Goal: Task Accomplishment & Management: Manage account settings

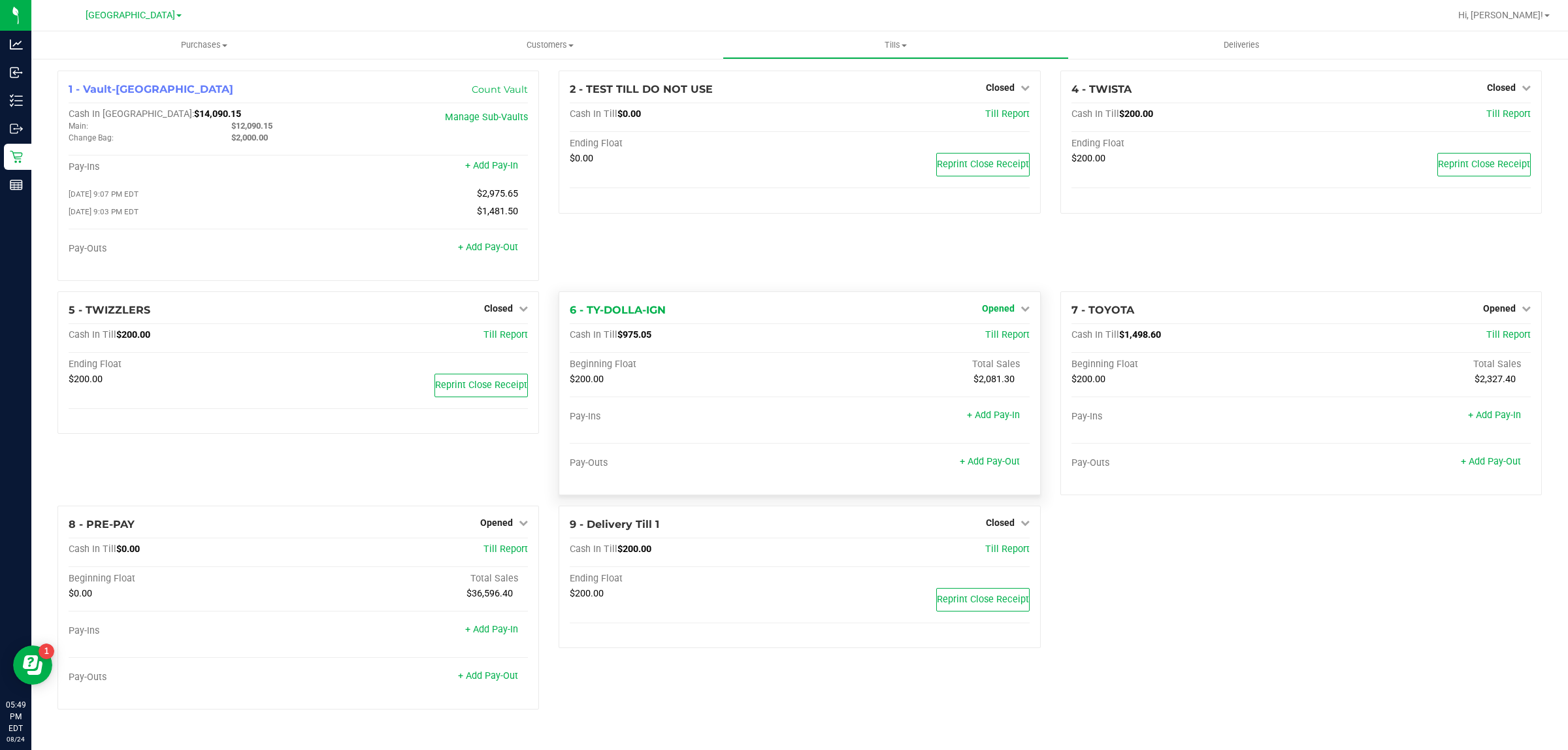
click at [1005, 312] on span "Opened" at bounding box center [998, 308] width 32 height 11
click at [983, 340] on link "Close Till" at bounding box center [999, 335] width 36 height 11
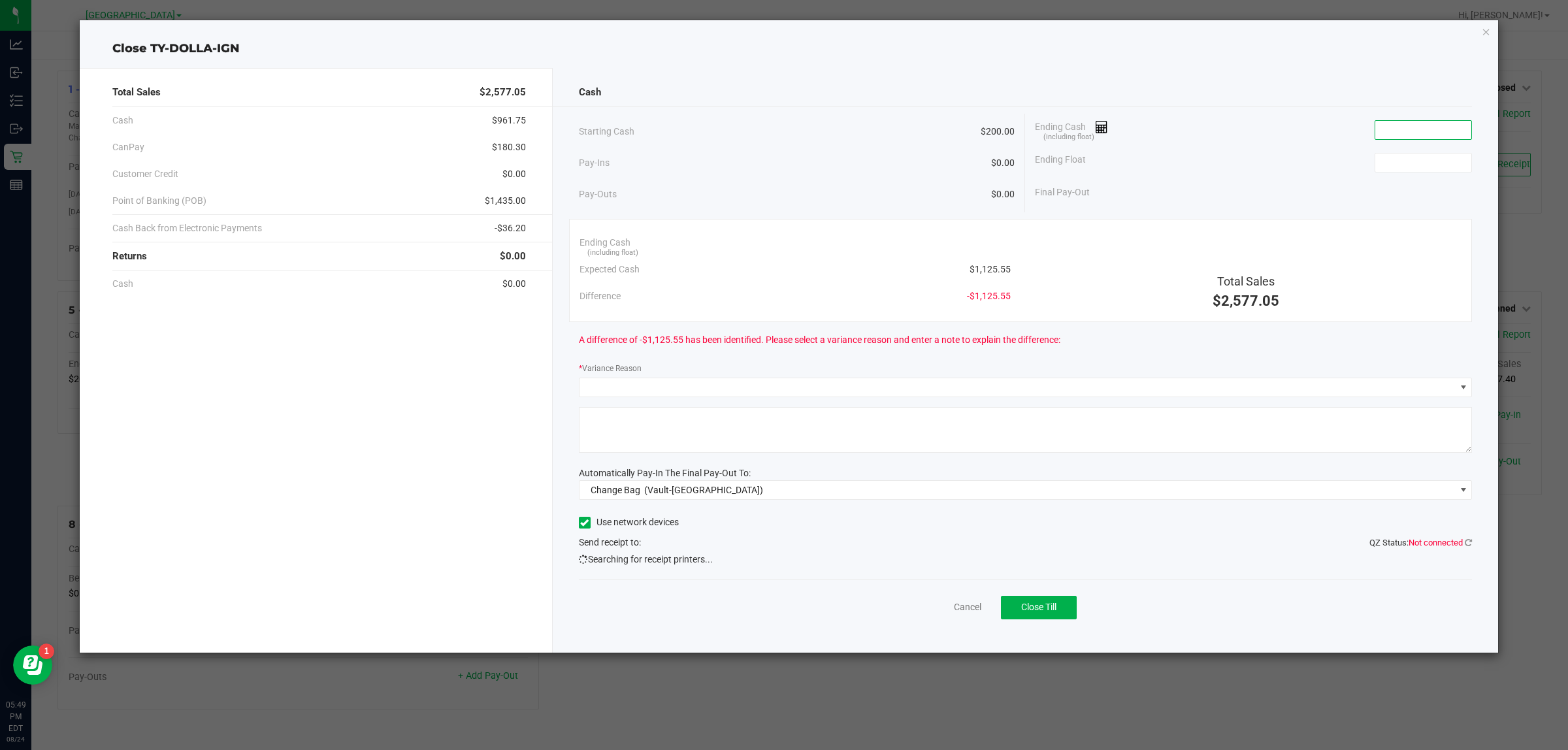
click at [1409, 129] on input at bounding box center [1423, 130] width 96 height 19
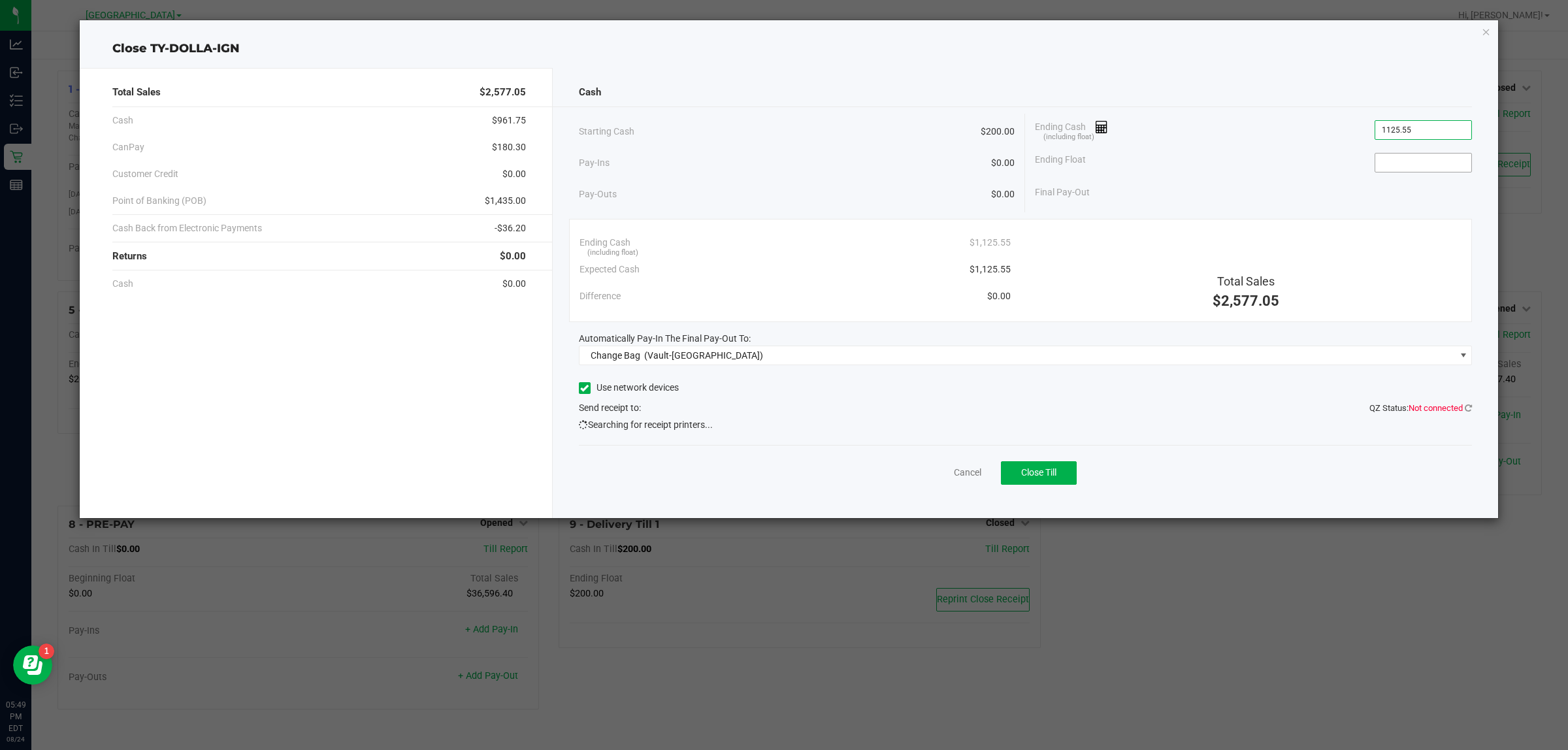
type input "$1,125.55"
click at [1387, 162] on input at bounding box center [1423, 162] width 96 height 19
type input "$200.00"
drag, startPoint x: 1457, startPoint y: 193, endPoint x: 1484, endPoint y: 195, distance: 27.1
click at [1484, 195] on div "Cash Starting Cash $200.00 Pay-Ins $0.00 Pay-Outs $0.00 Ending Cash (including …" at bounding box center [1025, 293] width 946 height 450
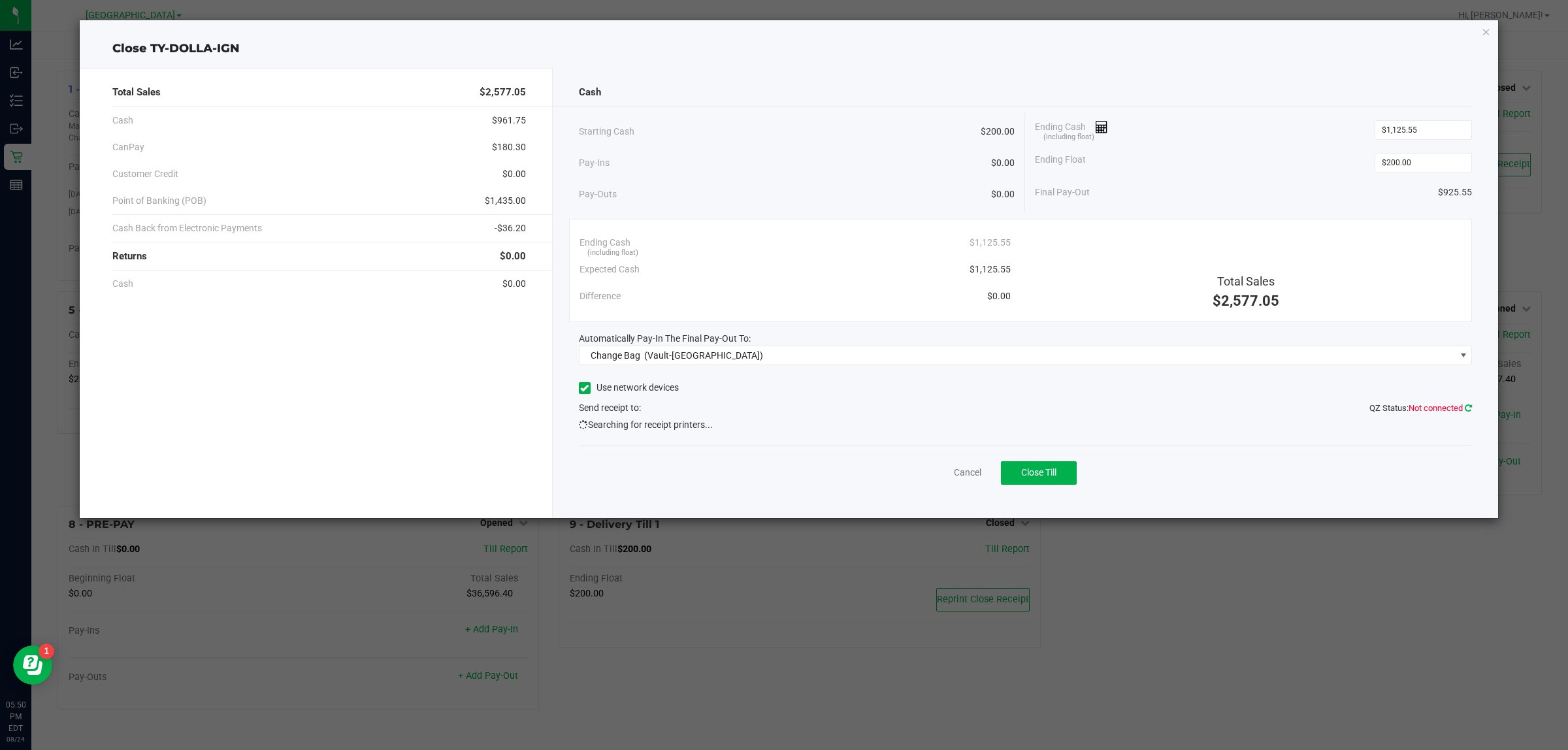
click at [1469, 409] on icon at bounding box center [1468, 408] width 7 height 9
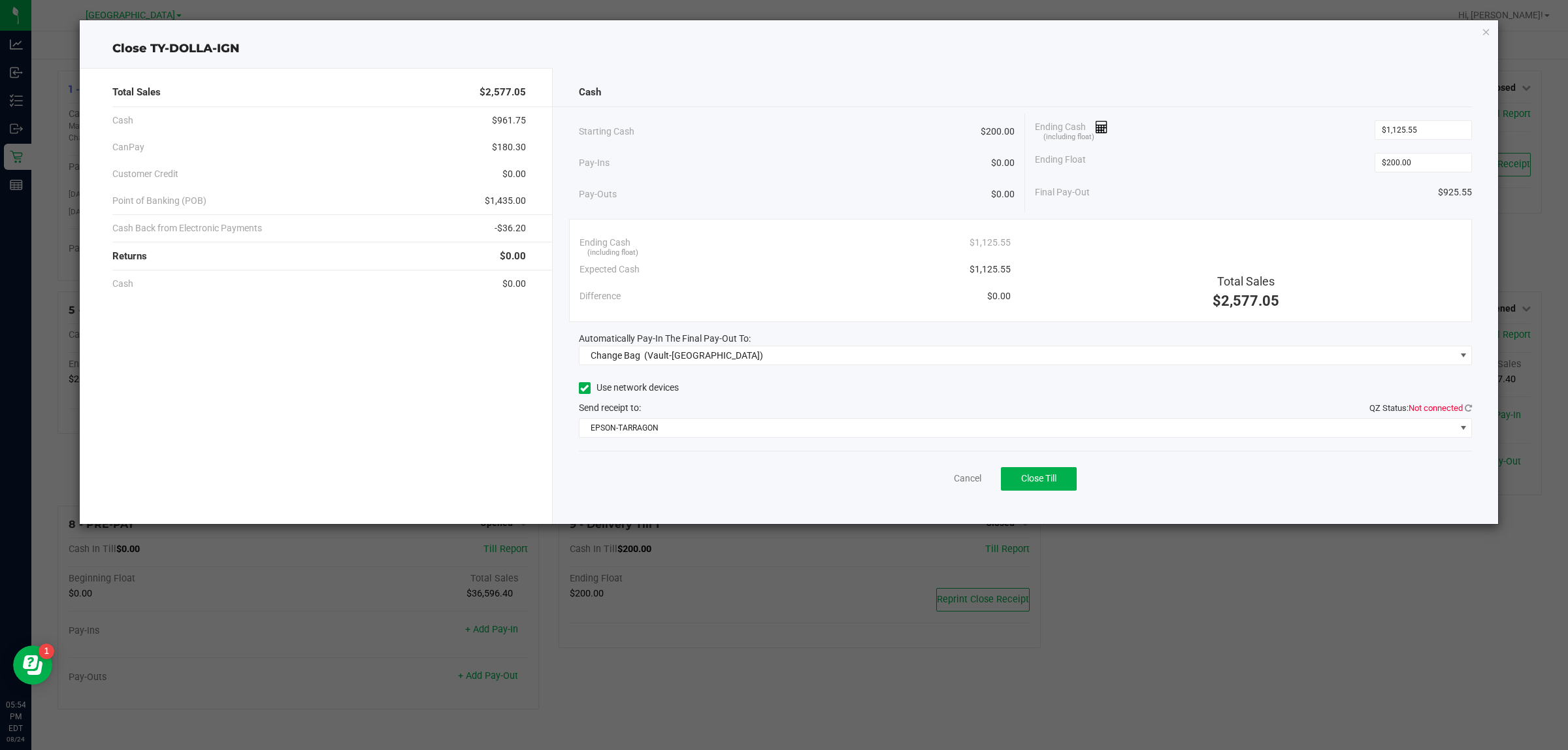
click at [1488, 411] on div "Cash Starting Cash $200.00 Pay-Ins $0.00 Pay-Outs $0.00 Ending Cash (including …" at bounding box center [1025, 296] width 946 height 456
click at [1461, 406] on span "Not connected" at bounding box center [1435, 408] width 54 height 10
click at [1469, 408] on icon at bounding box center [1468, 408] width 7 height 9
click at [1060, 432] on span "EPSON-TARRAGON" at bounding box center [1017, 428] width 876 height 19
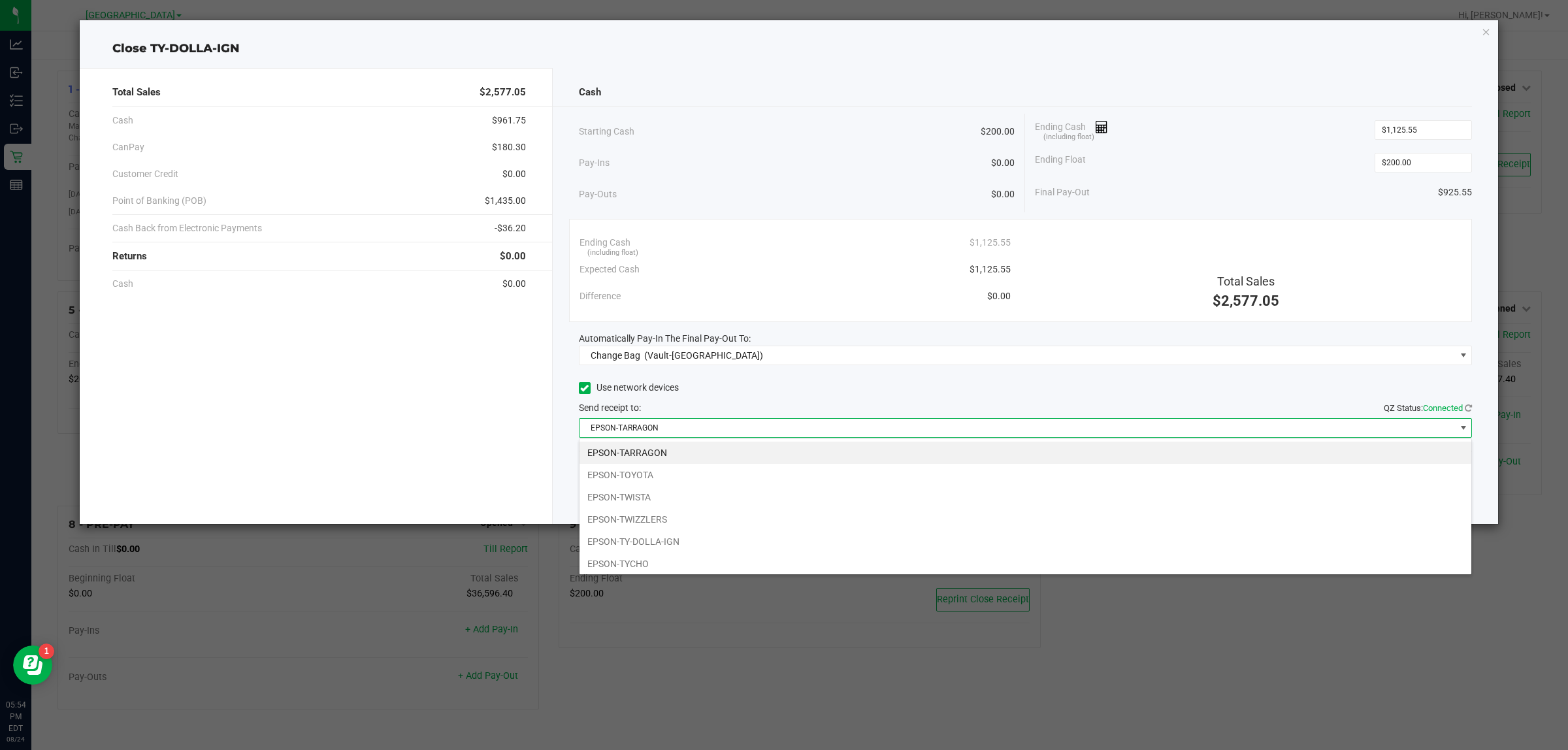
scroll to position [20, 893]
click at [941, 341] on div "Automatically Pay-In The Final Pay-Out To:" at bounding box center [1025, 339] width 893 height 14
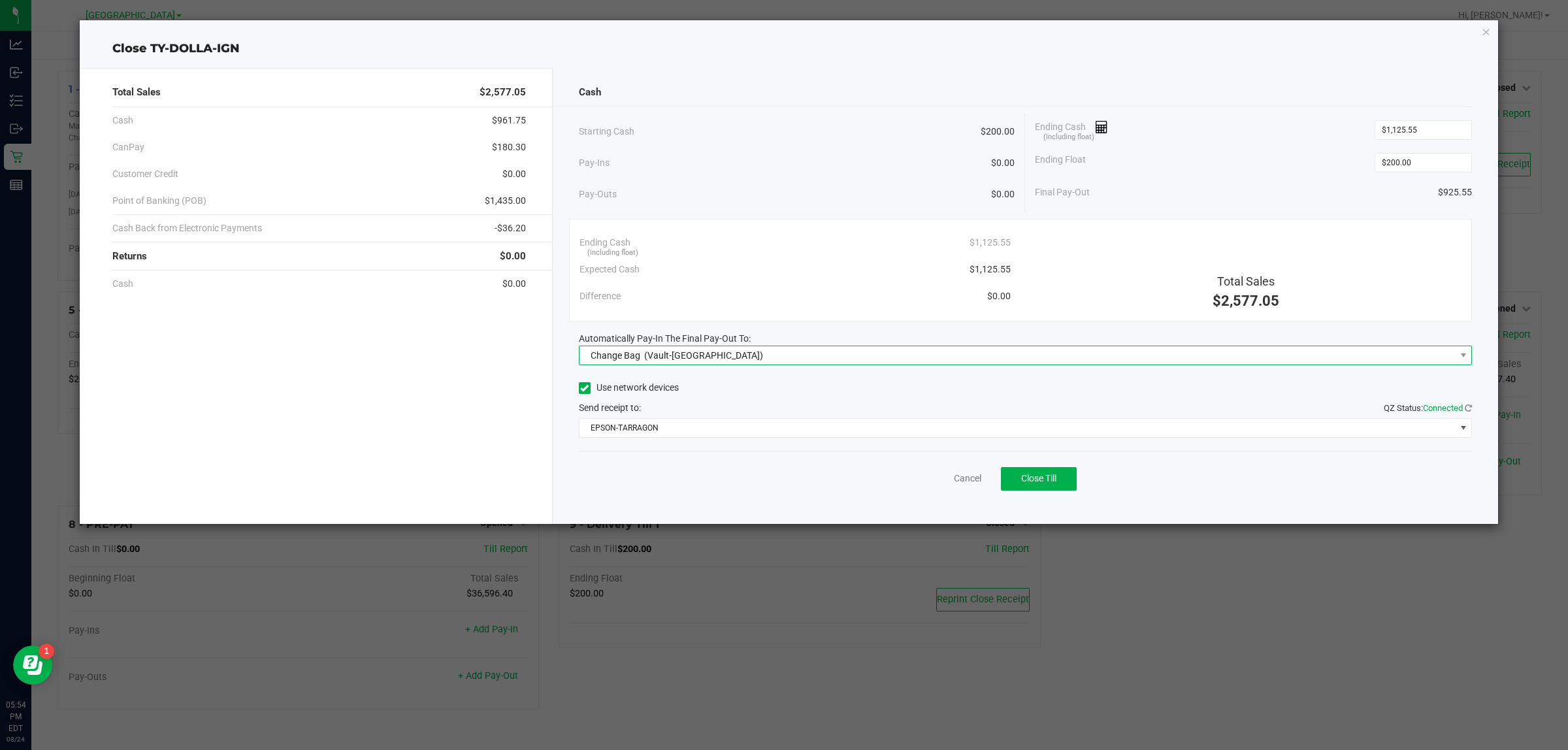
click at [940, 355] on span "Change Bag (Vault-[GEOGRAPHIC_DATA])" at bounding box center [1017, 356] width 876 height 19
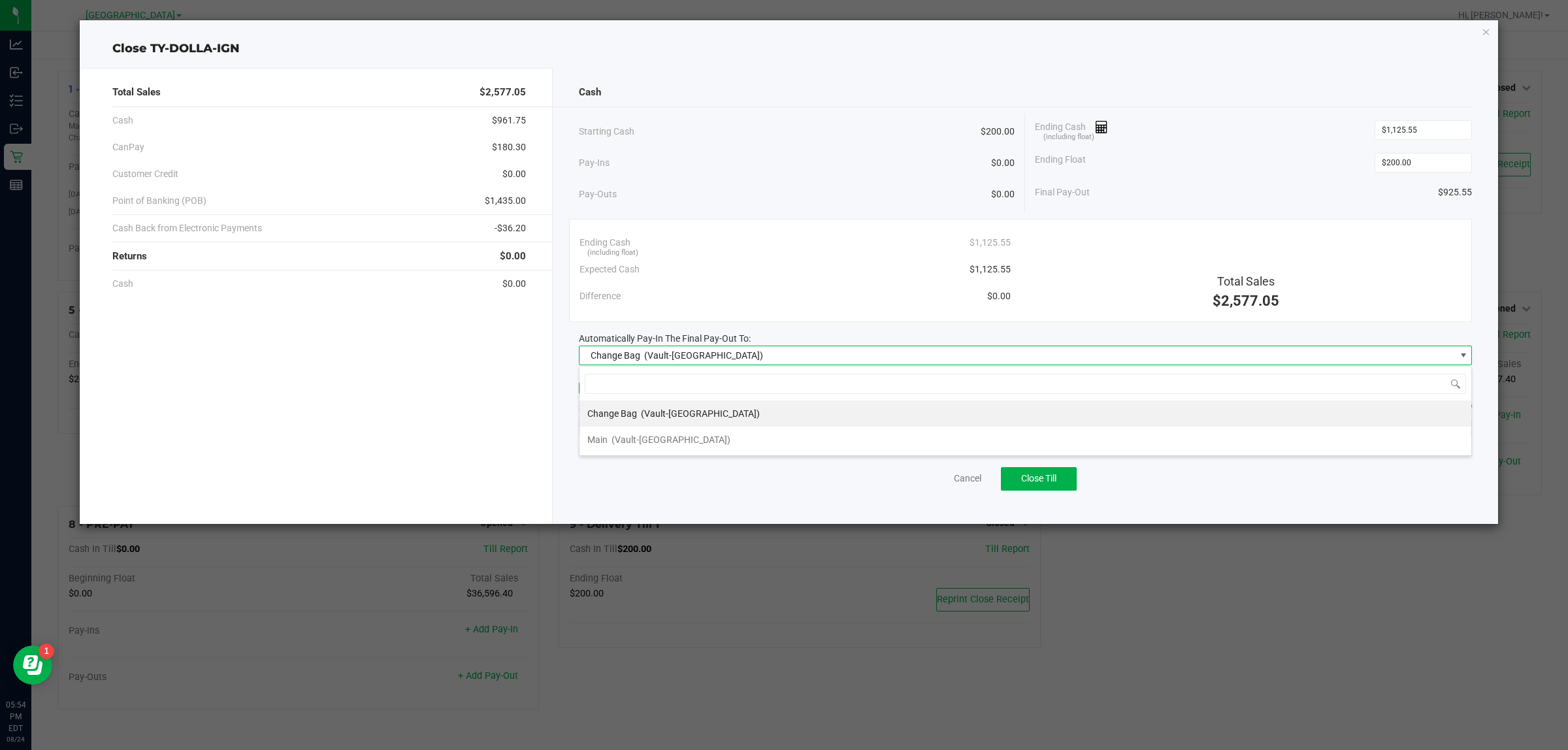
click at [698, 441] on span "(Vault-[GEOGRAPHIC_DATA])" at bounding box center [670, 440] width 119 height 11
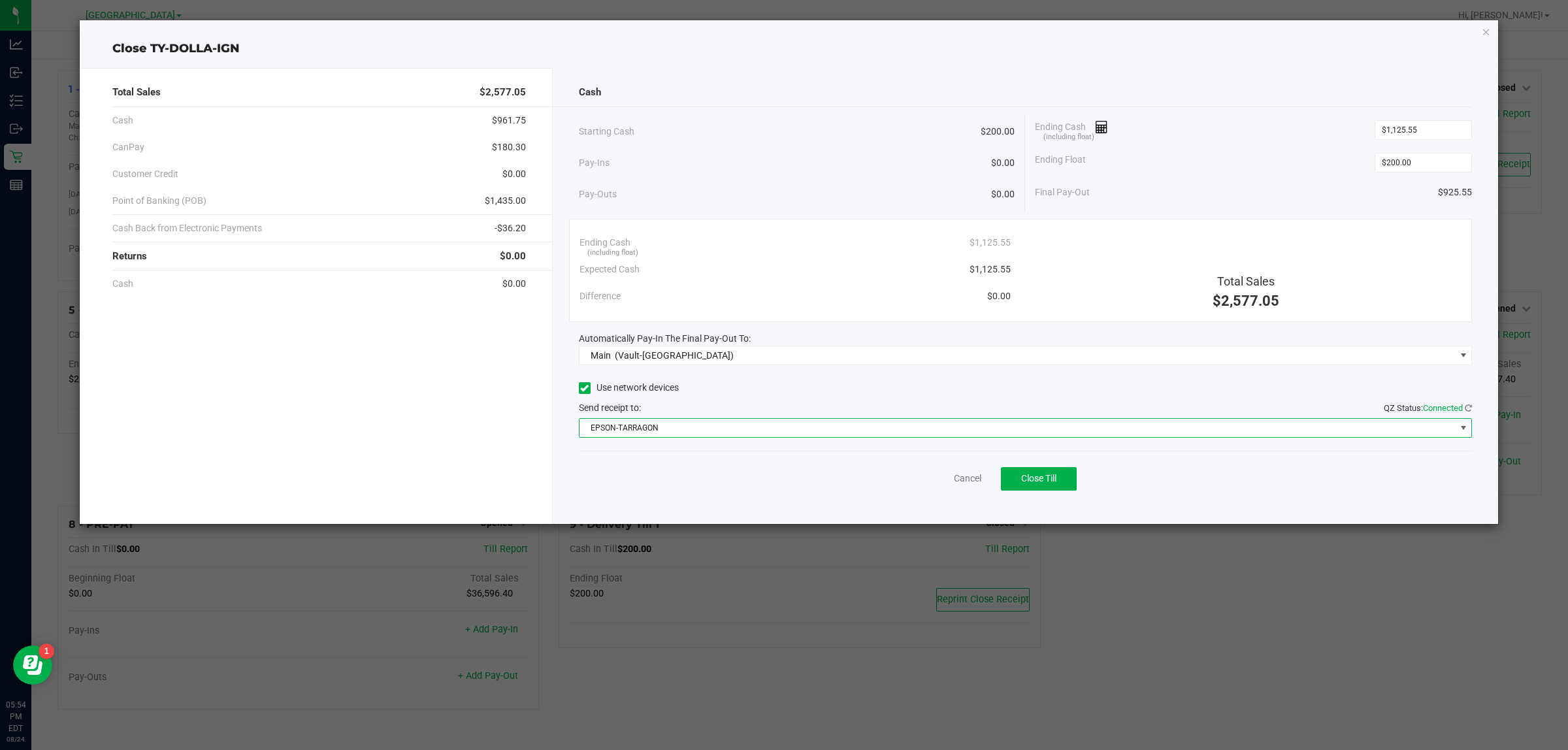
click at [1009, 436] on span "EPSON-TARRAGON" at bounding box center [1017, 428] width 876 height 19
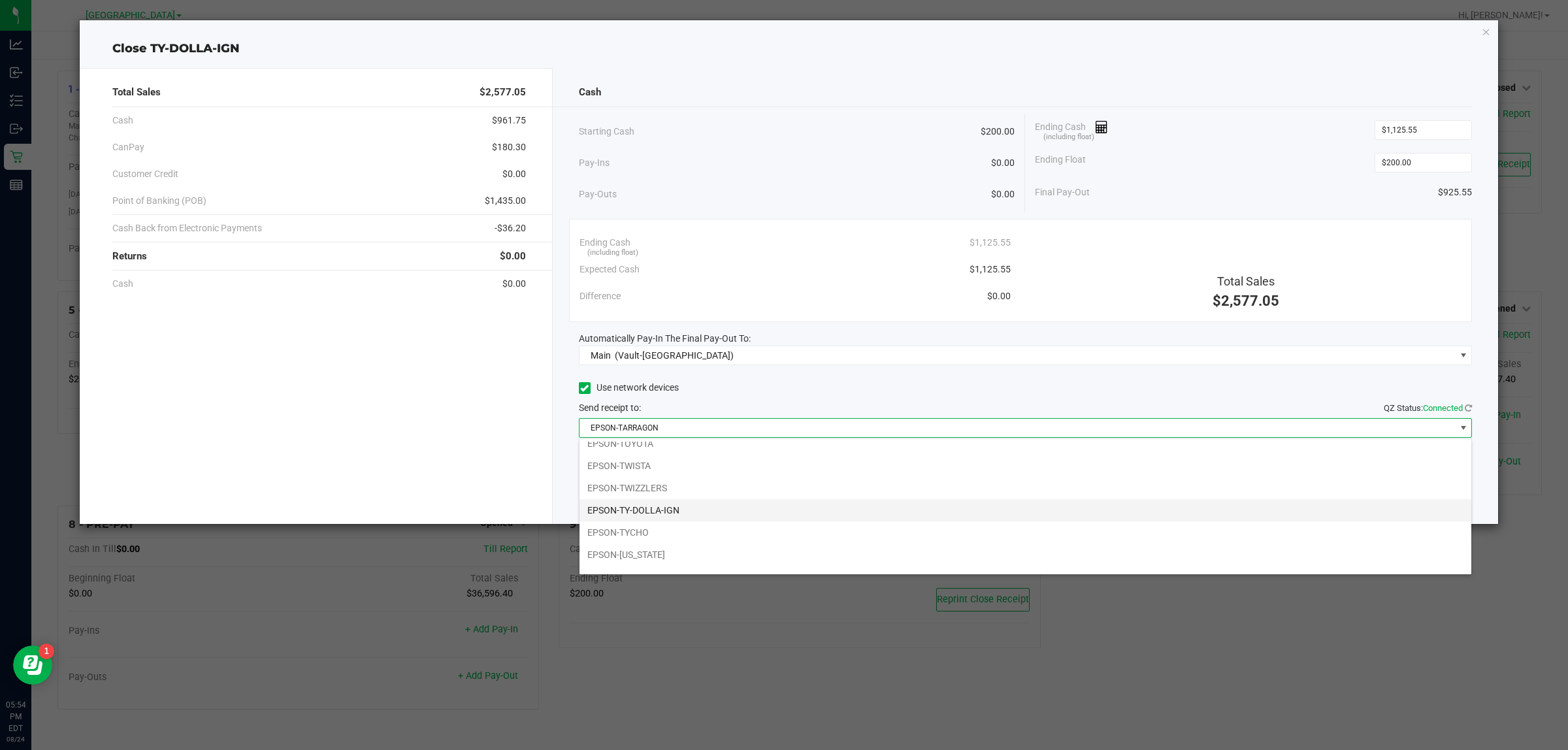
scroll to position [49, 0]
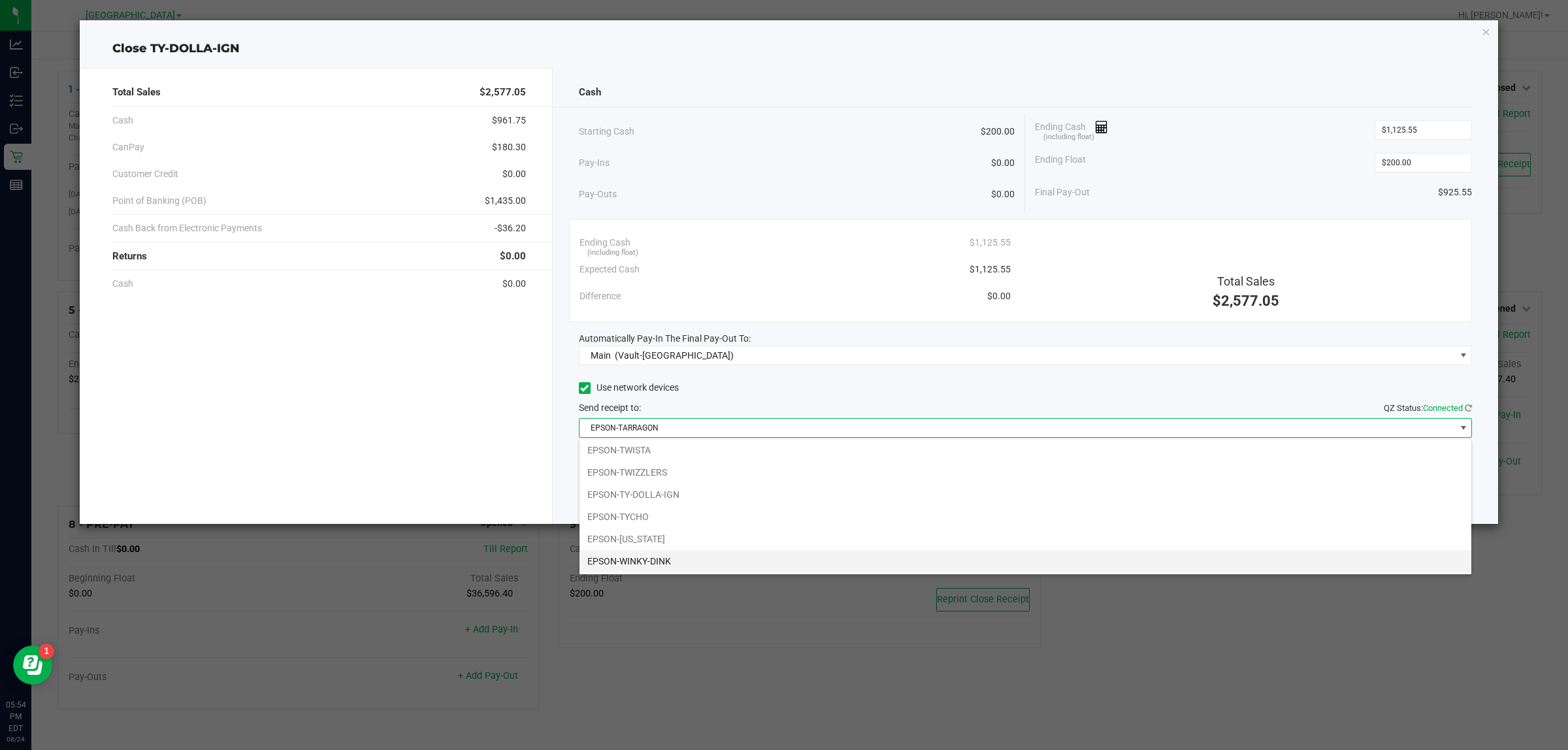
click at [665, 557] on li "EPSON-WINKY-DINK" at bounding box center [1025, 561] width 892 height 22
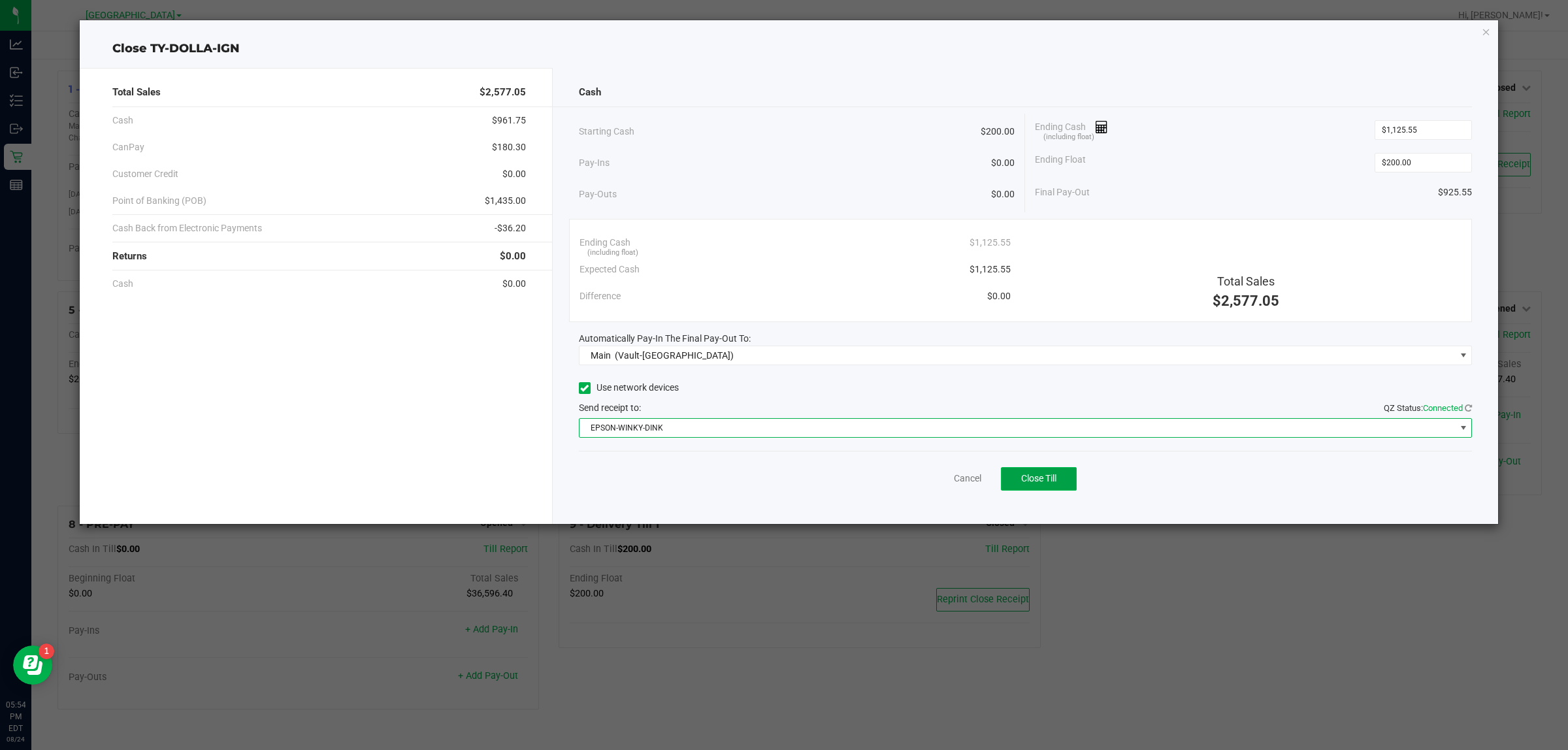
click at [1015, 478] on button "Close Till" at bounding box center [1039, 478] width 76 height 23
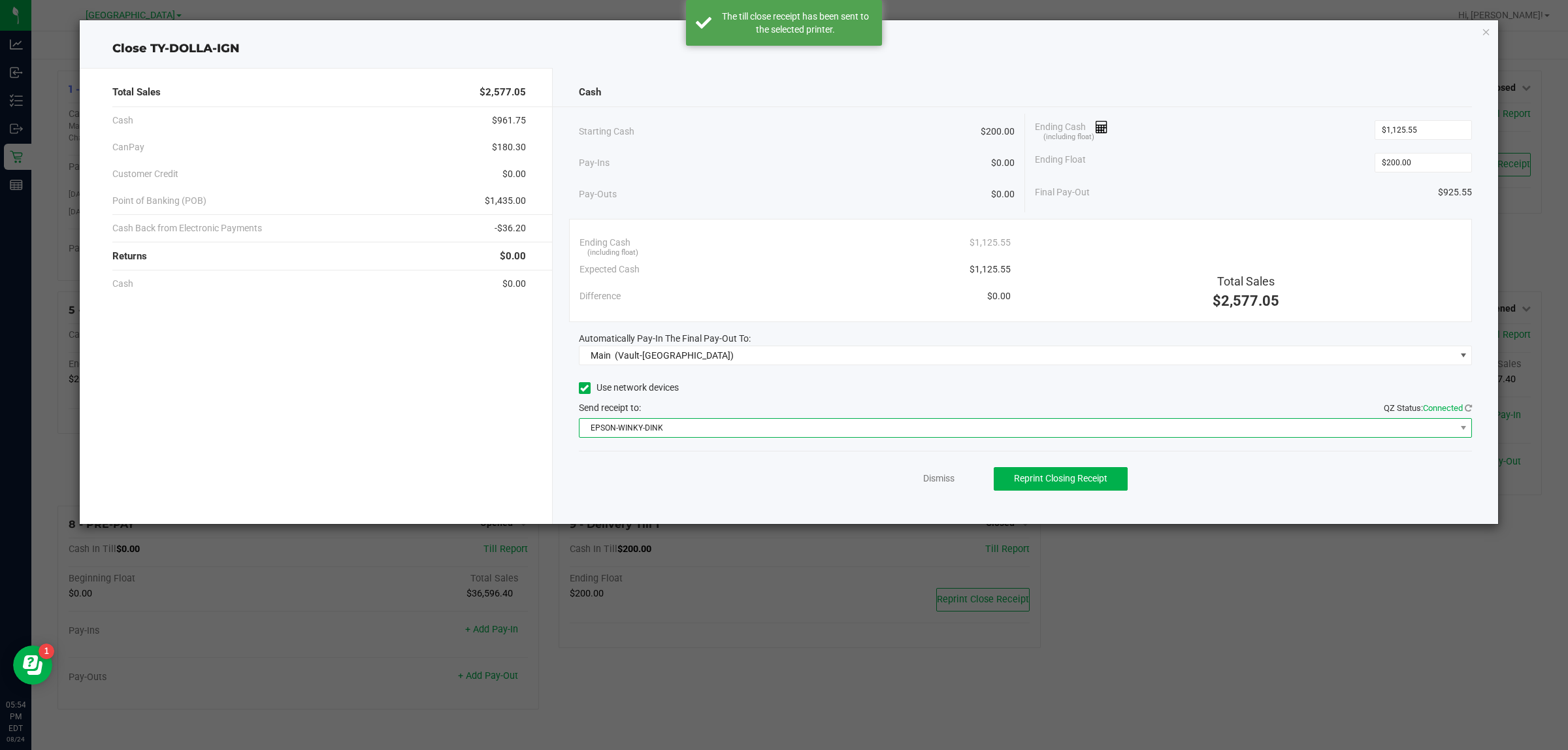
click at [936, 419] on span "EPSON-WINKY-DINK" at bounding box center [1017, 428] width 876 height 19
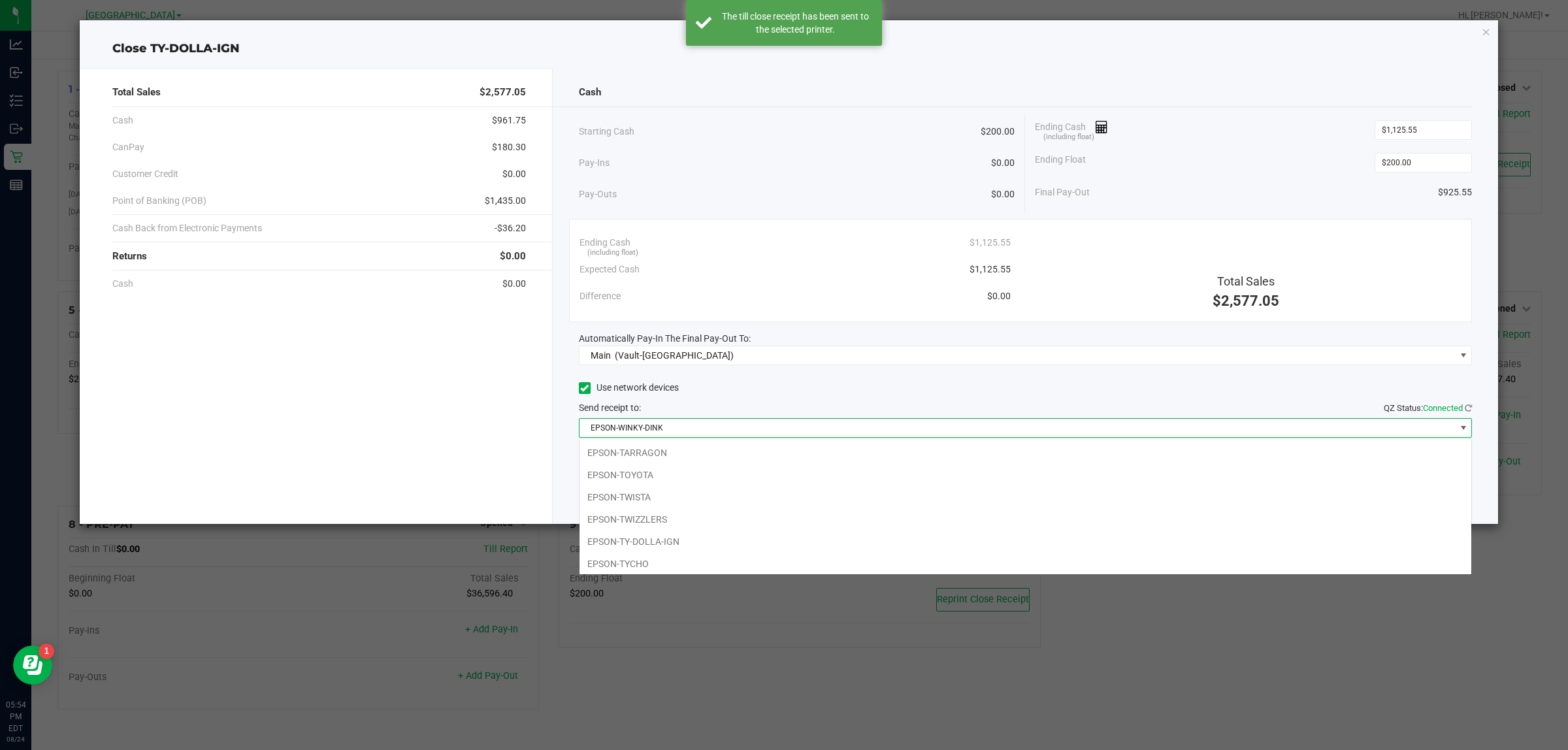
scroll to position [49, 0]
click at [929, 437] on span "EPSON-WINKY-DINK" at bounding box center [1017, 428] width 876 height 19
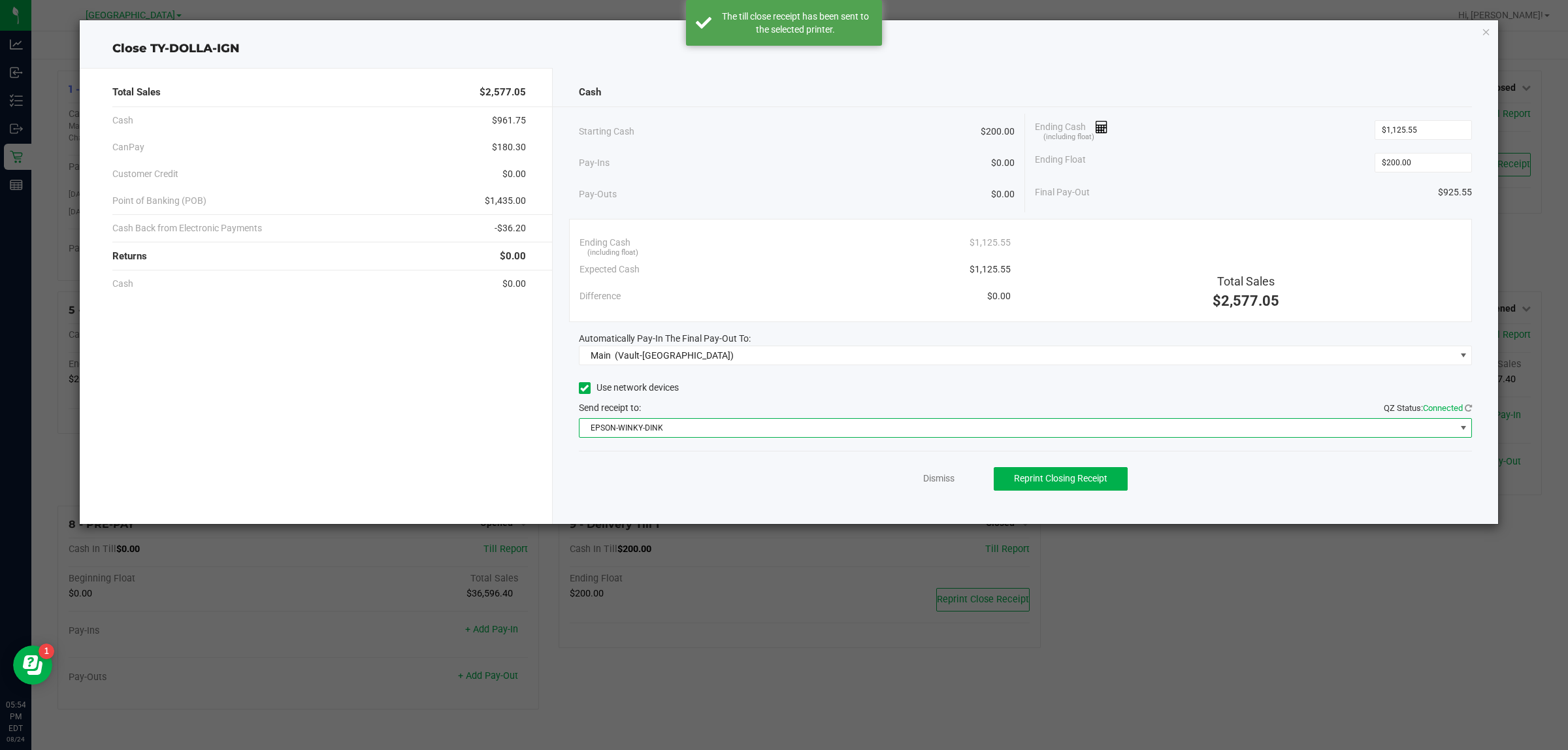
click at [912, 437] on span "EPSON-WINKY-DINK" at bounding box center [1017, 428] width 876 height 19
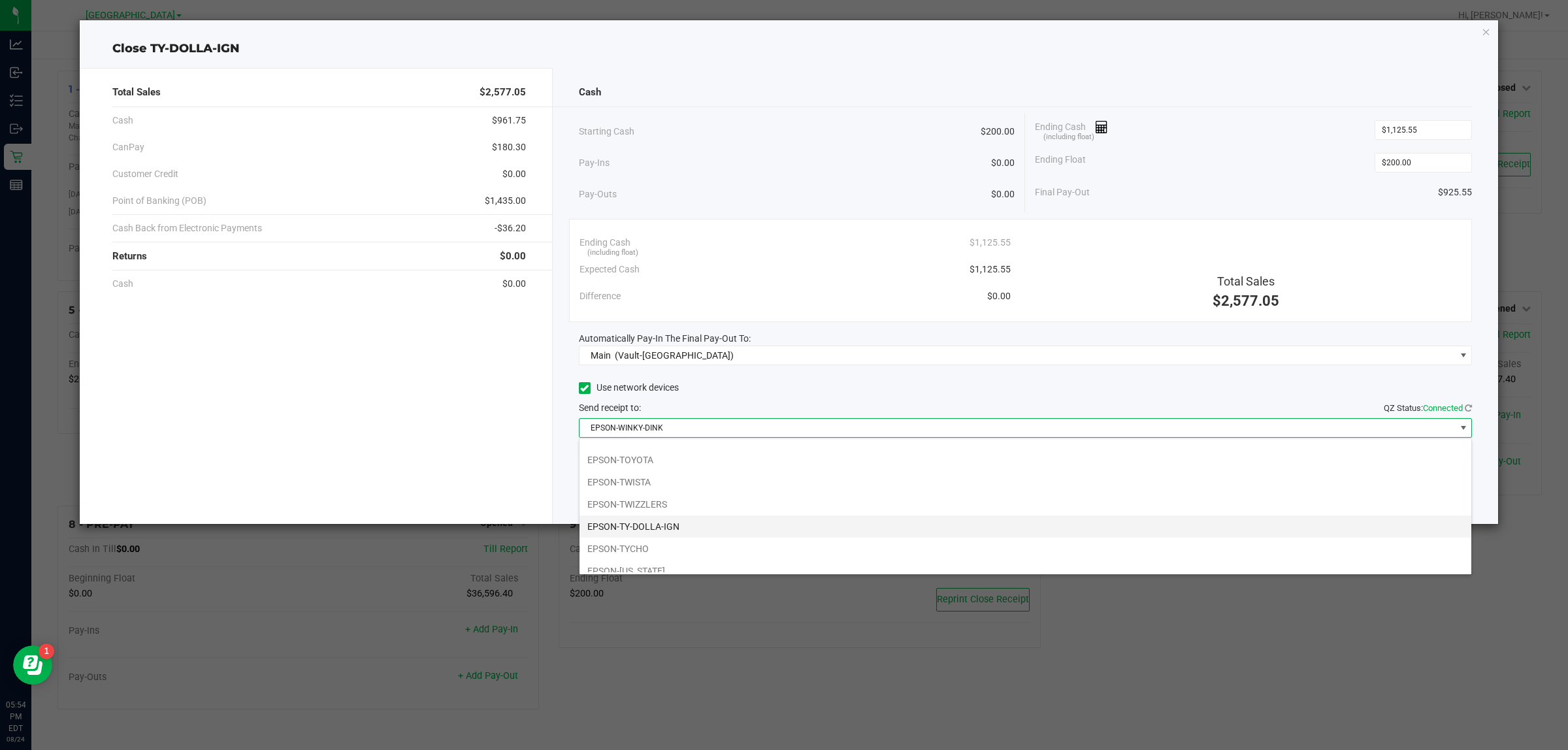
scroll to position [0, 0]
click at [704, 453] on li "EPSON-TARRAGON" at bounding box center [1025, 453] width 892 height 22
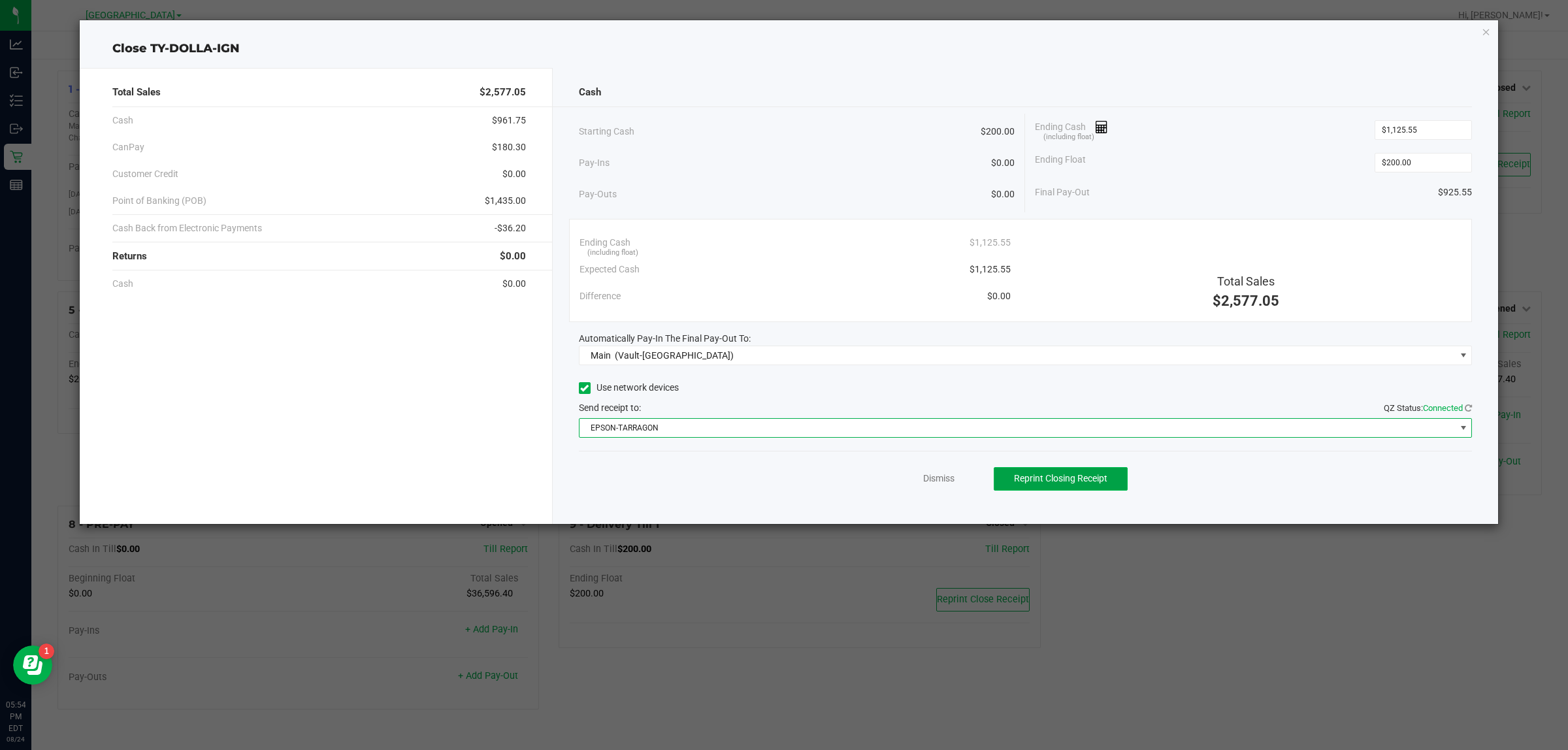
click at [1087, 487] on button "Reprint Closing Receipt" at bounding box center [1061, 478] width 134 height 23
click at [942, 474] on link "Dismiss" at bounding box center [939, 478] width 32 height 14
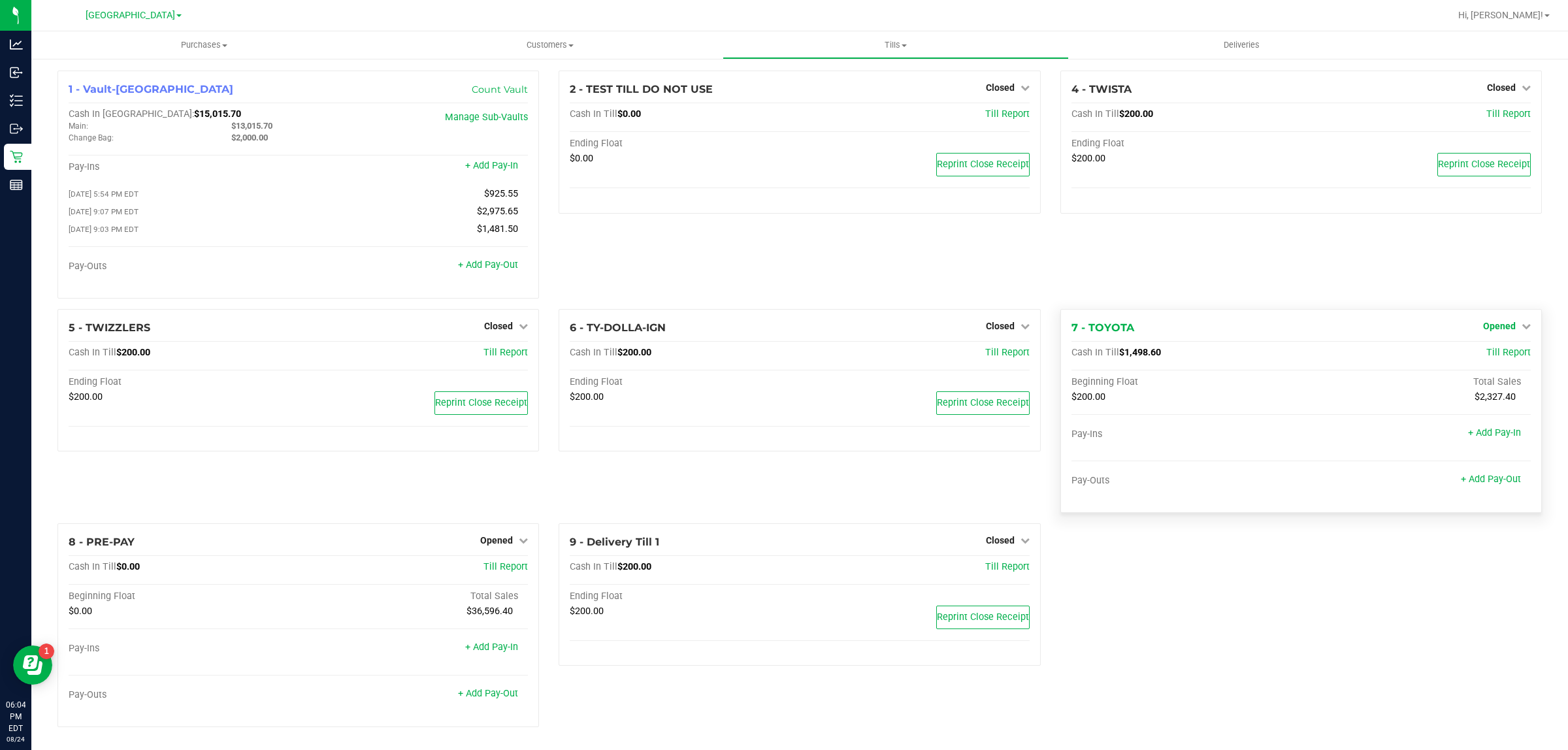
click at [1483, 334] on div "Opened" at bounding box center [1506, 326] width 48 height 15
click at [1482, 331] on span "Opened" at bounding box center [1499, 326] width 32 height 11
click at [1465, 355] on div "Close Till" at bounding box center [1500, 353] width 97 height 16
click at [1482, 357] on link "Close Till" at bounding box center [1500, 352] width 36 height 11
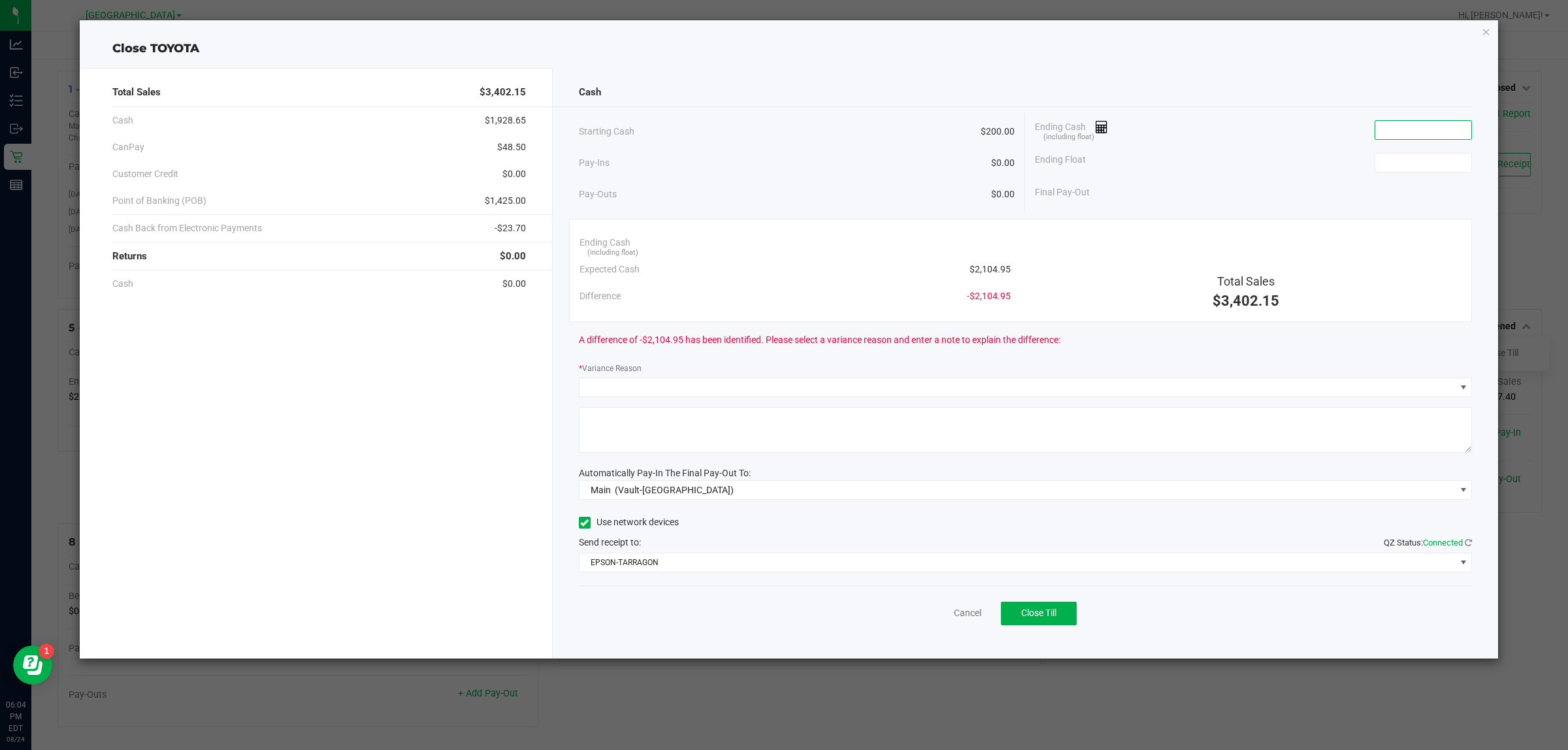
click at [1410, 128] on input at bounding box center [1423, 130] width 96 height 19
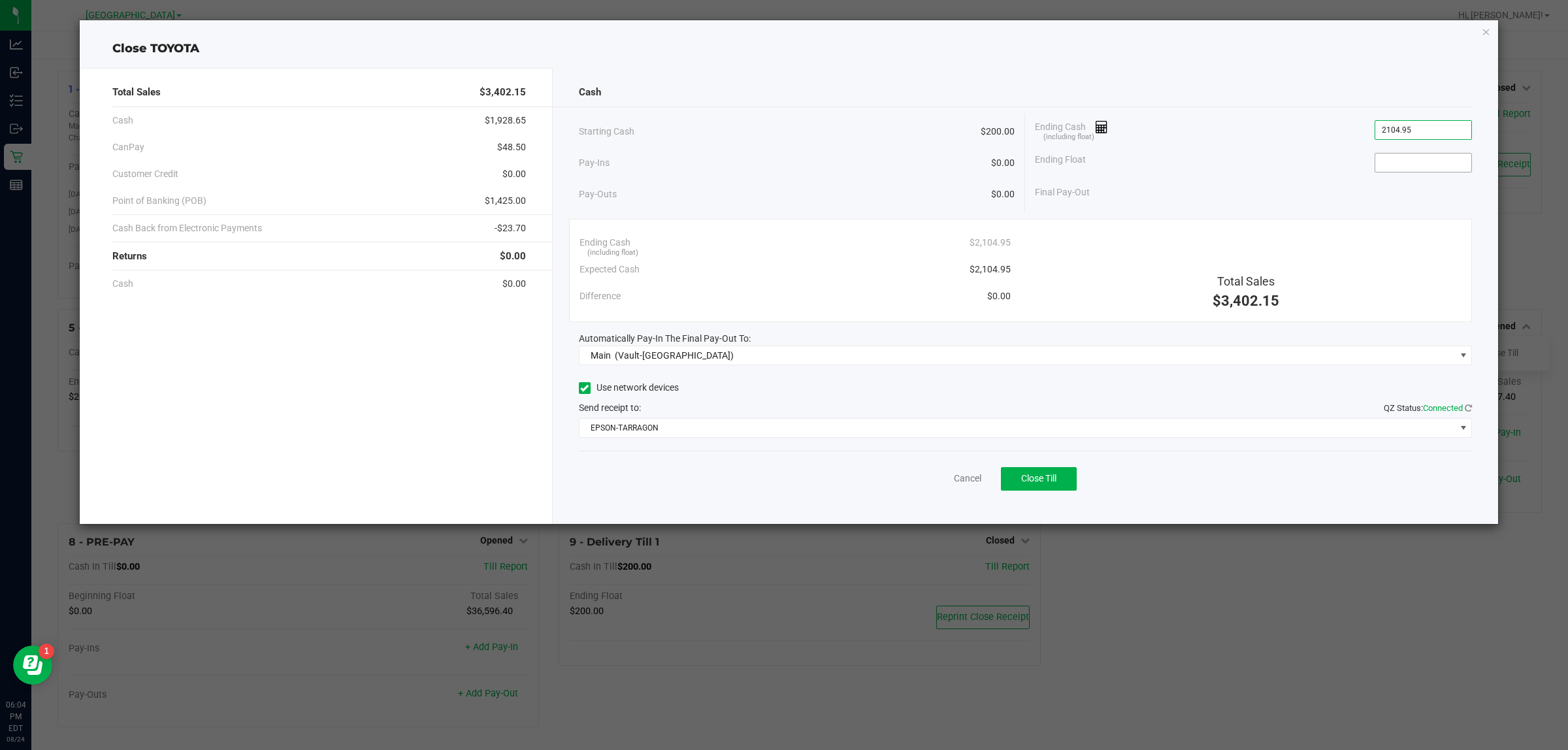
type input "$2,104.95"
click at [1402, 165] on input at bounding box center [1423, 162] width 96 height 19
type input "$200.00"
drag, startPoint x: 1422, startPoint y: 195, endPoint x: 1541, endPoint y: 196, distance: 119.0
click at [1541, 196] on ngb-modal-window "Close TOYOTA Total Sales $3,402.15 Cash $1,928.65 CanPay $48.50 Customer Credit…" at bounding box center [788, 375] width 1578 height 750
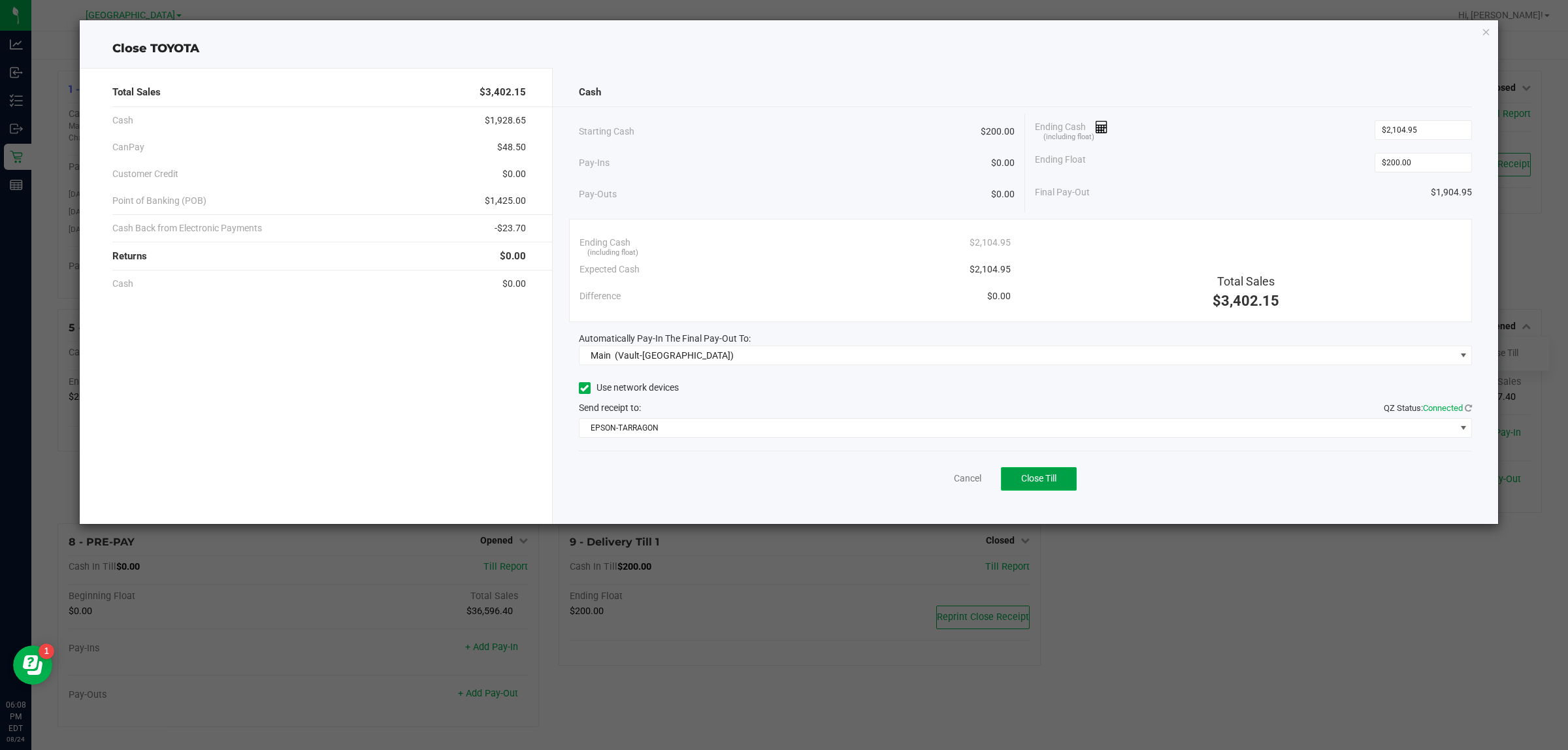
click at [1049, 471] on button "Close Till" at bounding box center [1039, 478] width 76 height 23
click at [954, 481] on link "Dismiss" at bounding box center [939, 478] width 32 height 14
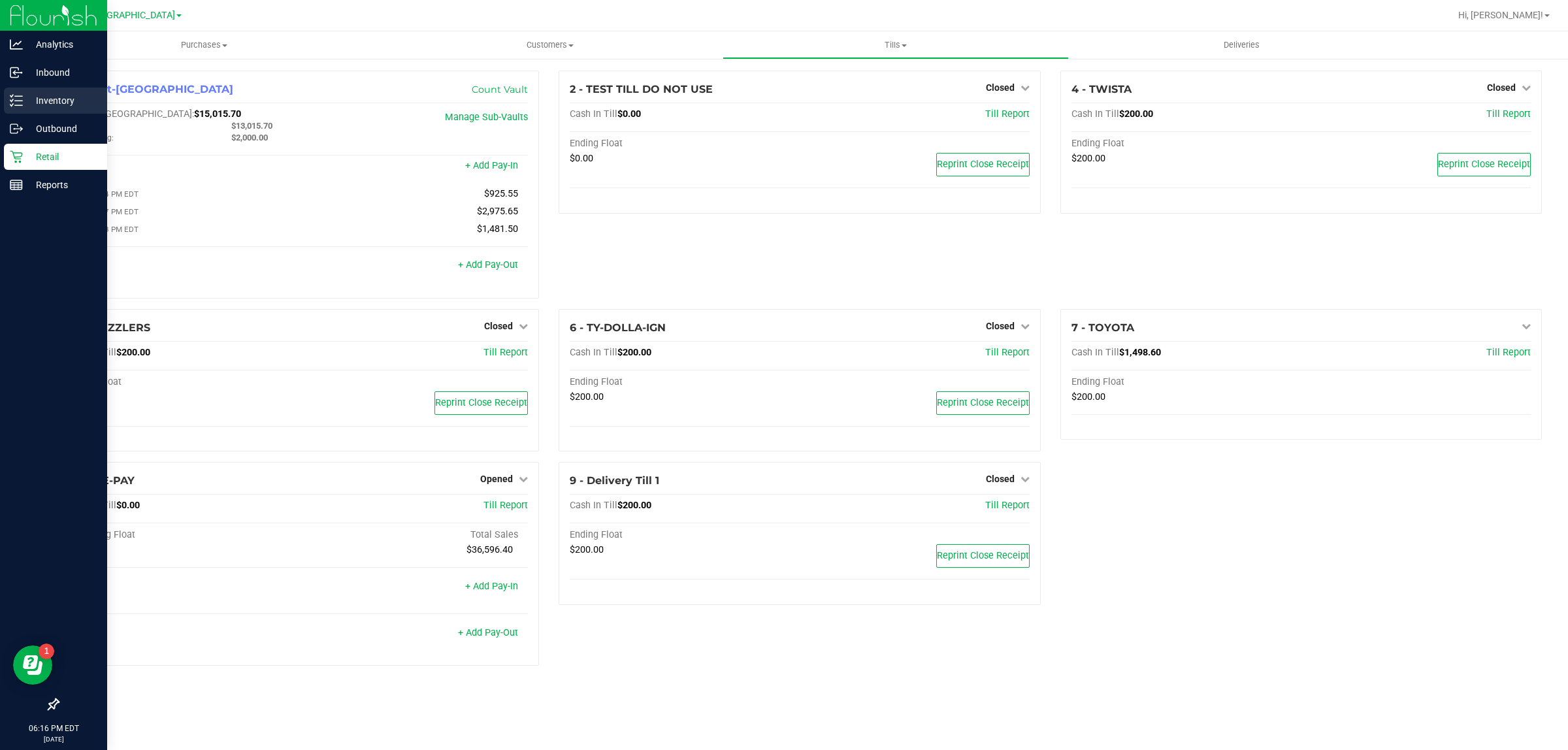
click at [24, 97] on p "Inventory" at bounding box center [61, 100] width 78 height 15
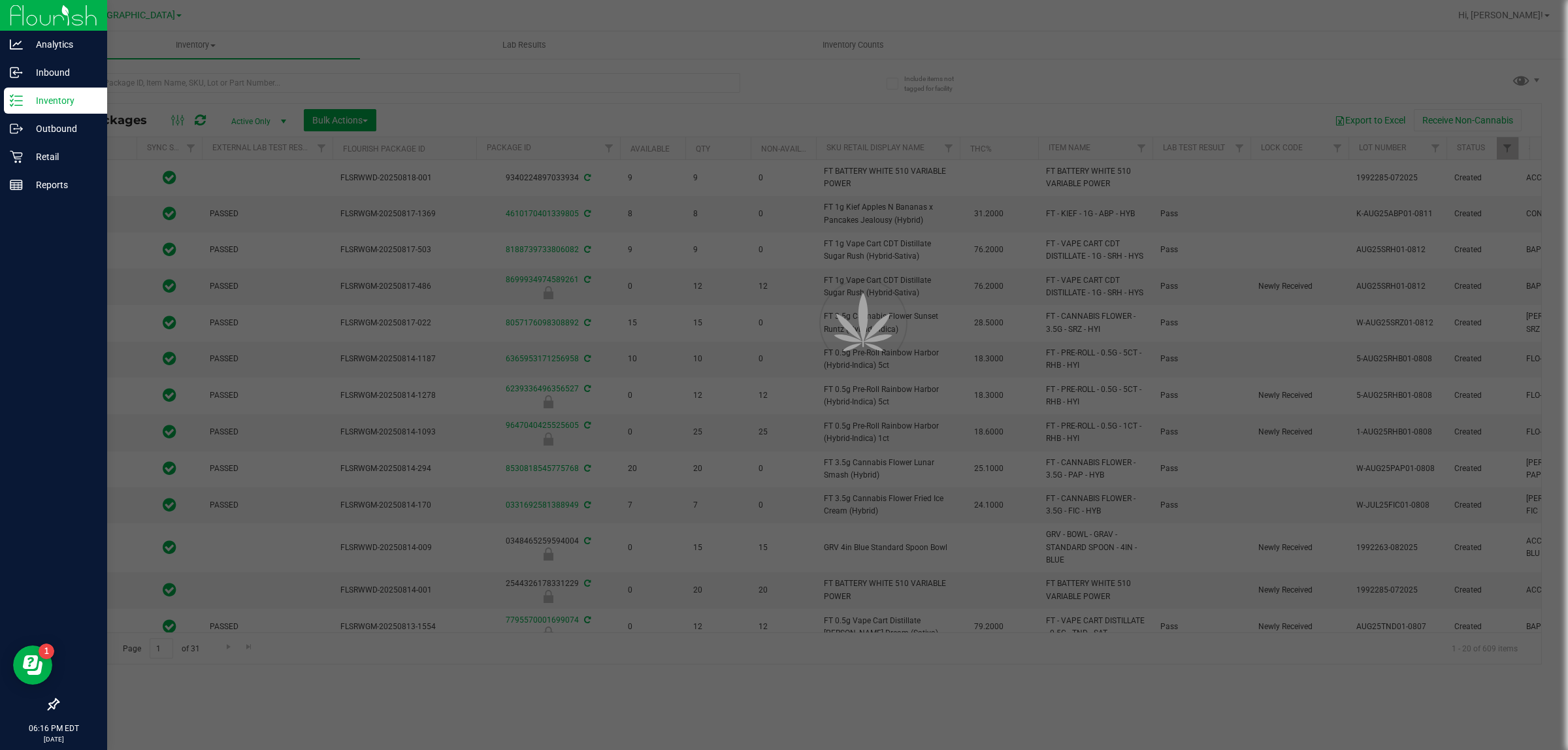
drag, startPoint x: 183, startPoint y: 124, endPoint x: 387, endPoint y: 77, distance: 209.3
click at [389, 78] on div at bounding box center [784, 375] width 1568 height 750
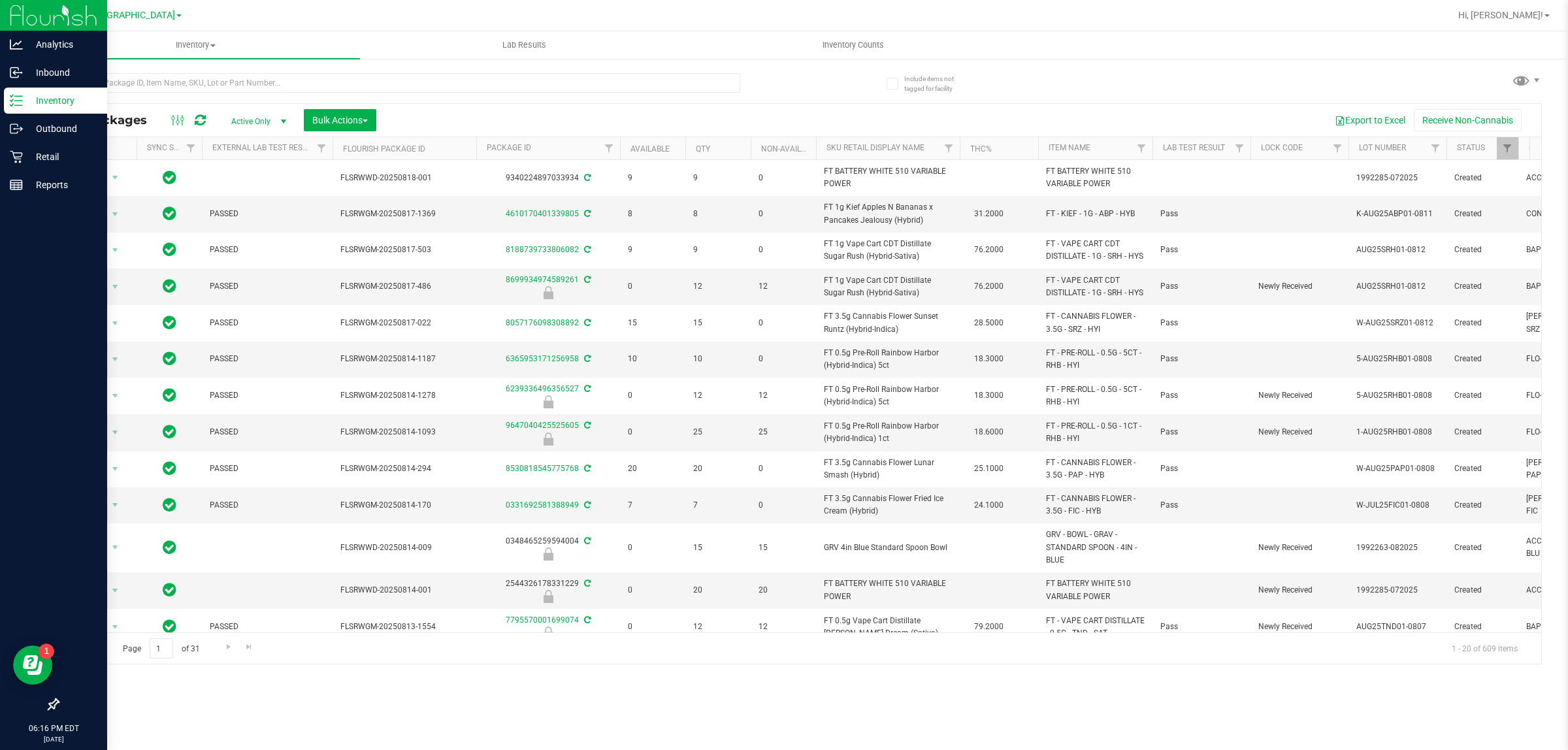
click at [338, 104] on div "All Packages Active Only Active Only Lab Samples Locked All External Internal B…" at bounding box center [799, 120] width 1482 height 32
click at [338, 110] on button "Bulk Actions" at bounding box center [340, 120] width 73 height 22
click at [390, 246] on span "Lock/Unlock packages" at bounding box center [356, 246] width 90 height 11
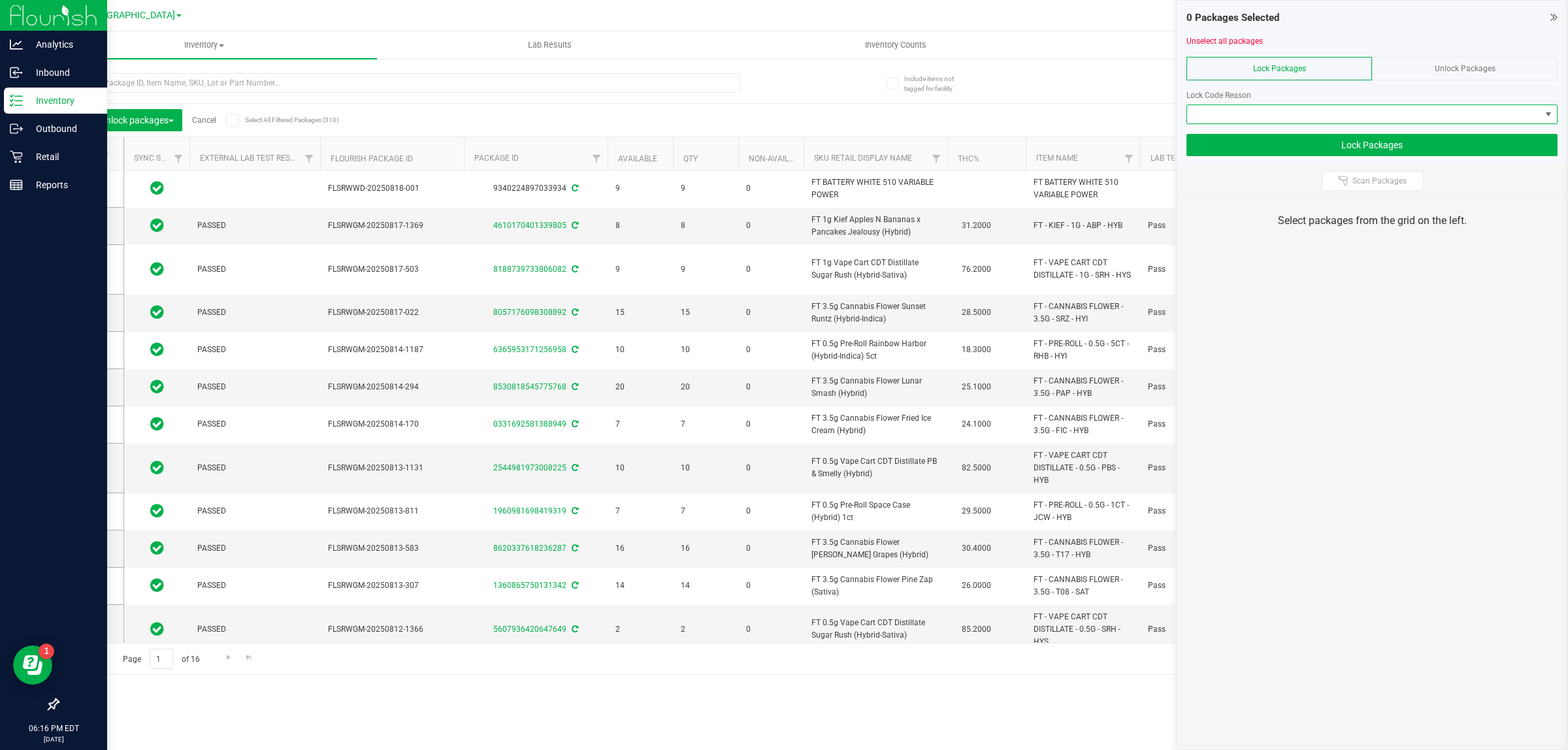
click at [1356, 121] on span at bounding box center [1363, 114] width 353 height 19
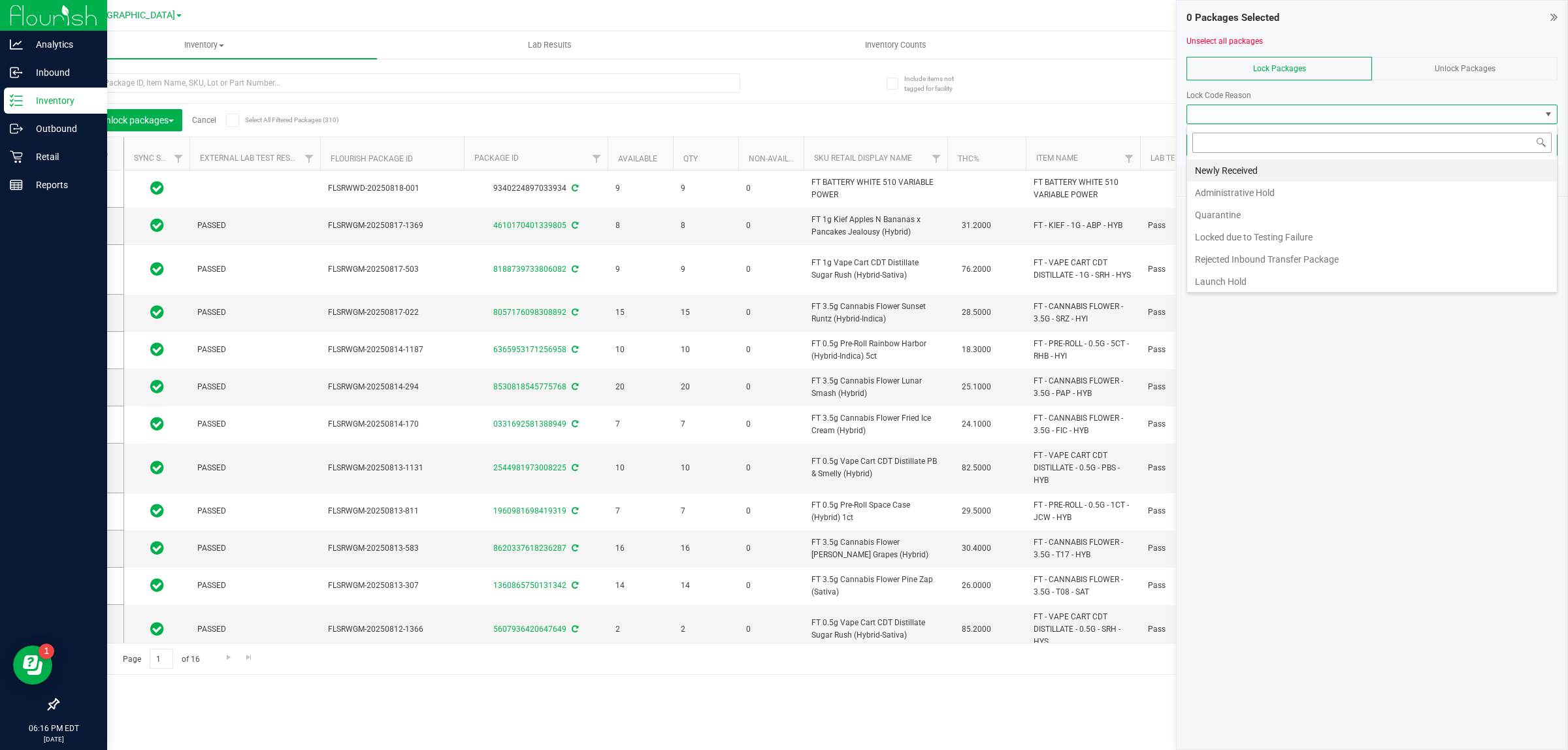
scroll to position [20, 370]
click at [1466, 61] on div "Unlock Packages" at bounding box center [1465, 68] width 186 height 23
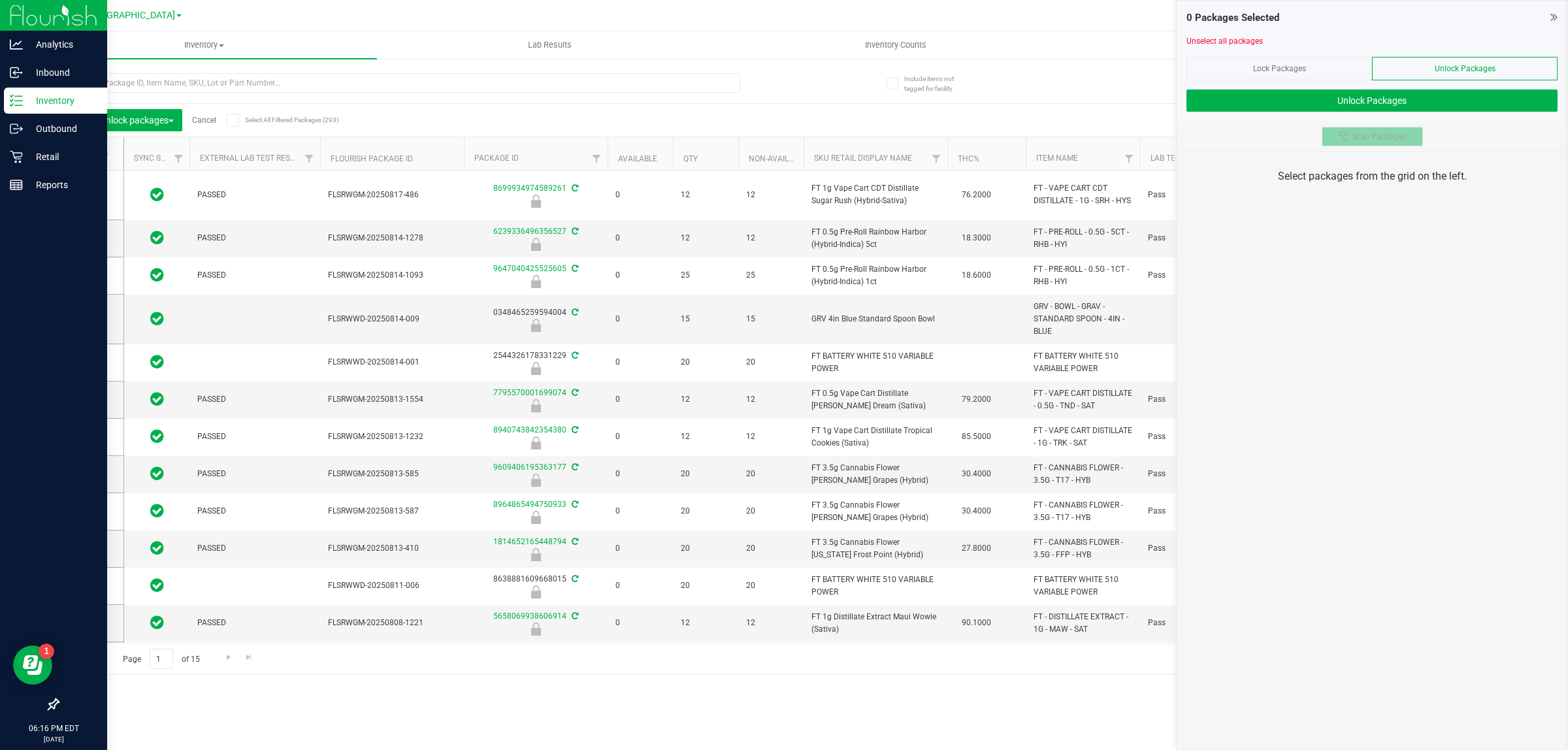
click at [1364, 141] on span "Scan Packages" at bounding box center [1379, 137] width 54 height 11
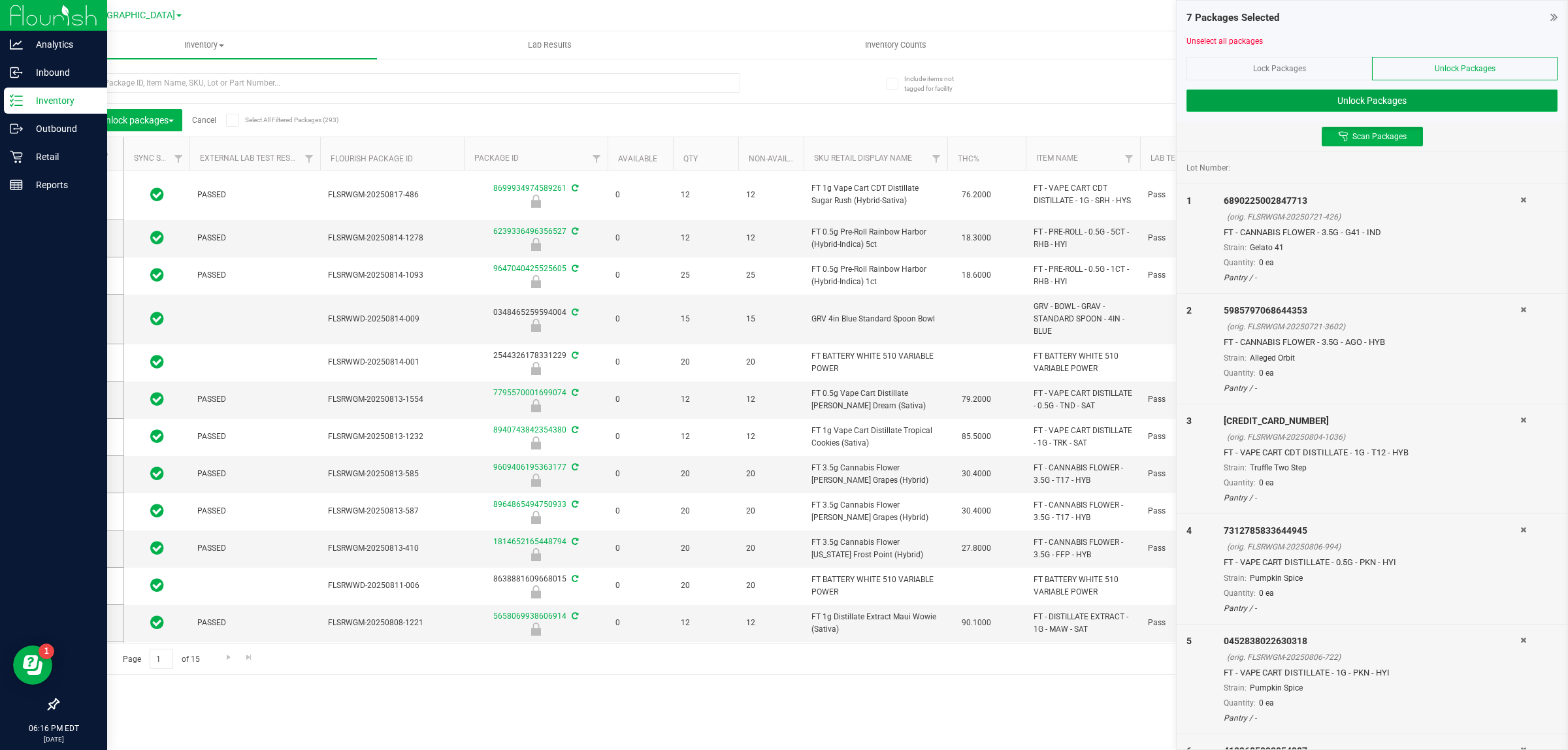
click at [1440, 97] on button "Unlock Packages" at bounding box center [1371, 100] width 371 height 22
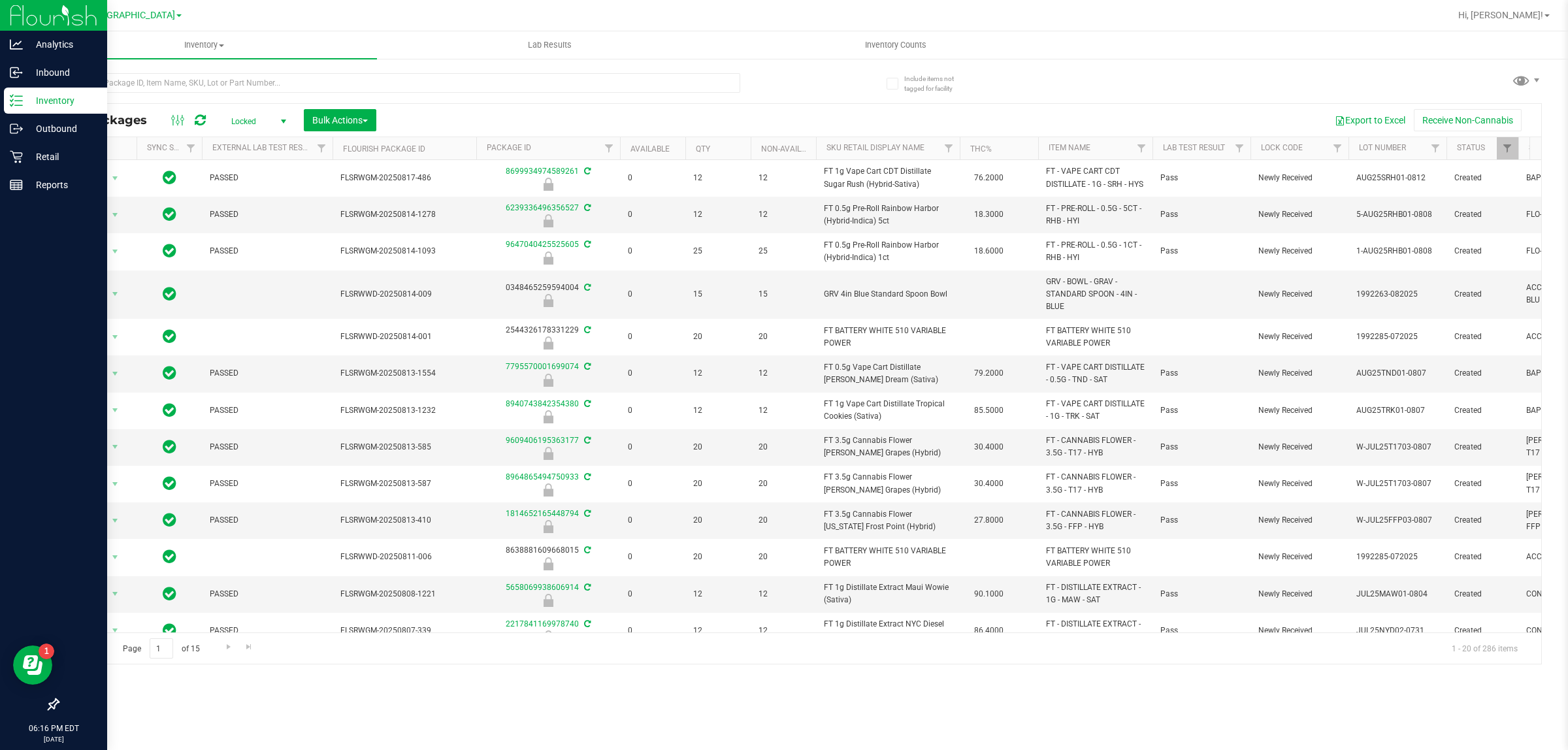
click at [249, 126] on span "Locked" at bounding box center [255, 121] width 72 height 19
click at [247, 144] on li "Active Only" at bounding box center [255, 143] width 70 height 19
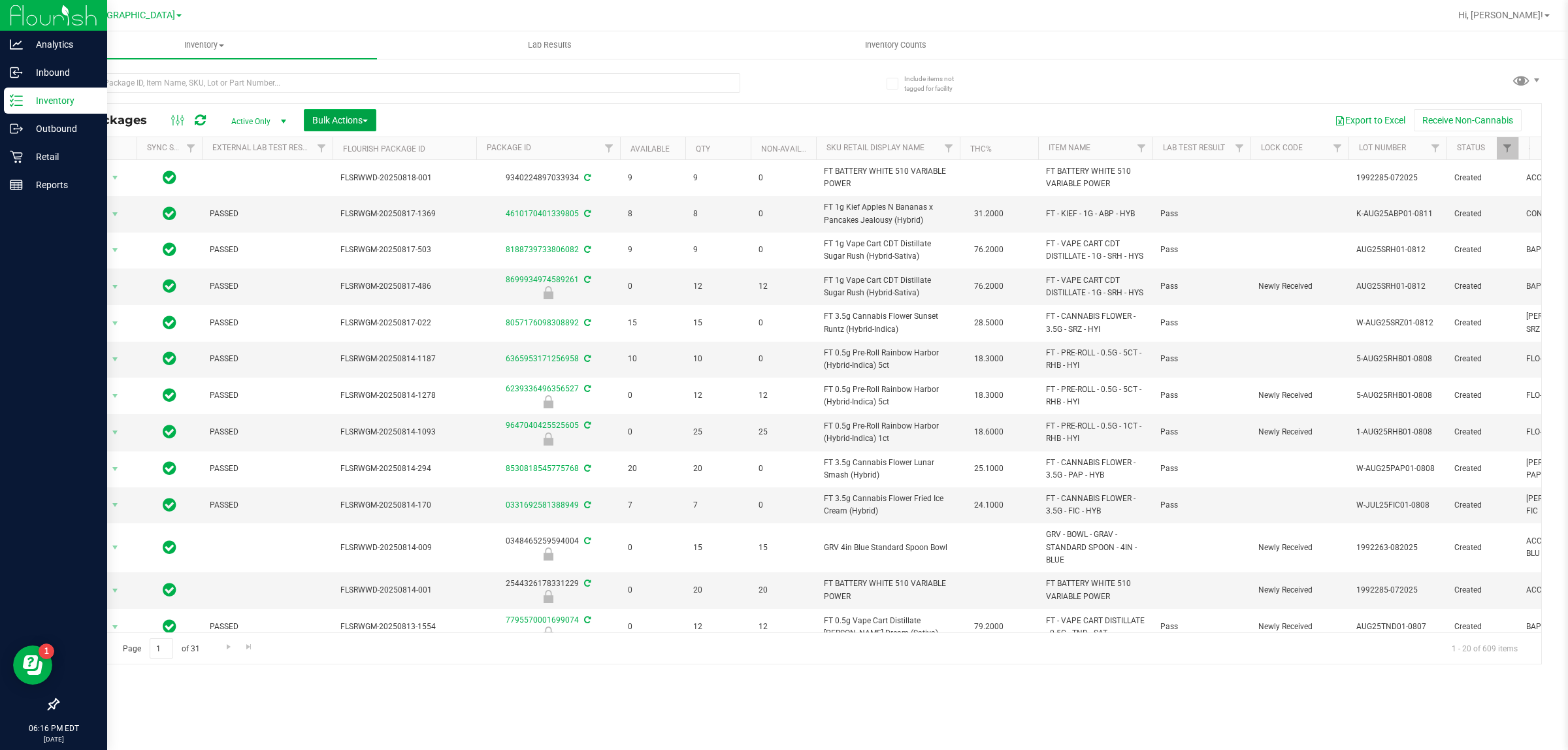
click at [316, 119] on span "Bulk Actions" at bounding box center [339, 120] width 56 height 11
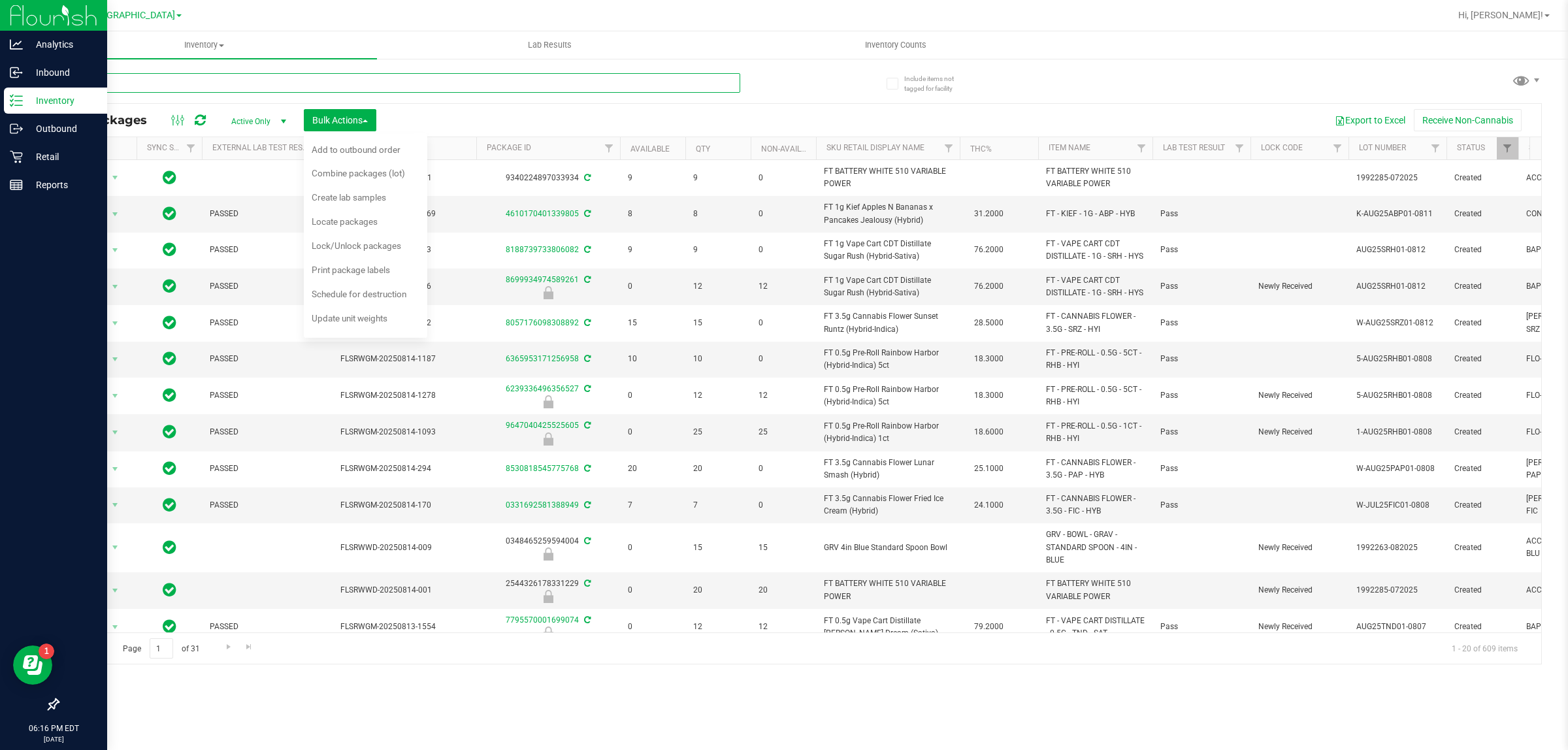
click at [275, 83] on input "text" at bounding box center [398, 83] width 683 height 19
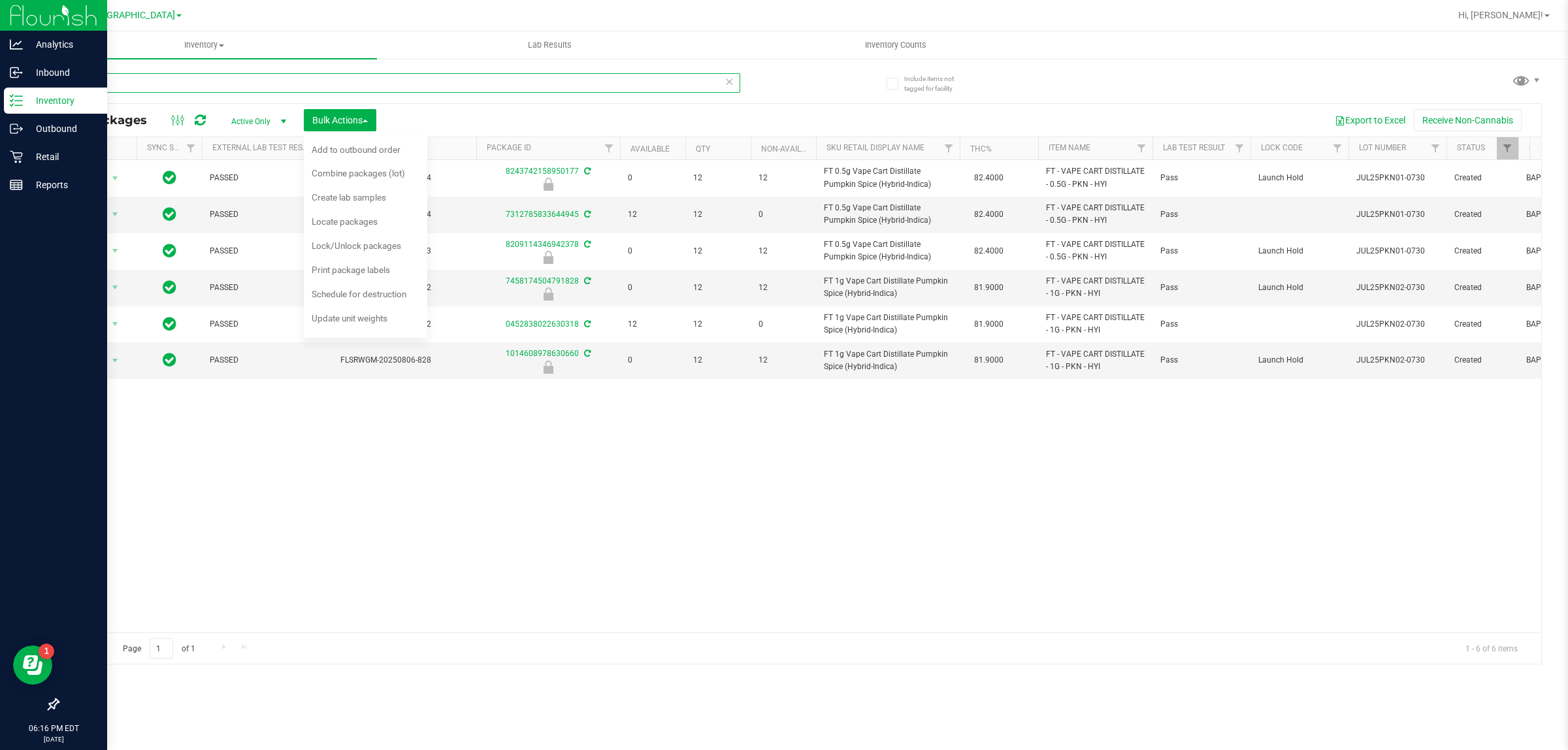
type input "pkn"
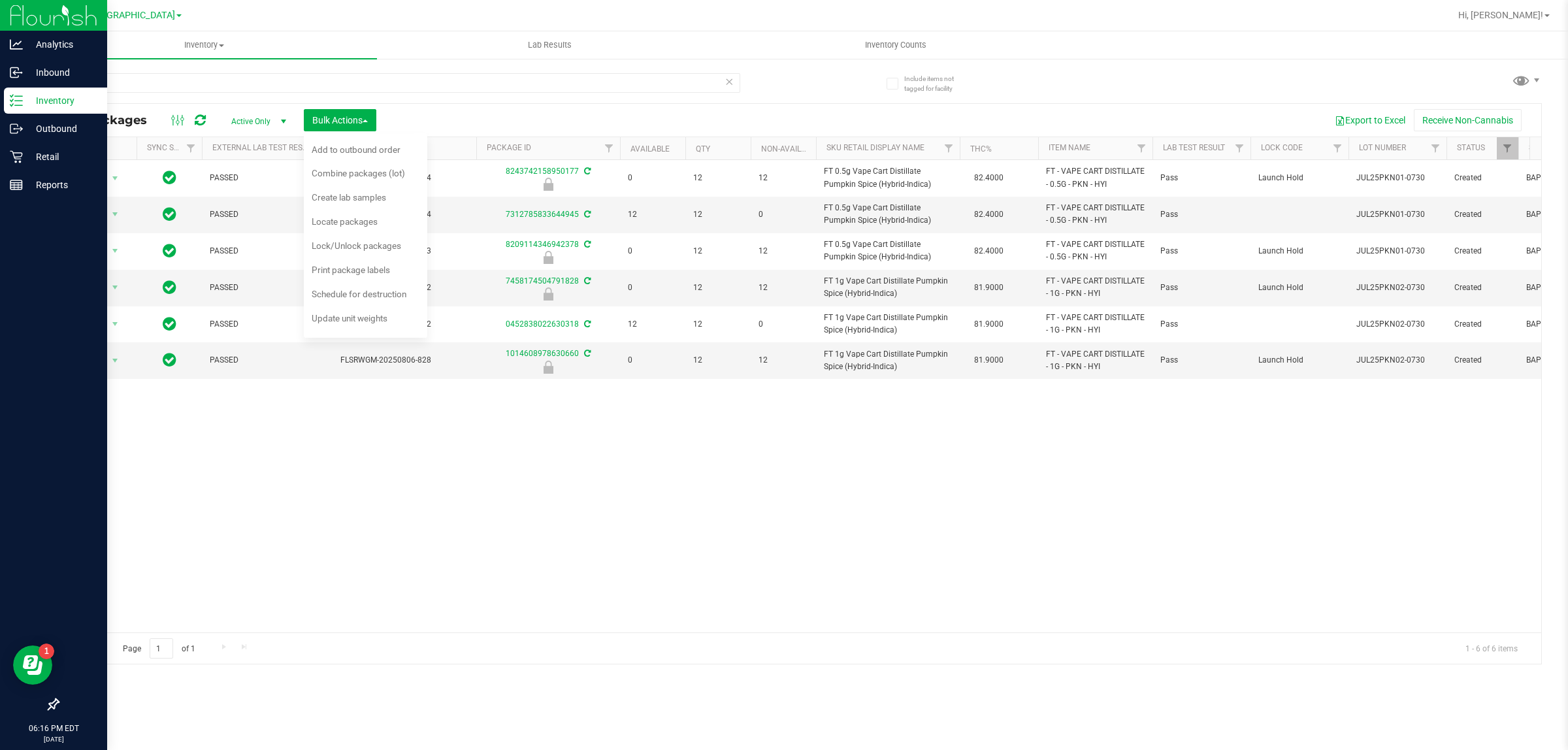
click at [507, 104] on div "All Packages Active Only Active Only Lab Samples Locked All External Internal B…" at bounding box center [799, 120] width 1482 height 32
click at [677, 499] on div "Action Action Edit attributes Global inventory Locate package Package audit log…" at bounding box center [799, 396] width 1482 height 473
click at [368, 246] on span "Lock/Unlock packages" at bounding box center [356, 246] width 90 height 11
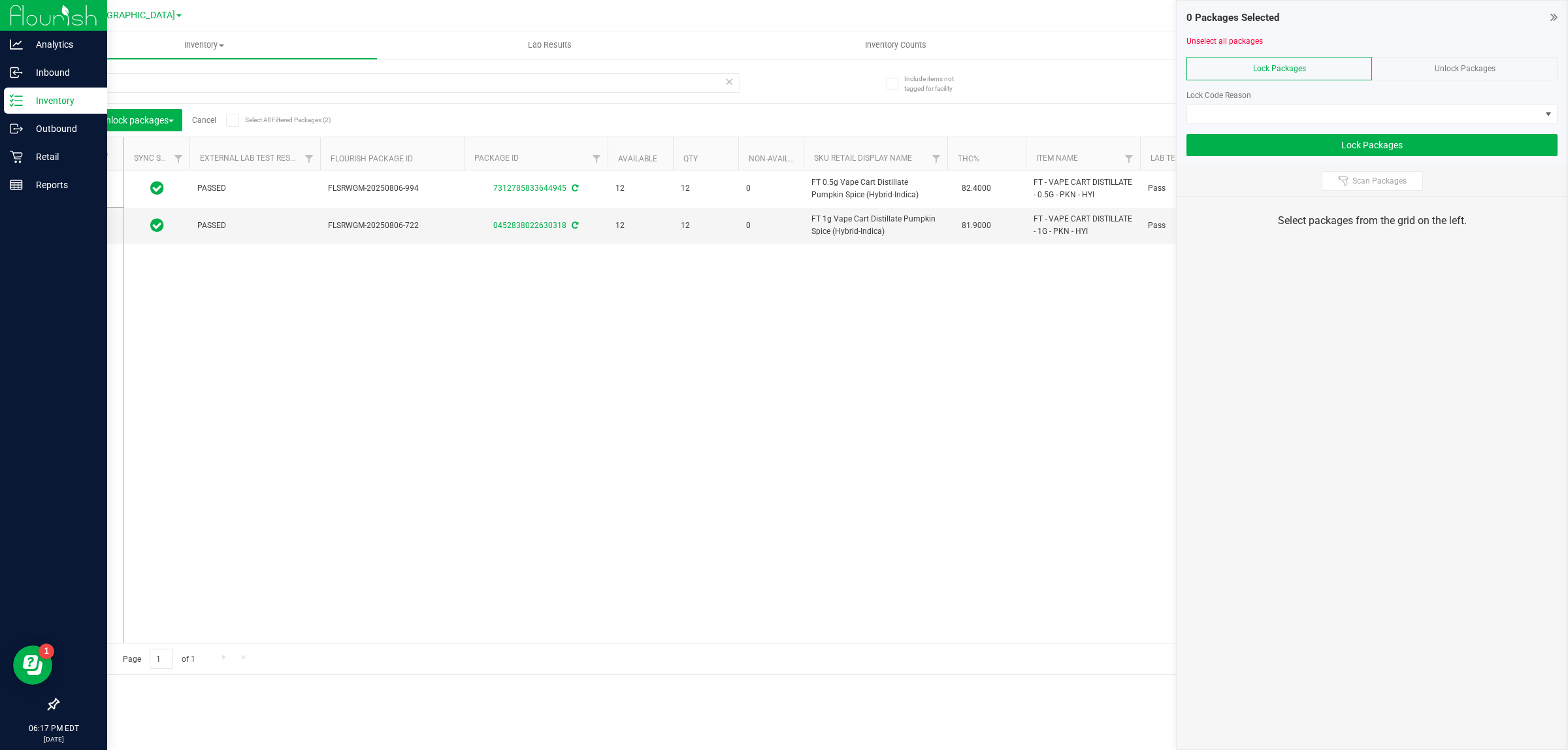
click at [1435, 64] on span "Unlock Packages" at bounding box center [1465, 68] width 61 height 9
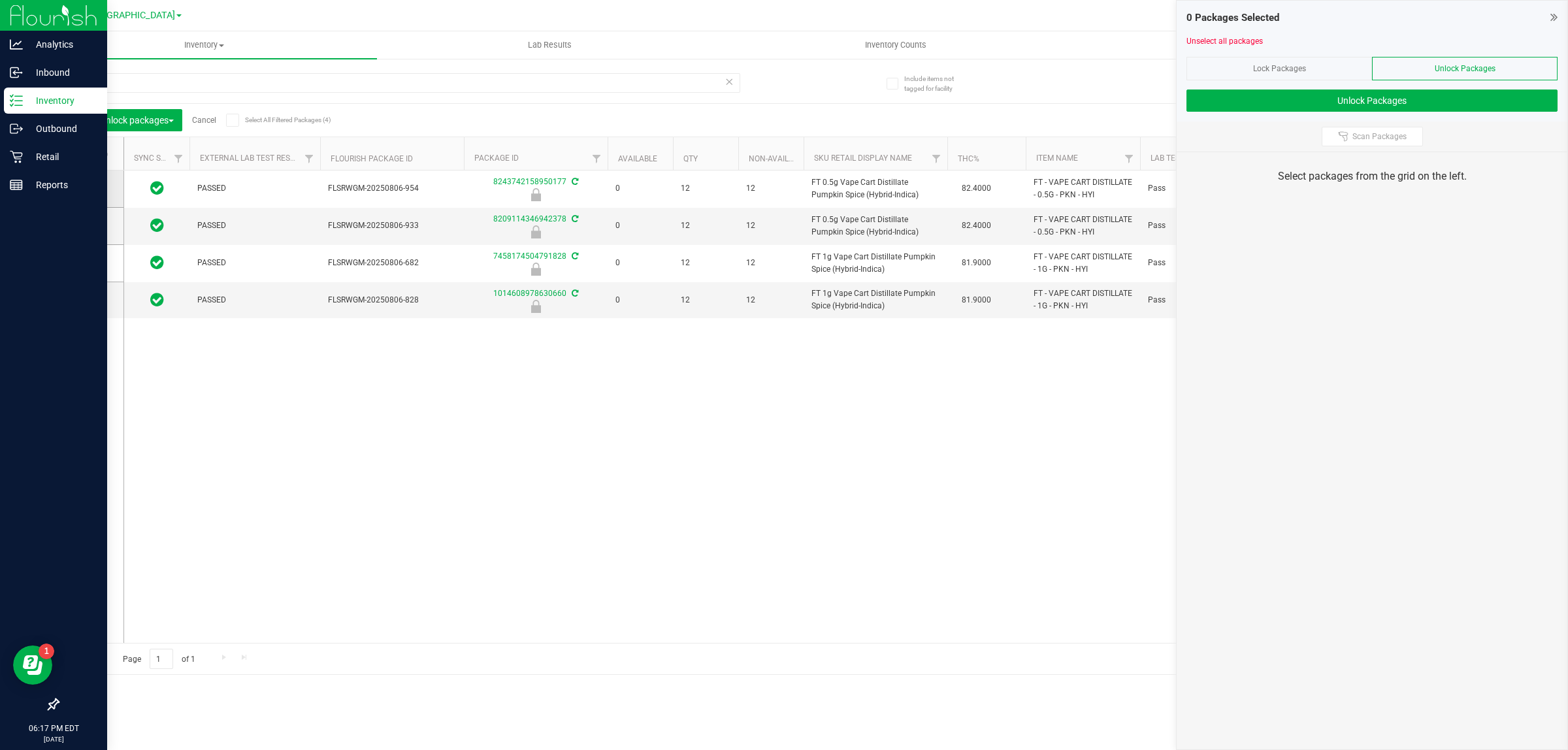
click at [99, 195] on label at bounding box center [90, 189] width 19 height 13
click at [0, 0] on input "checkbox" at bounding box center [0, 0] width 0 height 0
click at [92, 220] on span at bounding box center [88, 226] width 13 height 13
click at [0, 0] on input "checkbox" at bounding box center [0, 0] width 0 height 0
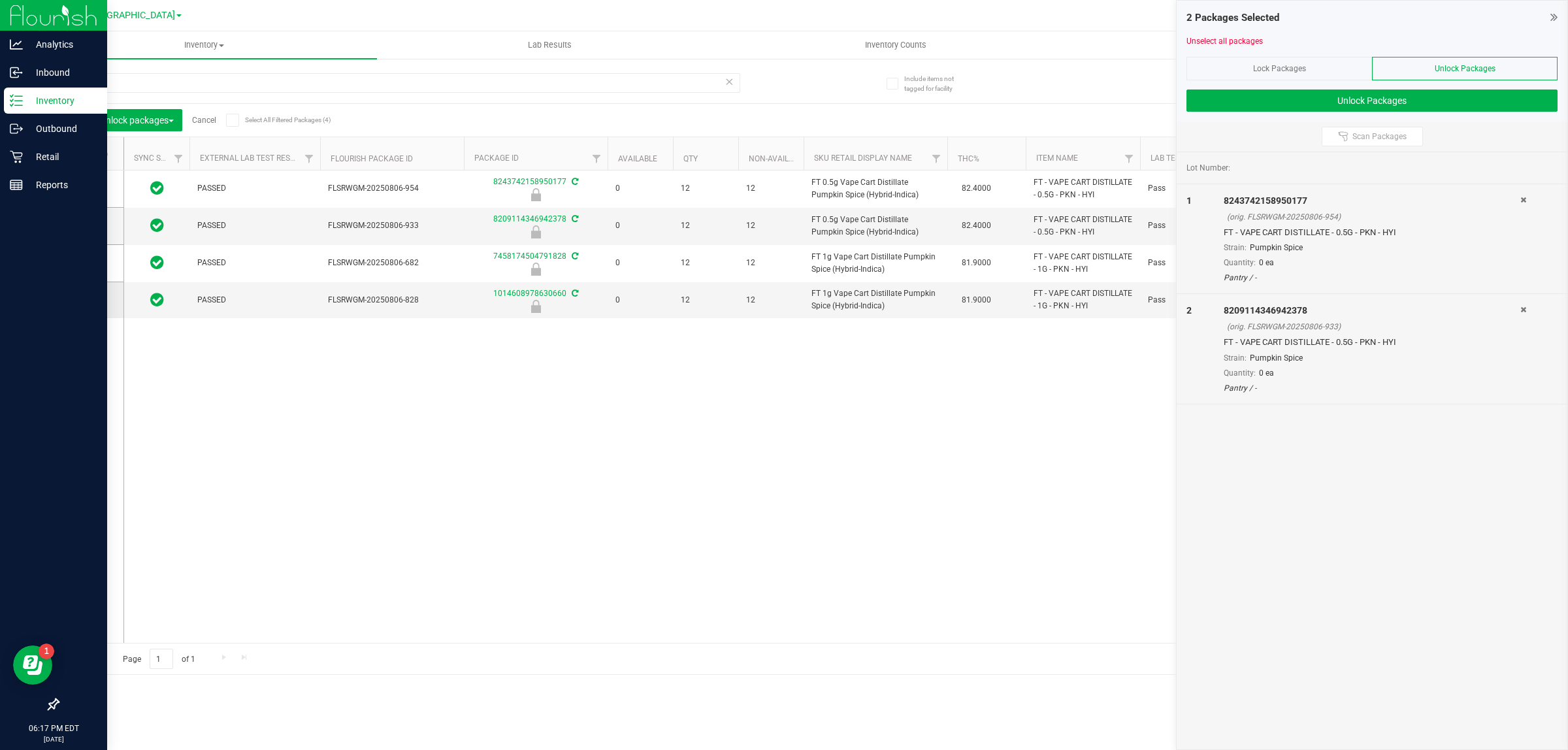
drag, startPoint x: 83, startPoint y: 266, endPoint x: 77, endPoint y: 289, distance: 23.8
click at [82, 266] on span at bounding box center [88, 263] width 13 height 13
click at [77, 305] on td at bounding box center [90, 300] width 65 height 36
click at [79, 273] on td at bounding box center [90, 263] width 65 height 37
click at [94, 302] on span at bounding box center [88, 300] width 13 height 13
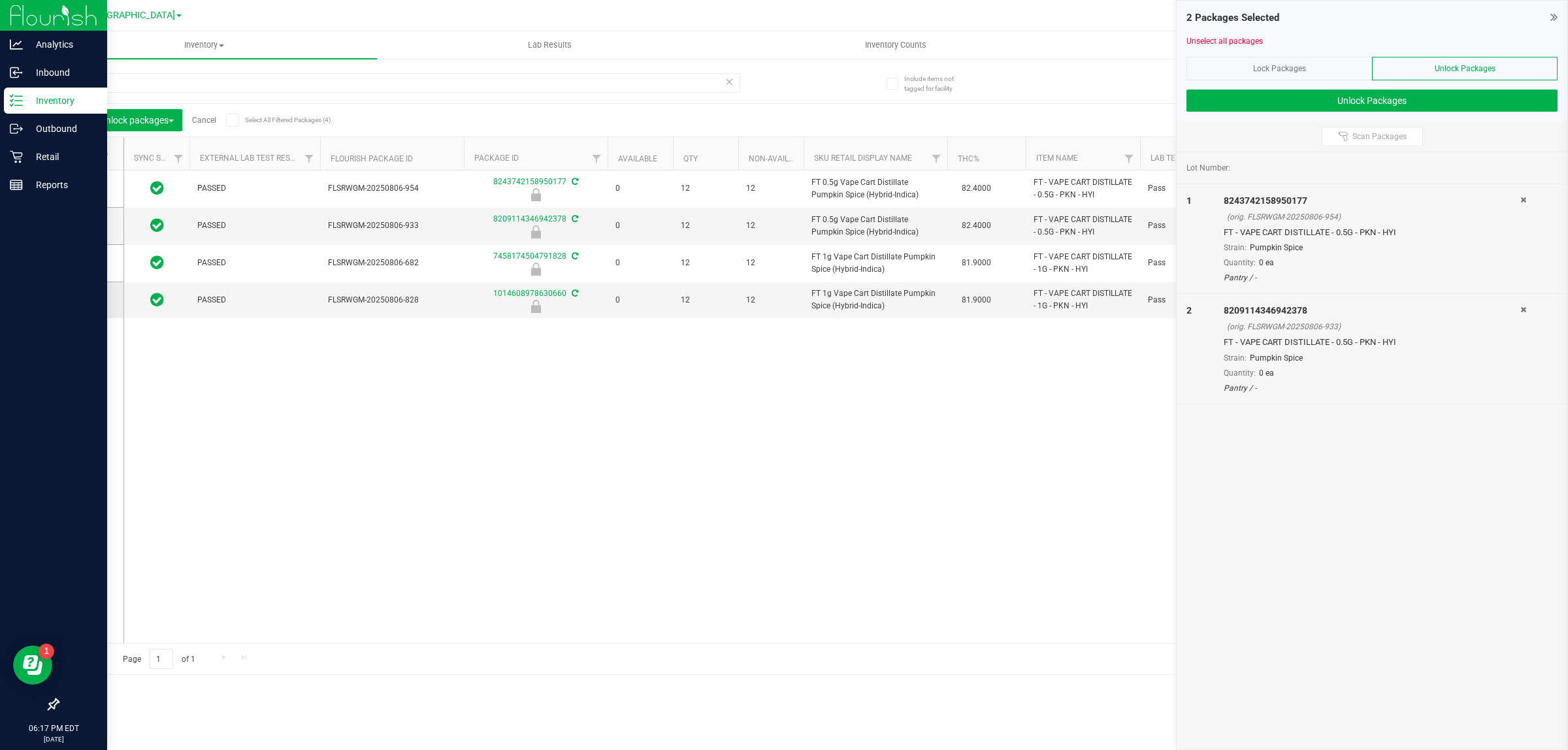
click at [0, 0] on input "checkbox" at bounding box center [0, 0] width 0 height 0
click at [83, 263] on icon at bounding box center [87, 263] width 9 height 0
click at [0, 0] on input "checkbox" at bounding box center [0, 0] width 0 height 0
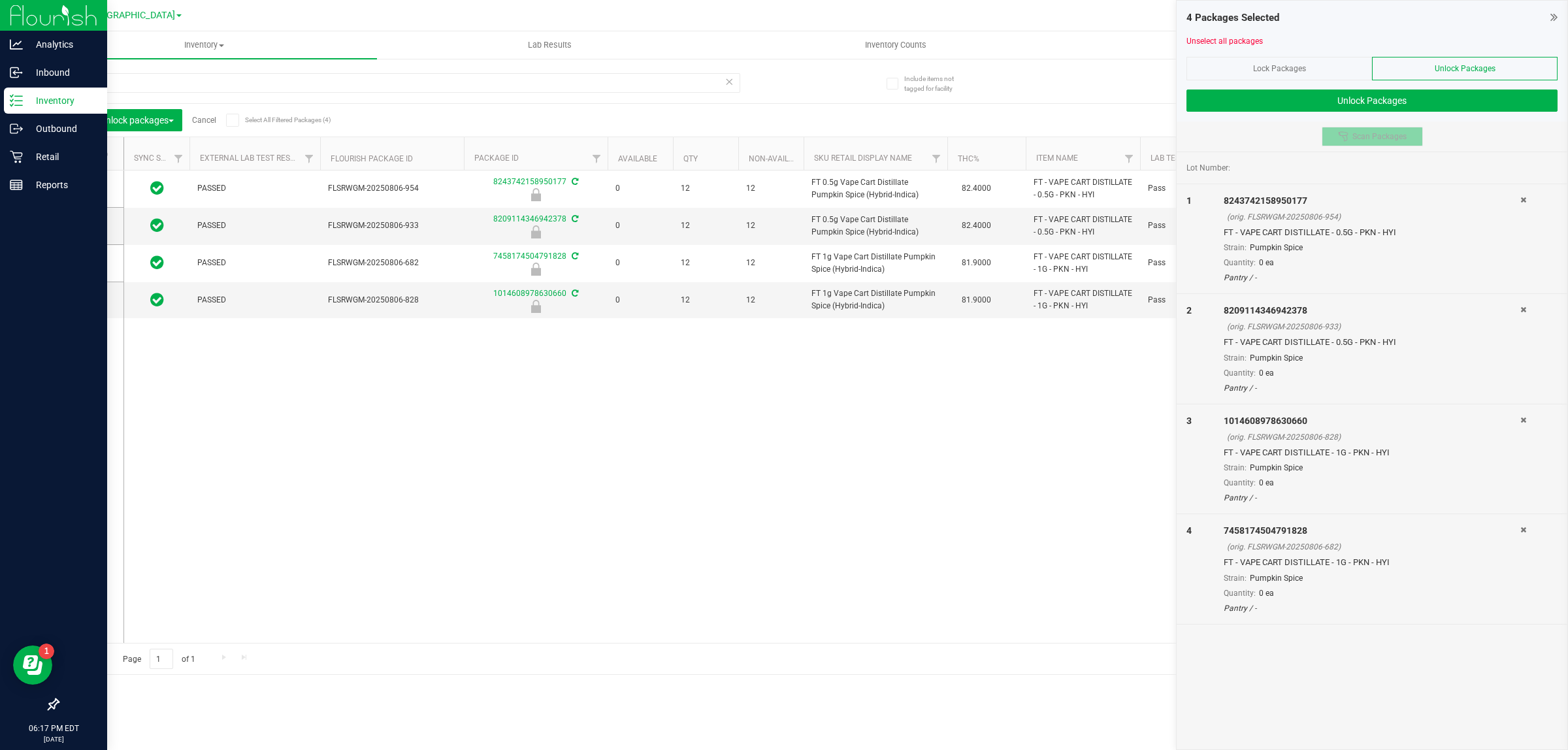
click at [1387, 145] on button "Scan Packages" at bounding box center [1372, 137] width 101 height 19
click at [1386, 138] on span "Scan Packages" at bounding box center [1379, 137] width 54 height 11
click at [1389, 100] on button "Unlock Packages" at bounding box center [1371, 100] width 371 height 22
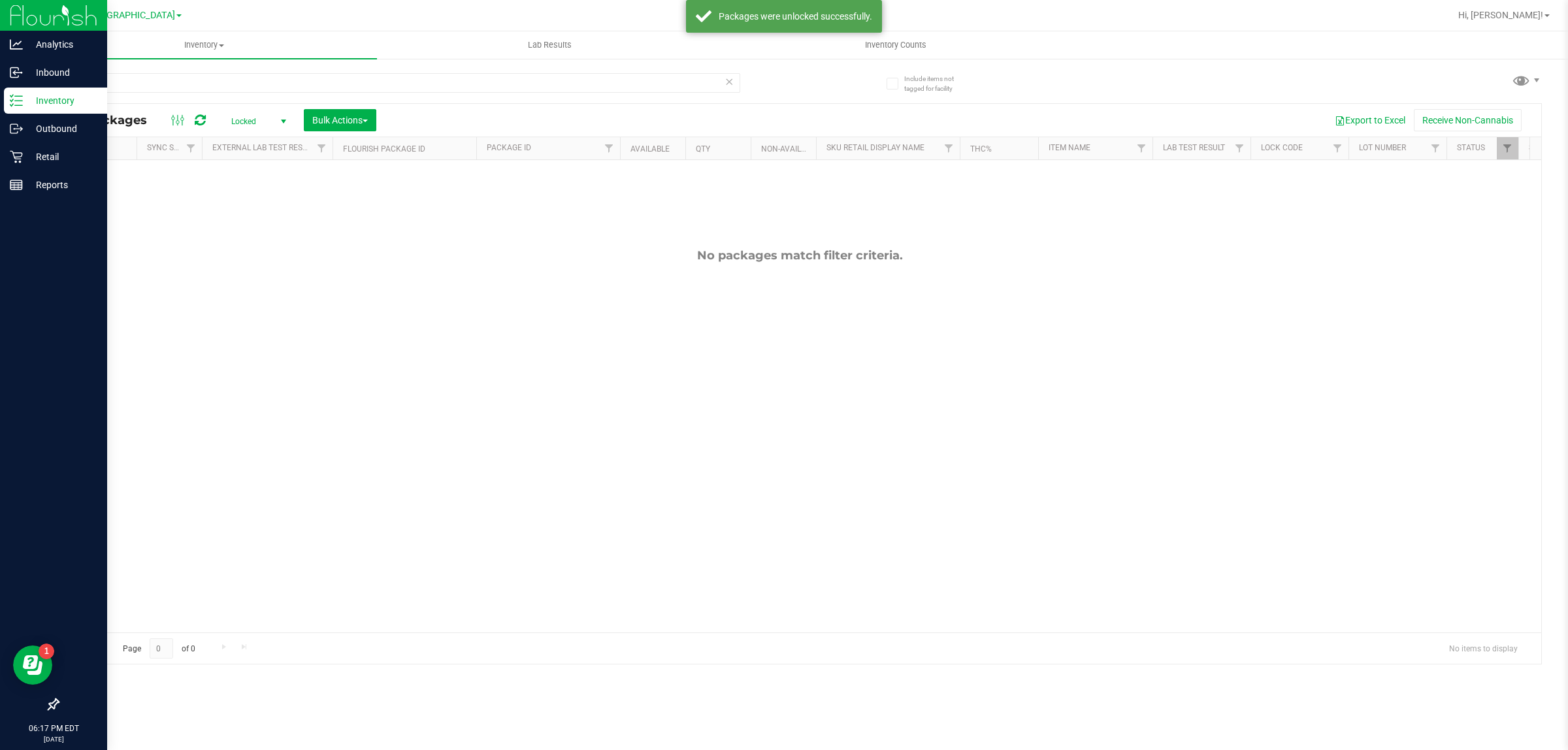
click at [269, 128] on span "Locked" at bounding box center [255, 121] width 72 height 19
click at [254, 144] on li "Active Only" at bounding box center [255, 143] width 70 height 19
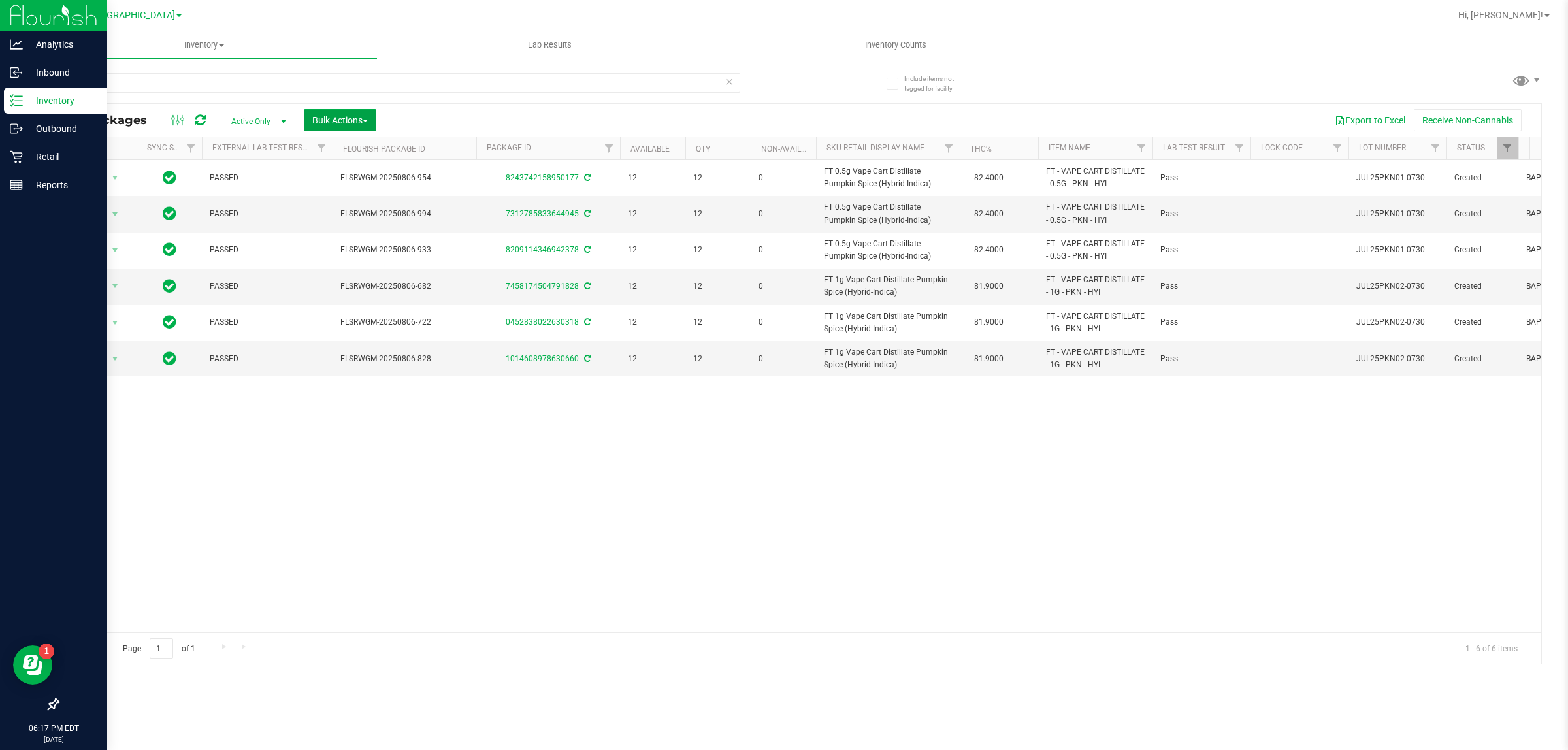
click at [337, 115] on span "Bulk Actions" at bounding box center [339, 120] width 56 height 11
click at [364, 243] on span "Lock/Unlock packages" at bounding box center [356, 246] width 90 height 11
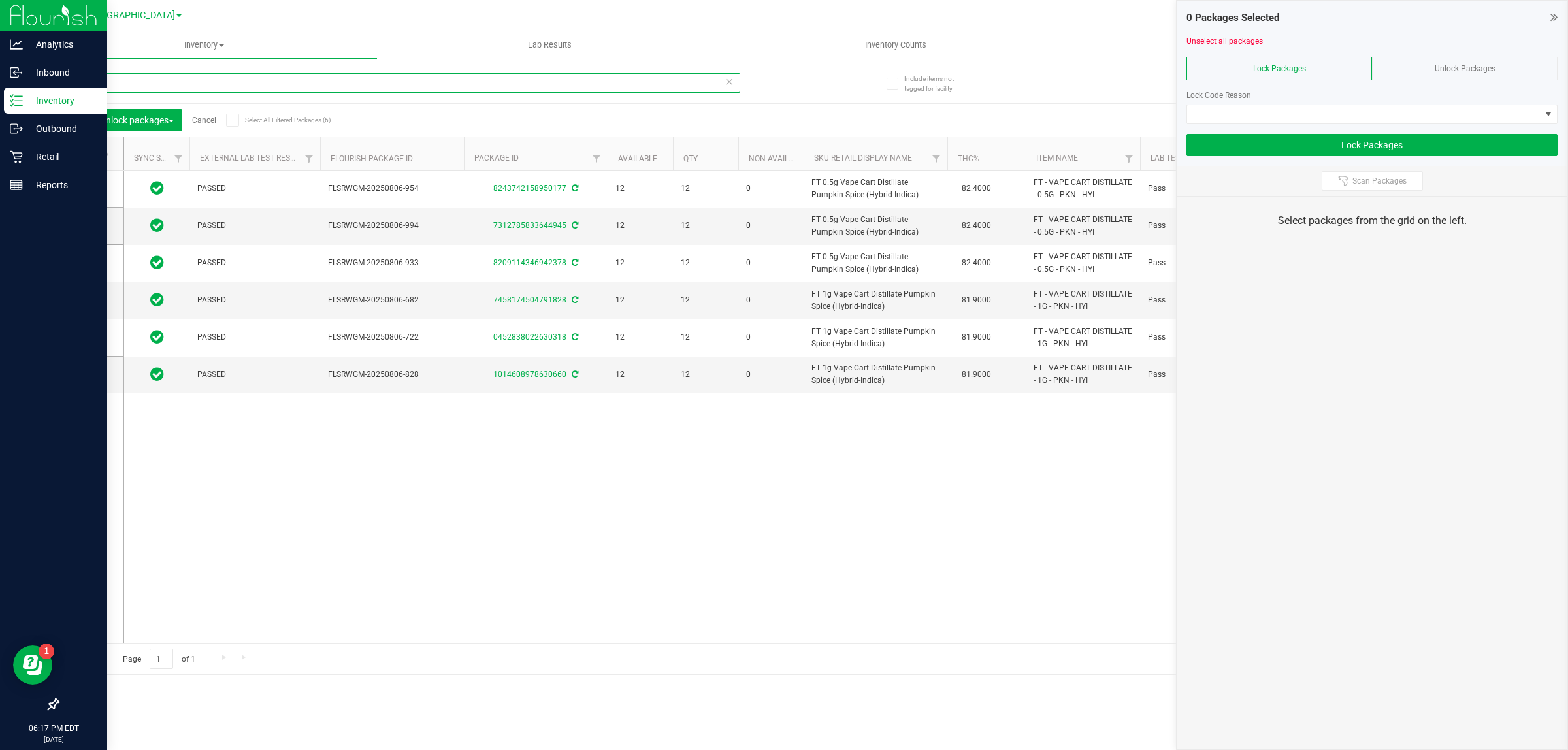
click at [486, 88] on input "pkn" at bounding box center [398, 83] width 683 height 19
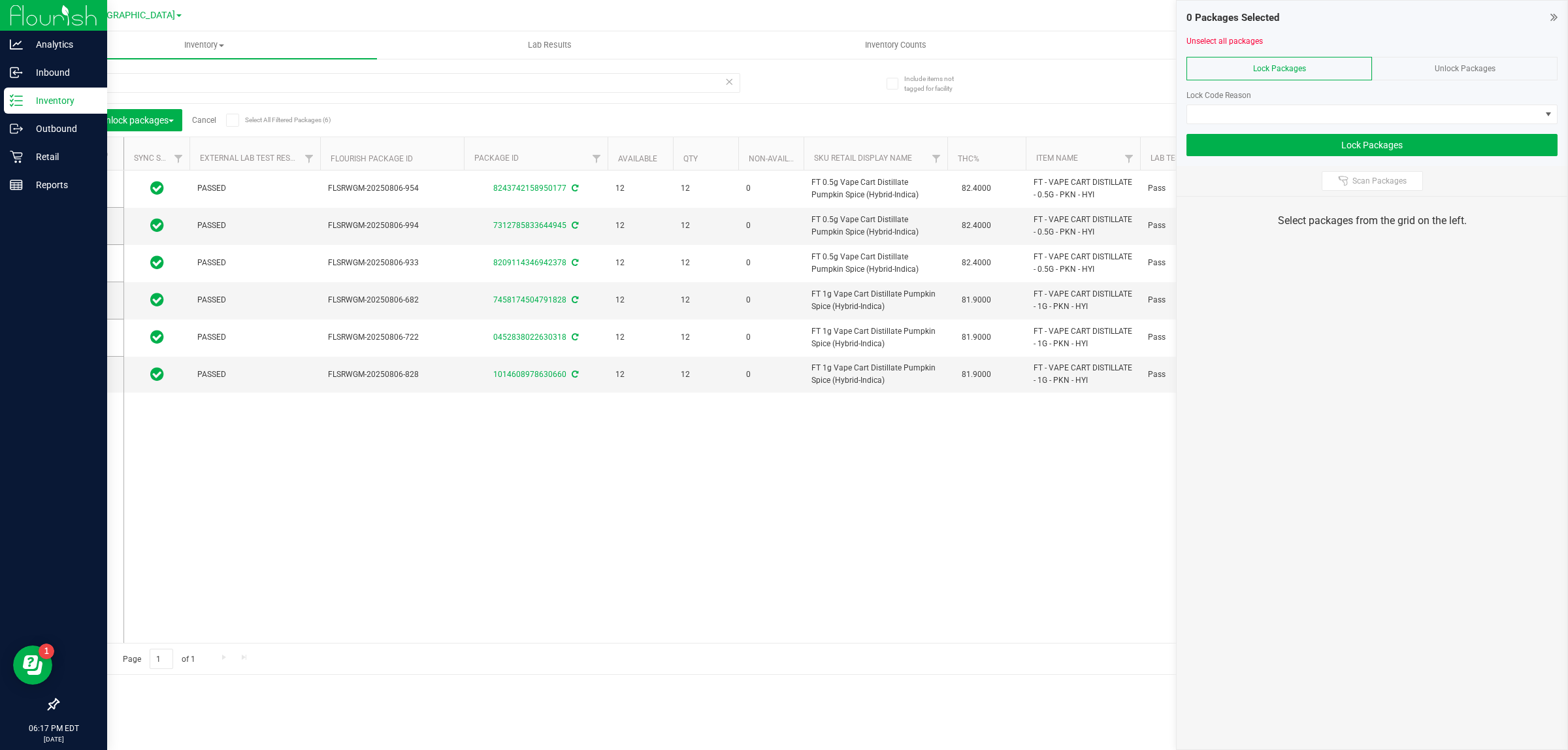
click at [1470, 69] on span "Unlock Packages" at bounding box center [1465, 68] width 61 height 9
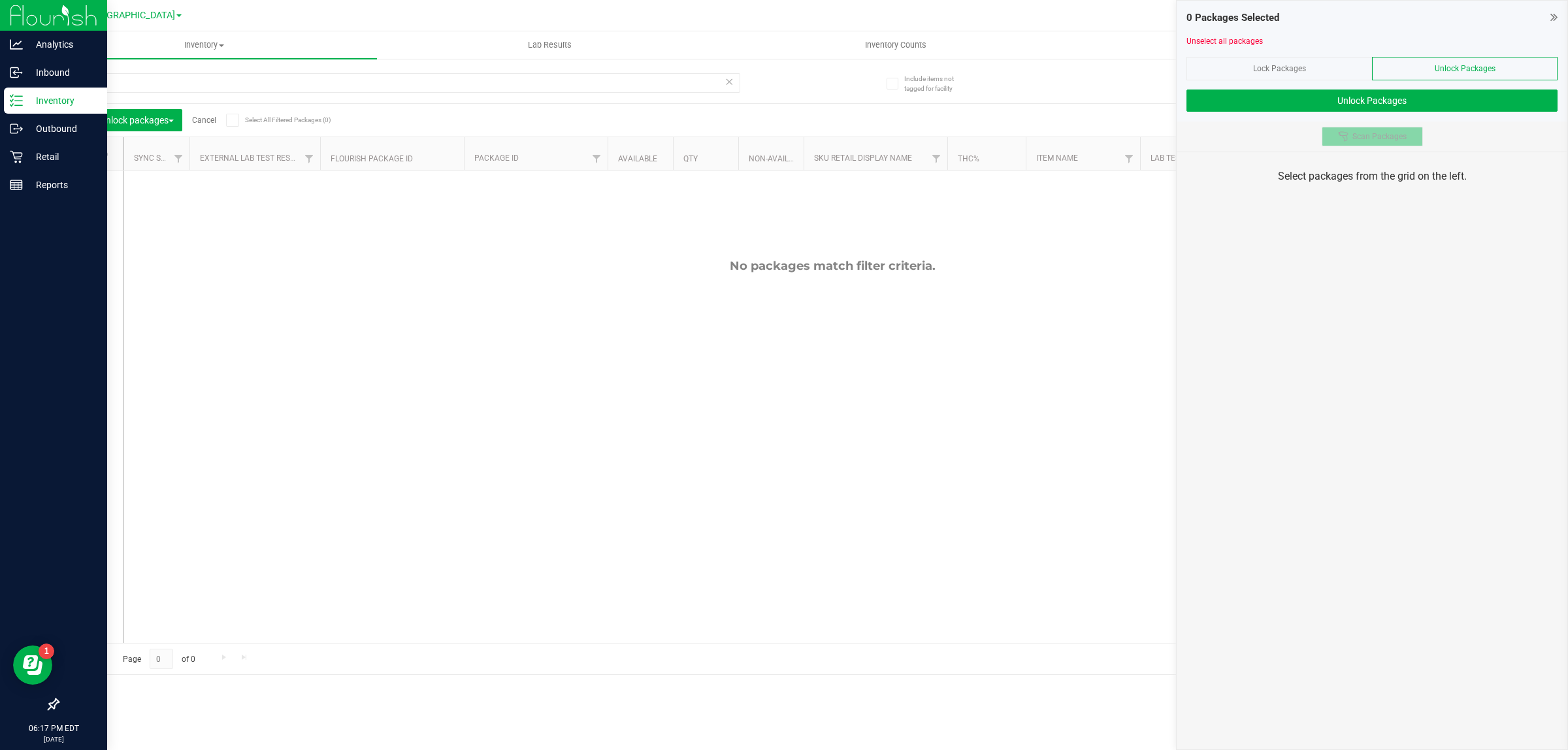
click at [1372, 131] on button "Scan Packages" at bounding box center [1372, 137] width 101 height 19
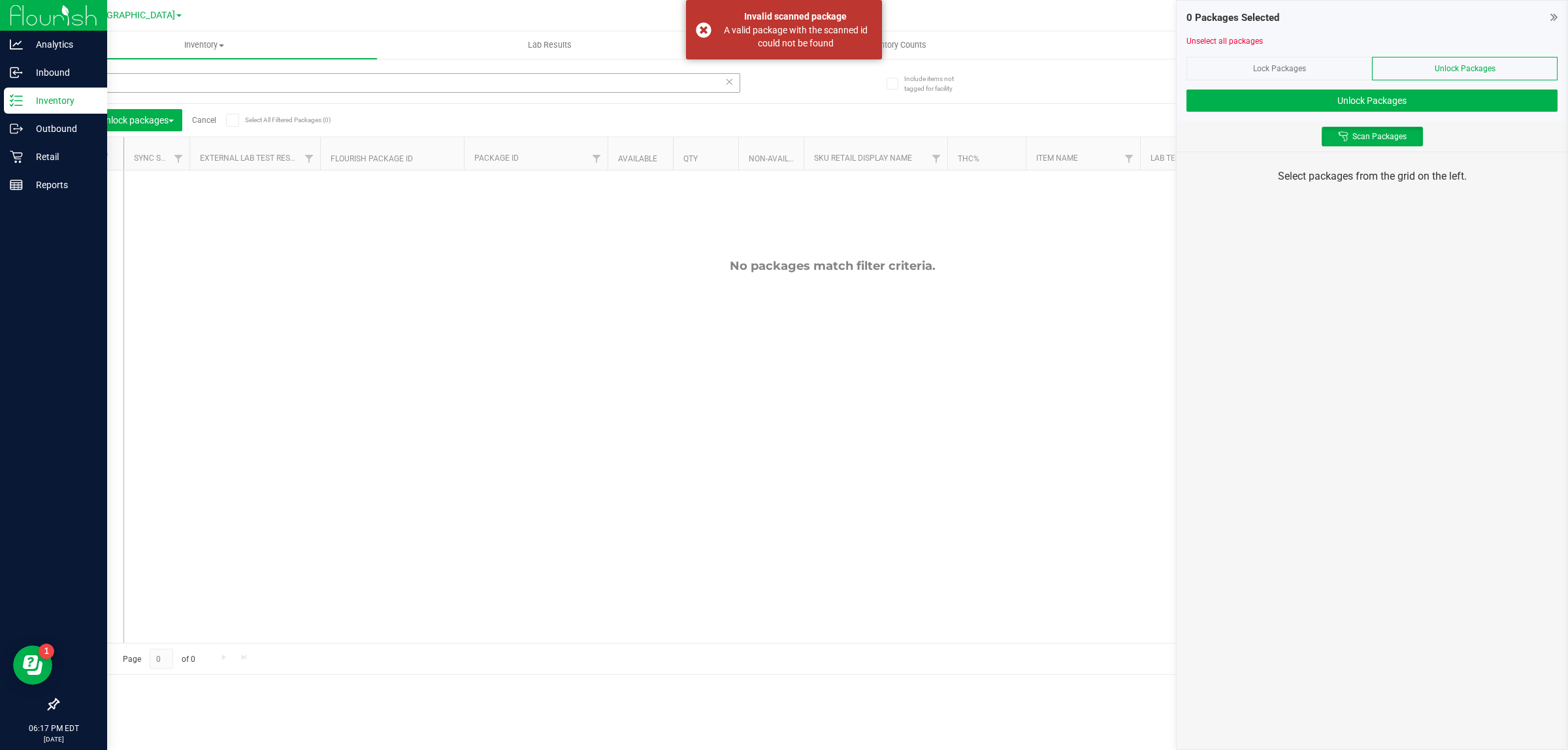
drag, startPoint x: 390, startPoint y: 98, endPoint x: 387, endPoint y: 90, distance: 8.5
click at [389, 95] on div "pkn" at bounding box center [398, 88] width 683 height 30
click at [387, 88] on input "pkn" at bounding box center [398, 83] width 683 height 19
click at [387, 89] on input "pkn" at bounding box center [398, 83] width 683 height 19
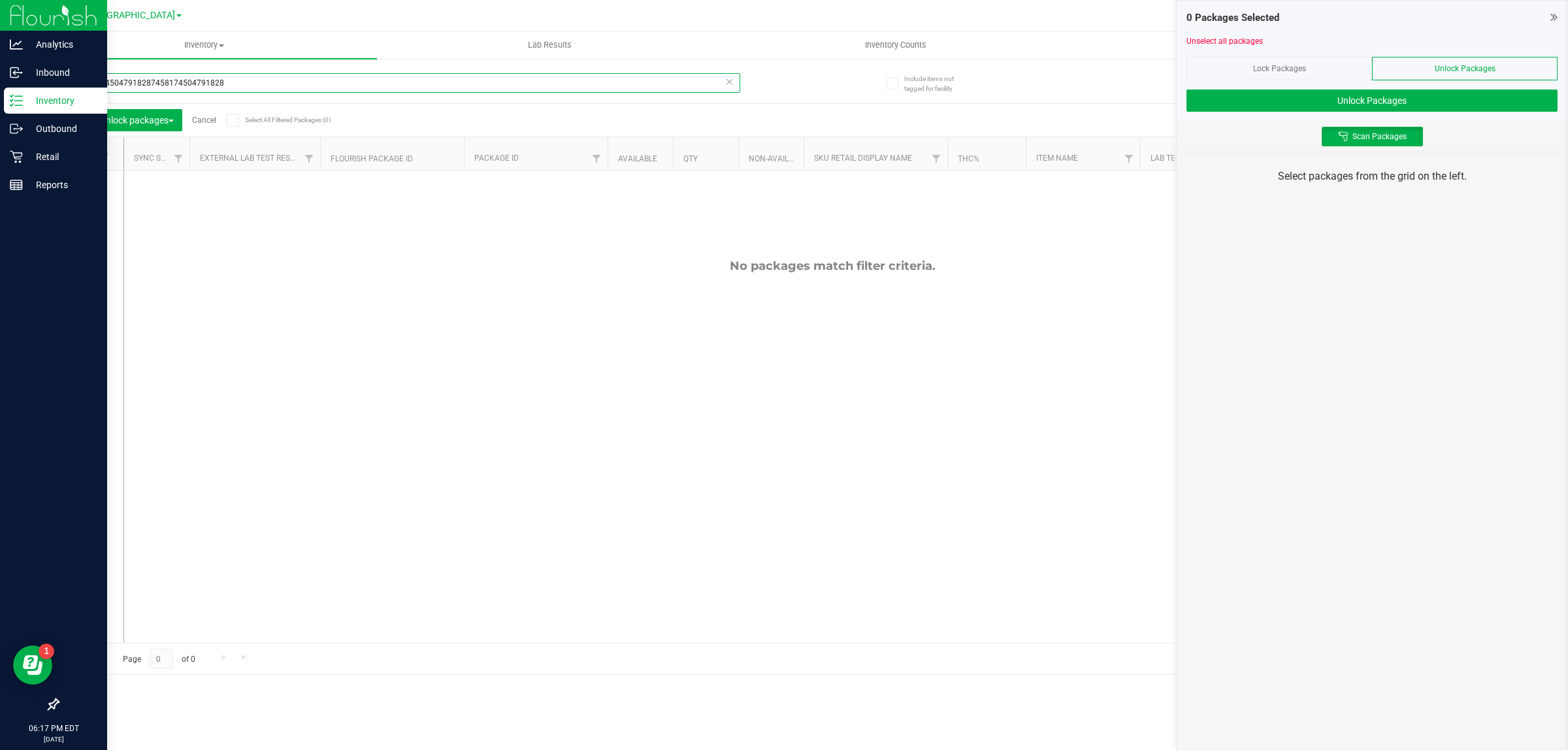
click at [415, 75] on input "74581745047918287458174504791828" at bounding box center [398, 83] width 683 height 19
click at [415, 75] on div "Inventory All packages All inventory Waste log Create inventory Lab Results Inv…" at bounding box center [800, 390] width 1536 height 718
type input "74581745047918287458174504791828"
click at [401, 91] on input "74581745047918287458174504791828" at bounding box center [398, 83] width 683 height 19
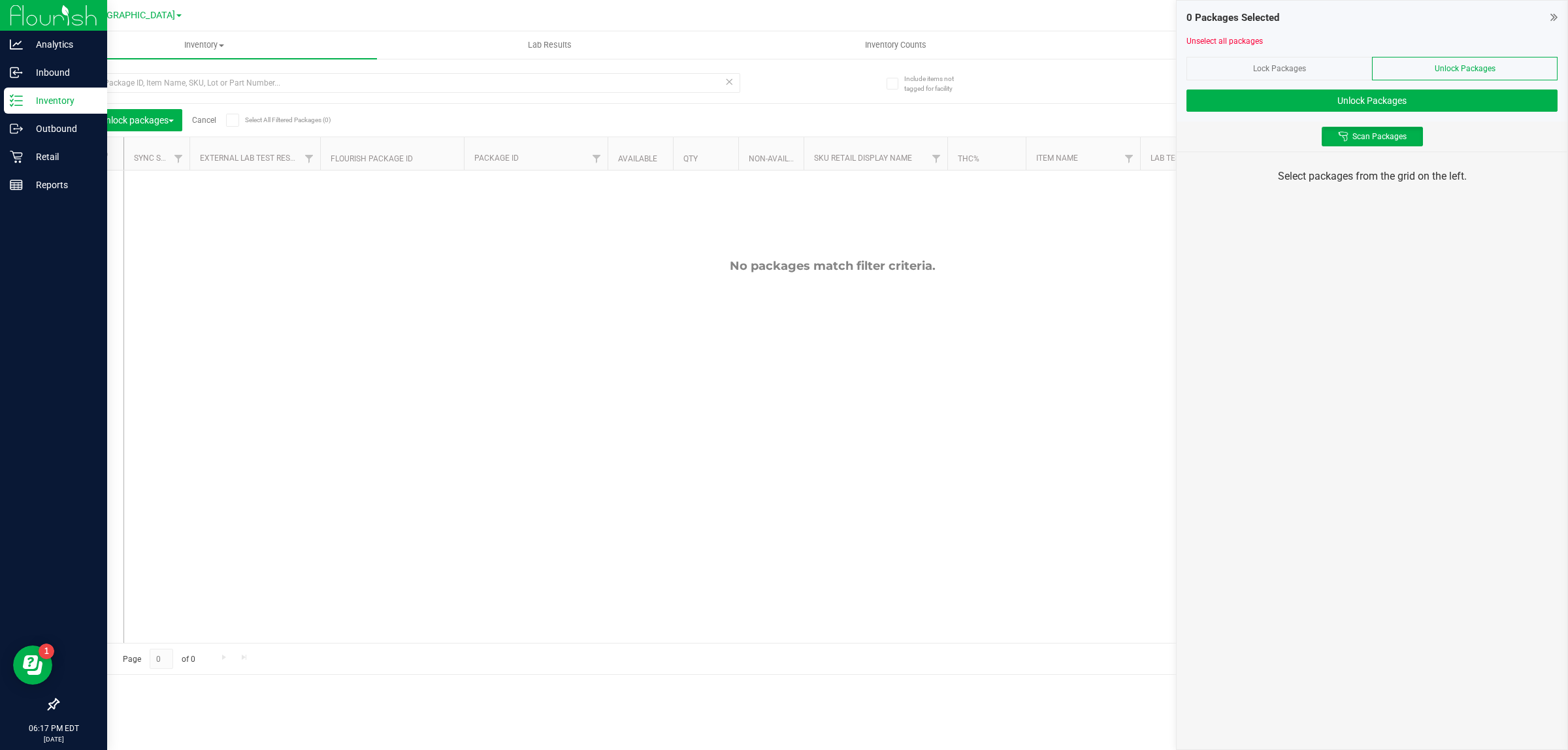
click at [1482, 312] on div "0 Packages Selected Unselect all packages Lock Packages Unlock Packages Unlock …" at bounding box center [1371, 375] width 392 height 750
click at [1476, 311] on div "0 Packages Selected Unselect all packages Lock Packages Unlock Packages Unlock …" at bounding box center [1371, 375] width 392 height 750
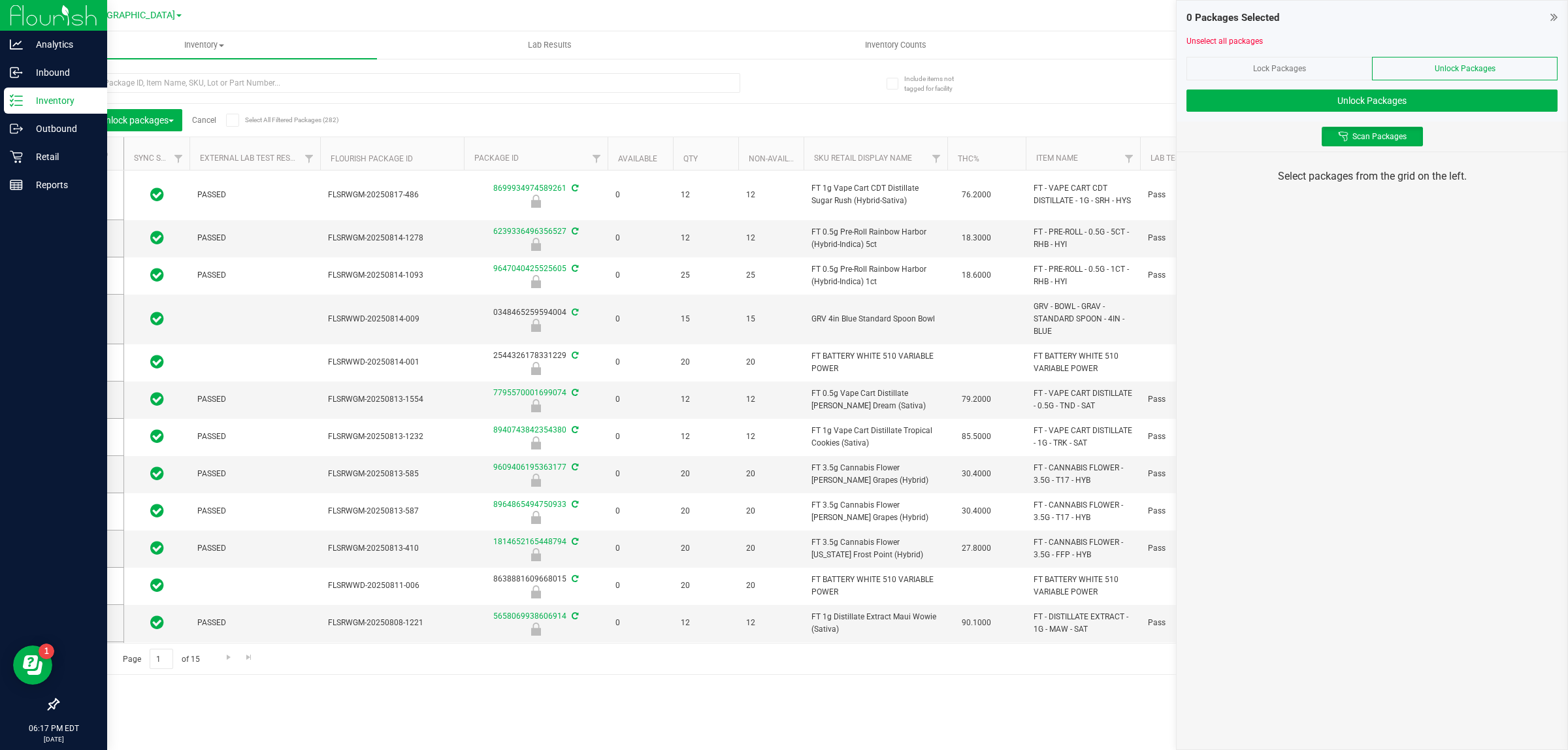
click at [1431, 338] on div "0 Packages Selected Unselect all packages Lock Packages Unlock Packages Unlock …" at bounding box center [1371, 375] width 392 height 750
click at [1445, 333] on div "0 Packages Selected Unselect all packages Lock Packages Unlock Packages Unlock …" at bounding box center [1371, 375] width 392 height 750
click at [1380, 46] on div "Unselect all packages" at bounding box center [1371, 41] width 371 height 12
click at [1322, 65] on div "Lock Packages" at bounding box center [1279, 68] width 186 height 23
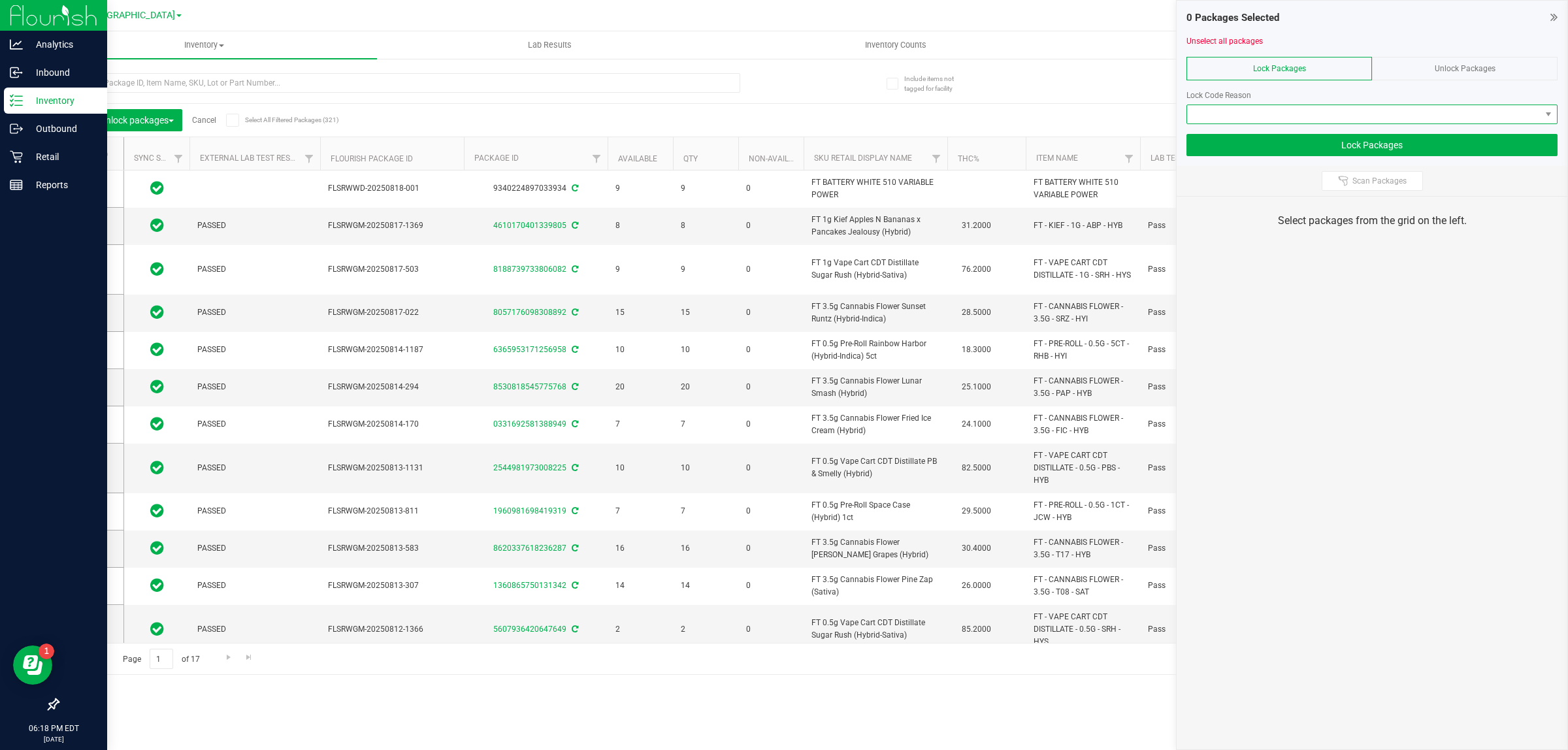
click at [1459, 113] on span at bounding box center [1363, 114] width 353 height 19
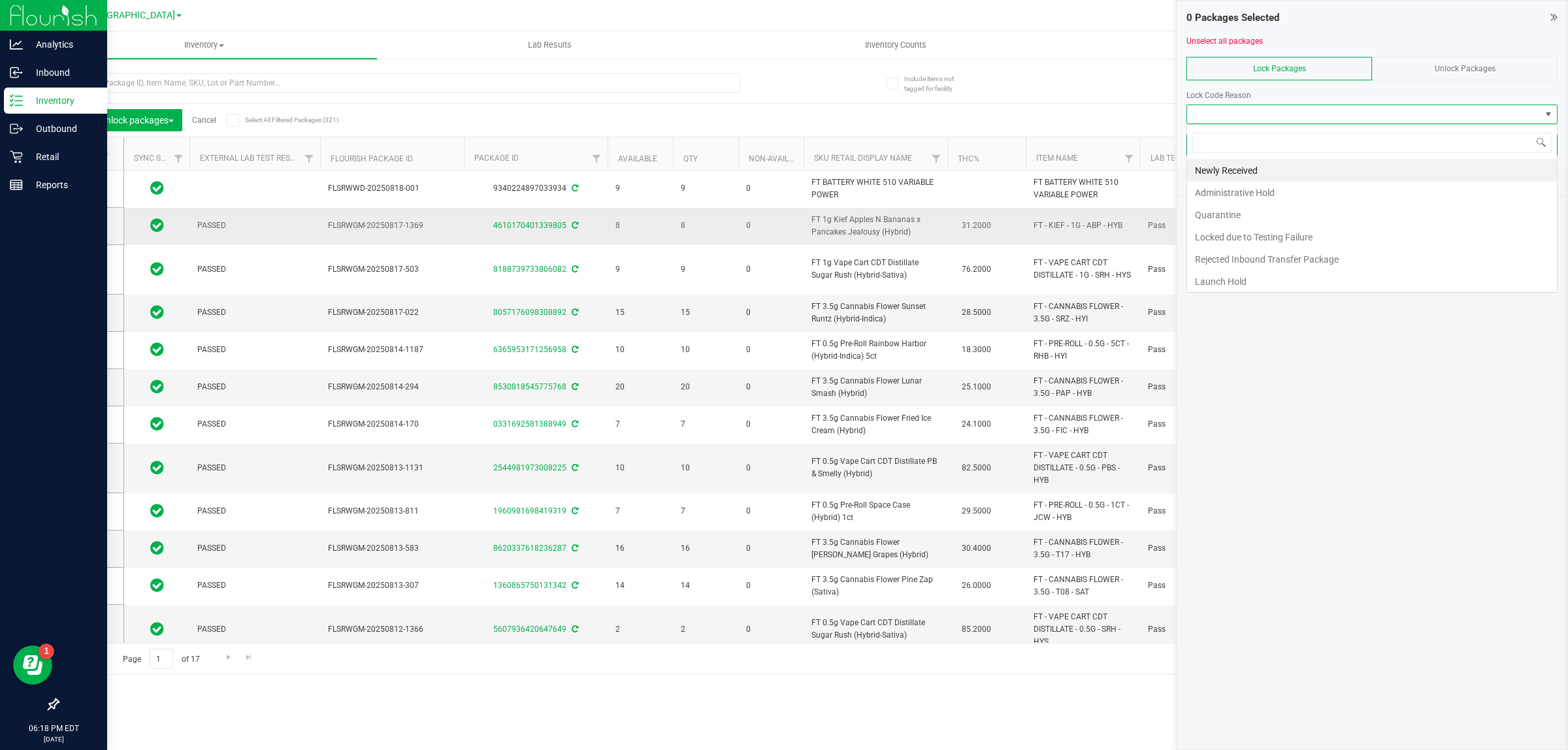
scroll to position [20, 370]
click at [1261, 171] on li "Newly Received" at bounding box center [1372, 170] width 370 height 22
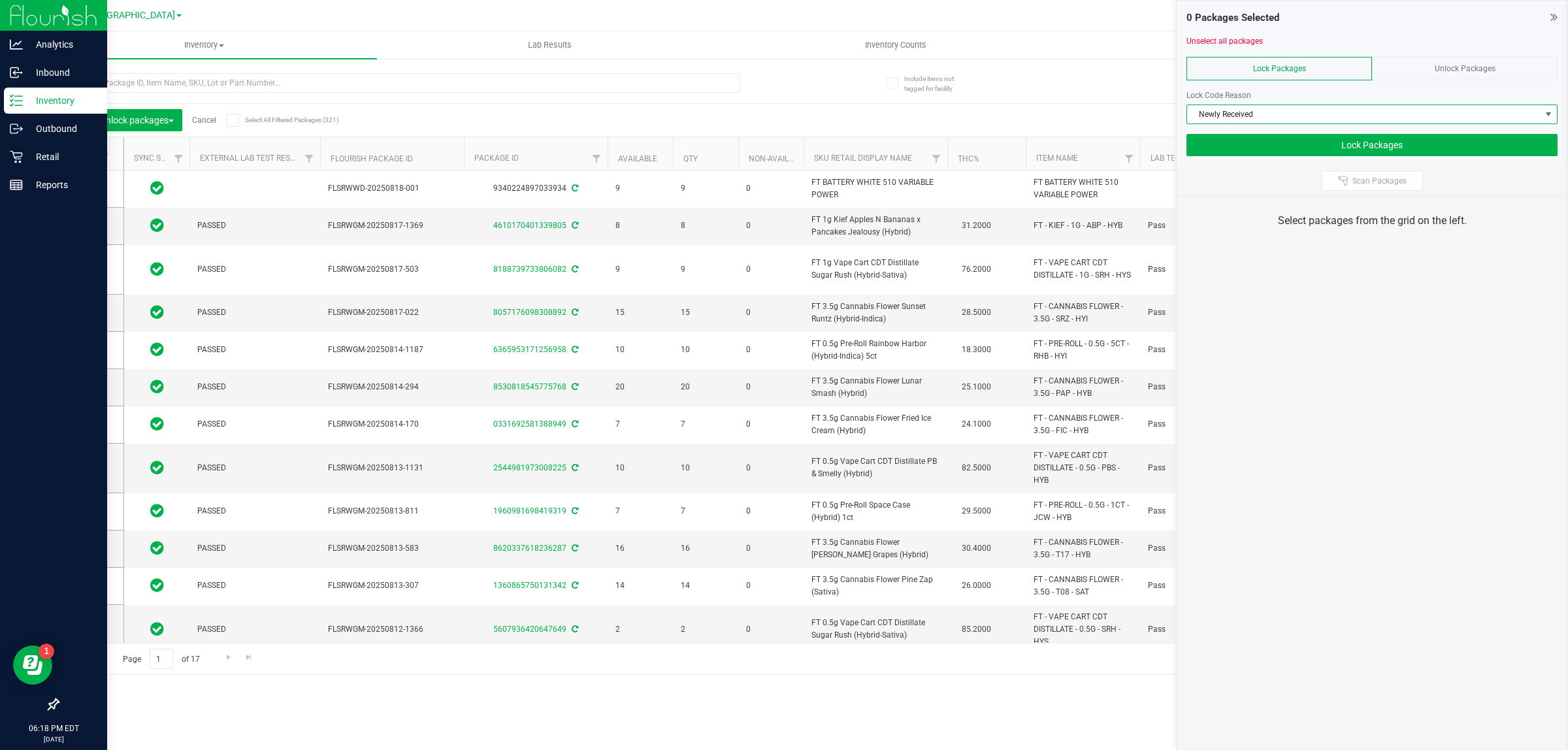
click at [1388, 476] on div "0 Packages Selected Unselect all packages Lock Packages Unlock Packages Lock Co…" at bounding box center [1371, 375] width 392 height 750
click at [1383, 179] on span "Scan Packages" at bounding box center [1379, 181] width 54 height 11
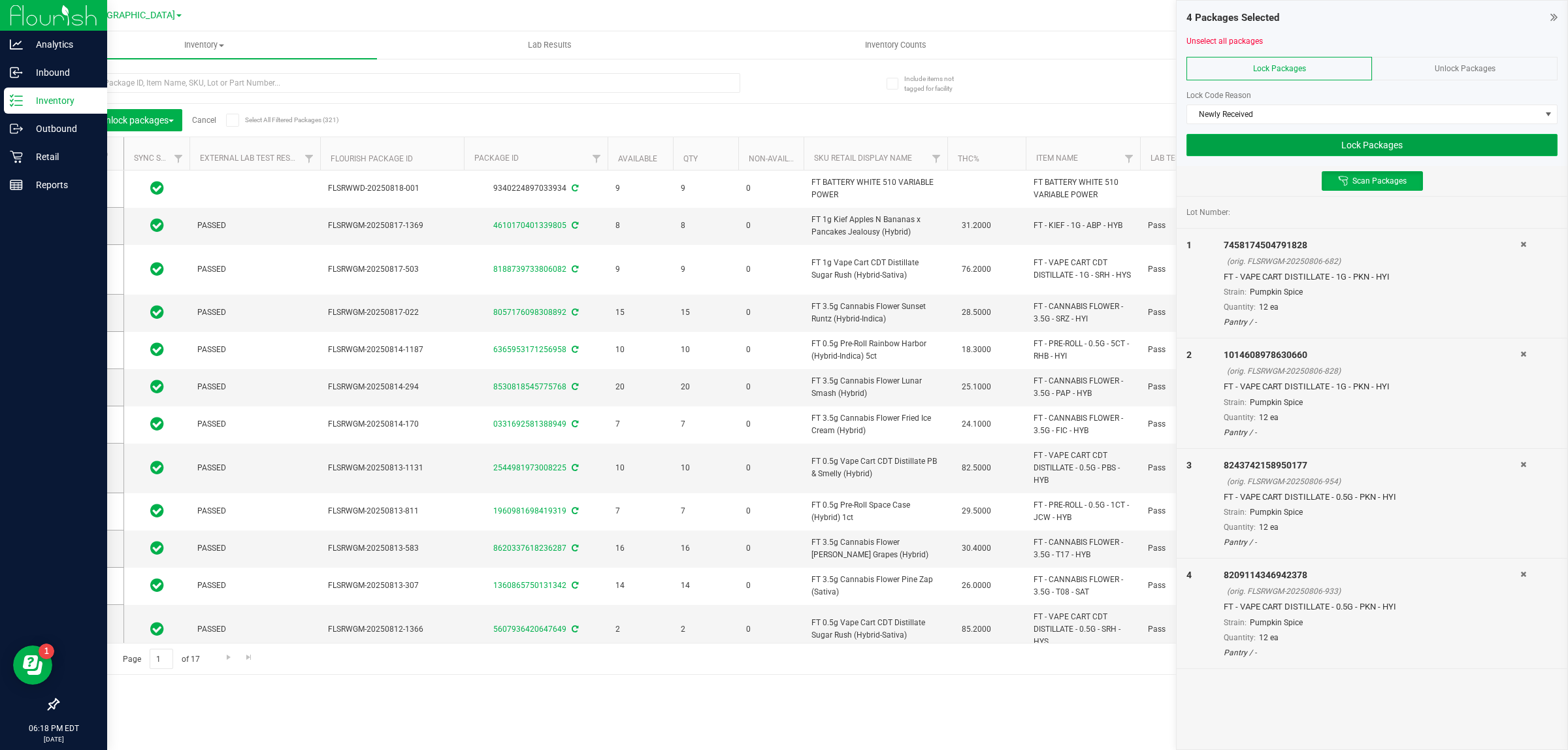
click at [1385, 142] on button "Lock Packages" at bounding box center [1371, 145] width 371 height 22
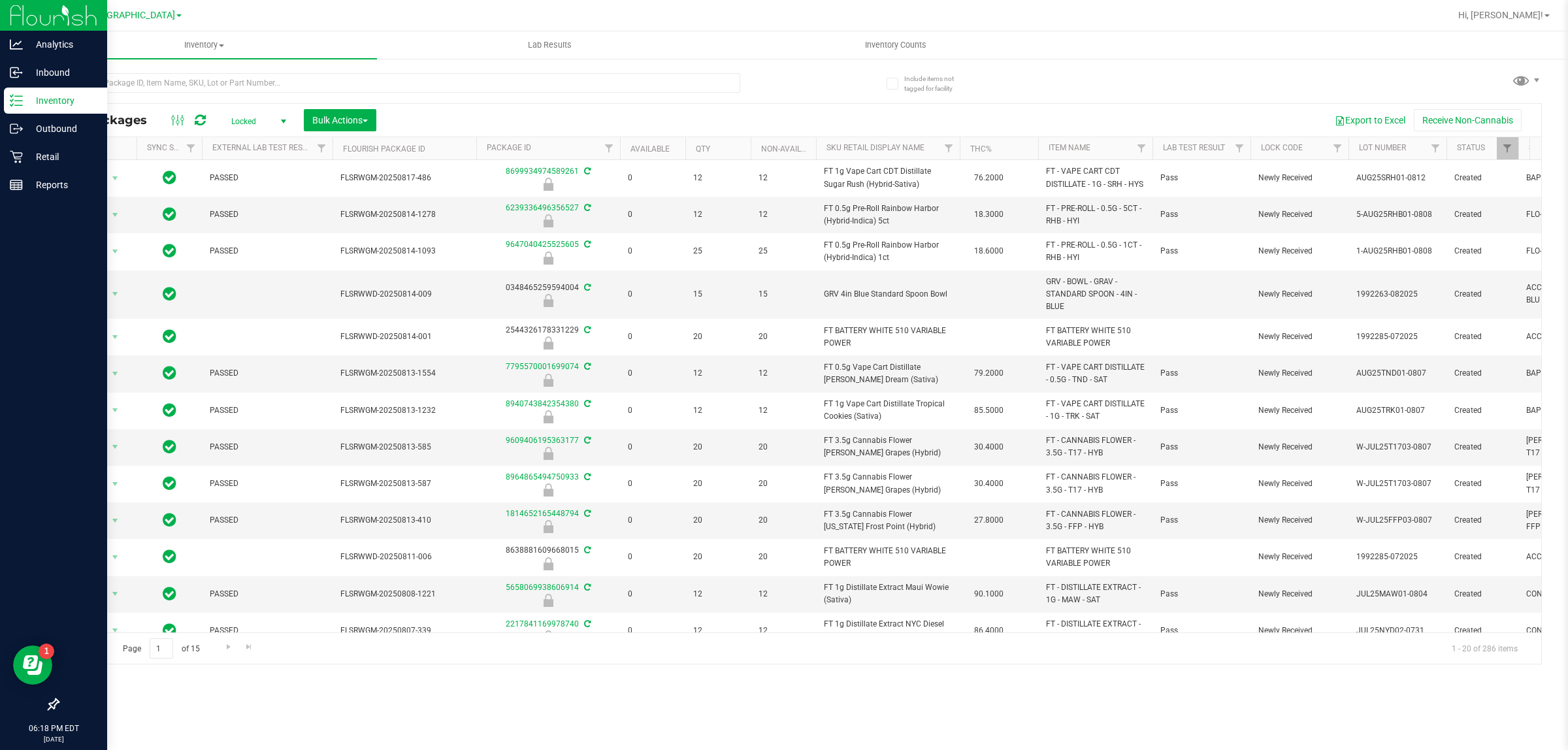
click at [261, 128] on span "Locked" at bounding box center [255, 121] width 72 height 19
click at [236, 144] on li "Active Only" at bounding box center [255, 143] width 70 height 19
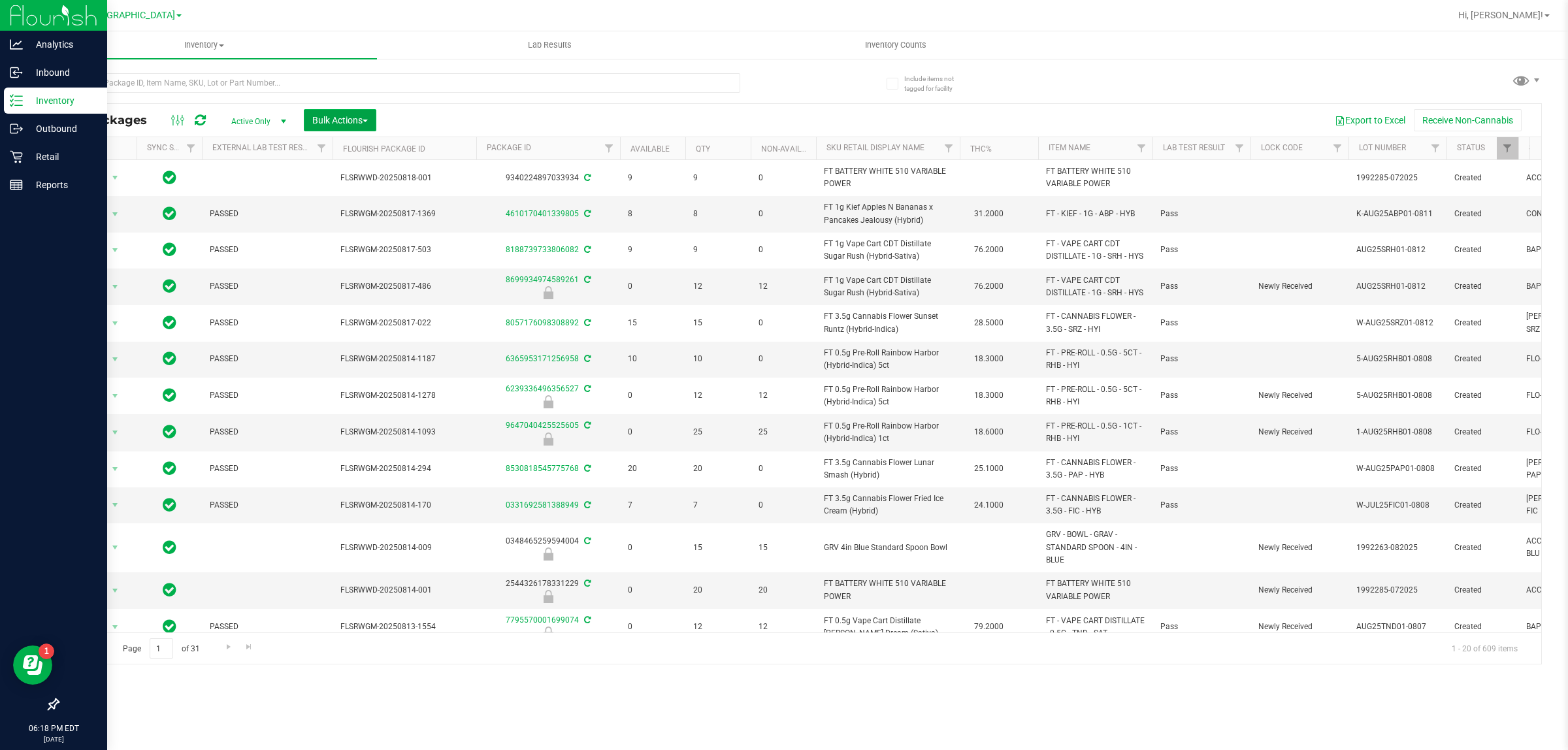
click at [370, 115] on button "Bulk Actions" at bounding box center [340, 120] width 73 height 22
click at [380, 249] on span "Lock/Unlock packages" at bounding box center [356, 246] width 90 height 11
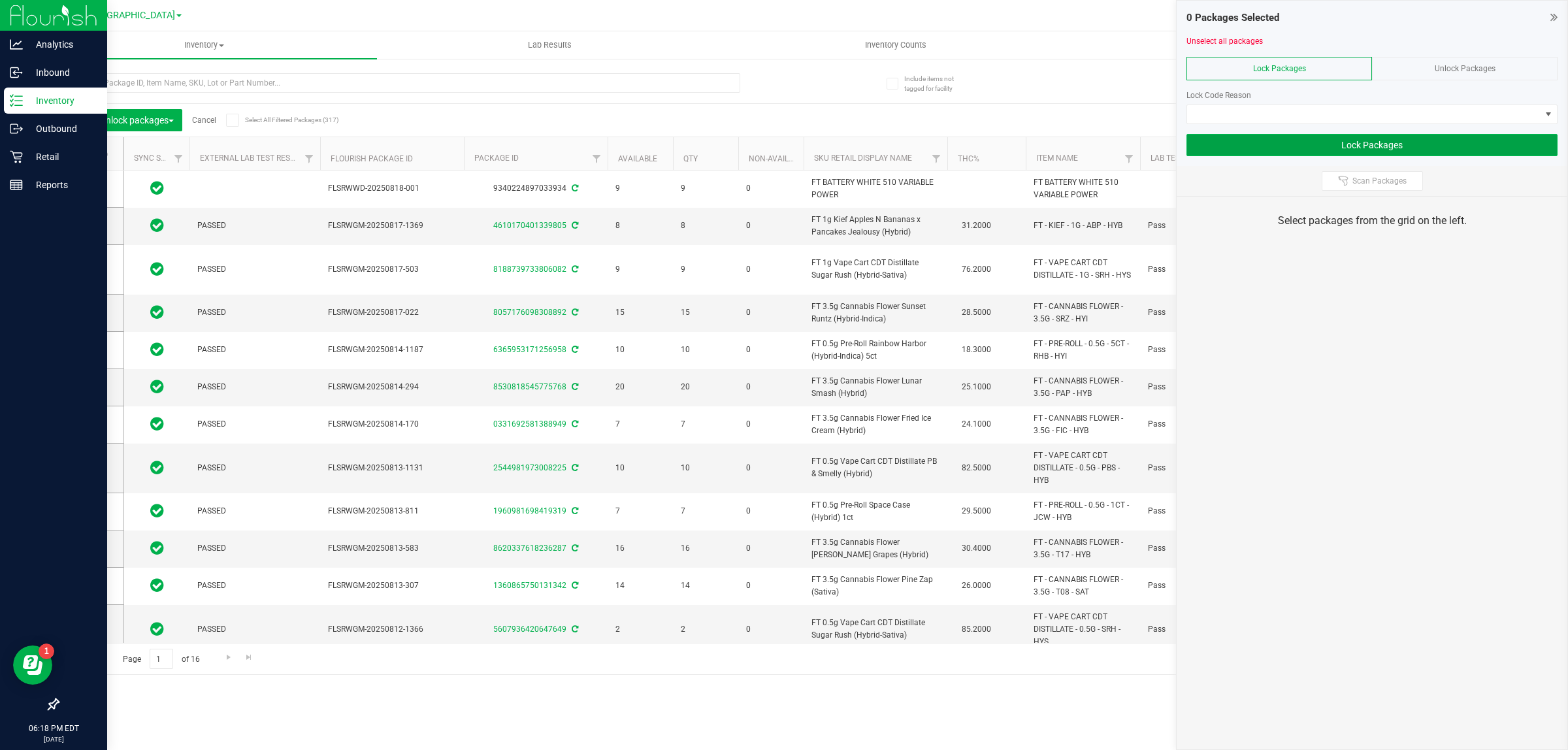
click at [1411, 141] on button "Lock Packages" at bounding box center [1371, 145] width 371 height 22
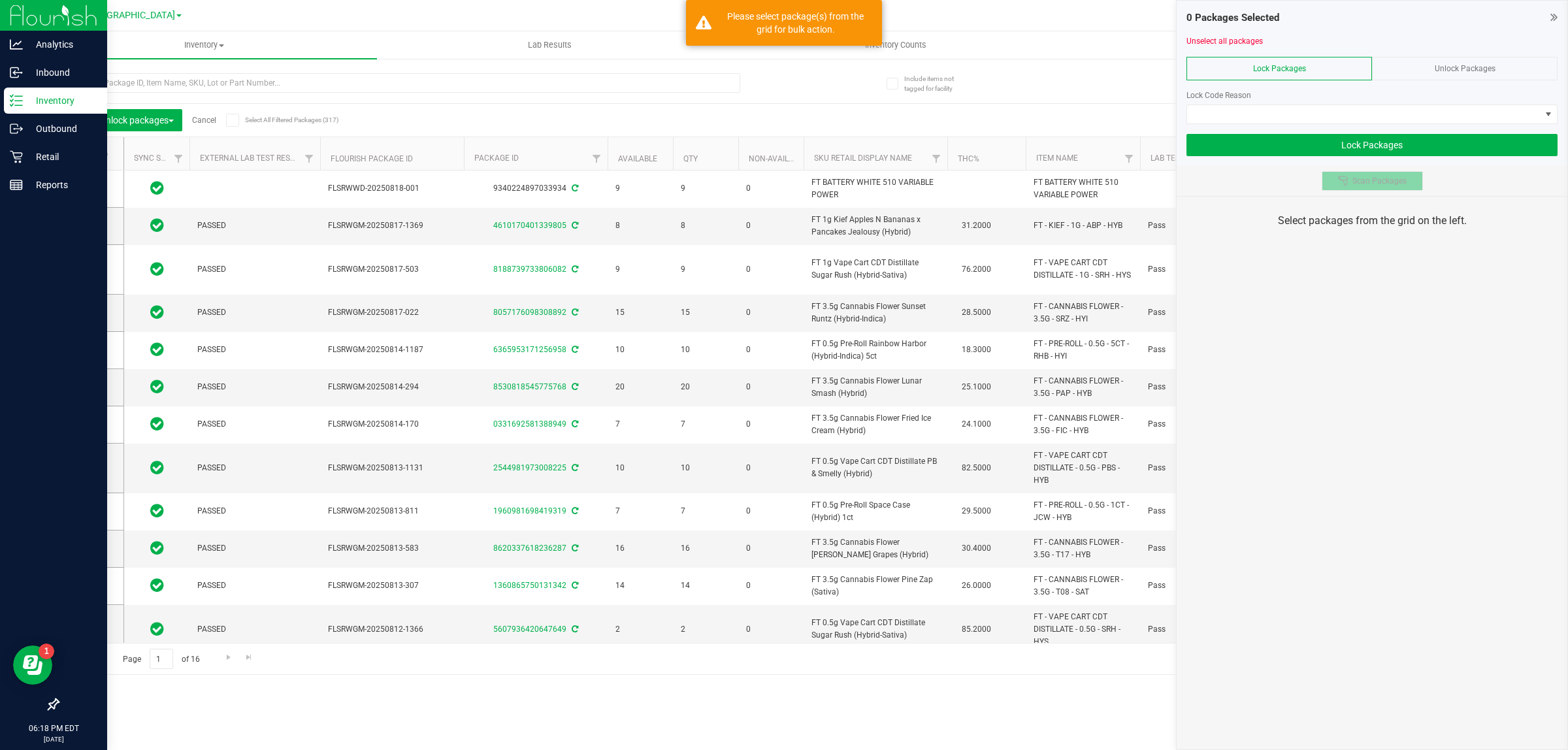
click at [1380, 186] on span "Scan Packages" at bounding box center [1379, 181] width 54 height 11
click at [1438, 116] on span at bounding box center [1363, 114] width 353 height 19
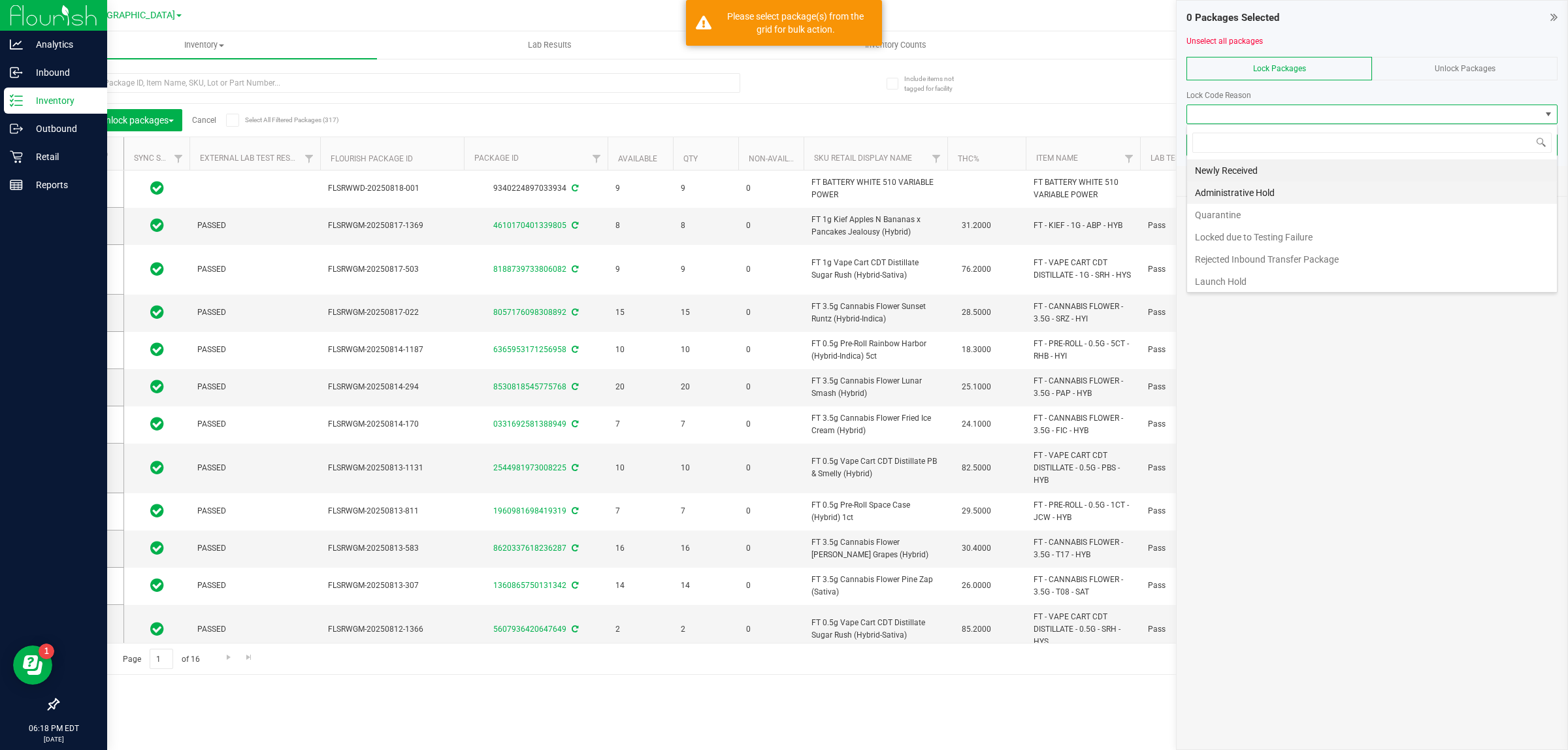
scroll to position [20, 370]
click at [1258, 168] on li "Newly Received" at bounding box center [1372, 170] width 370 height 22
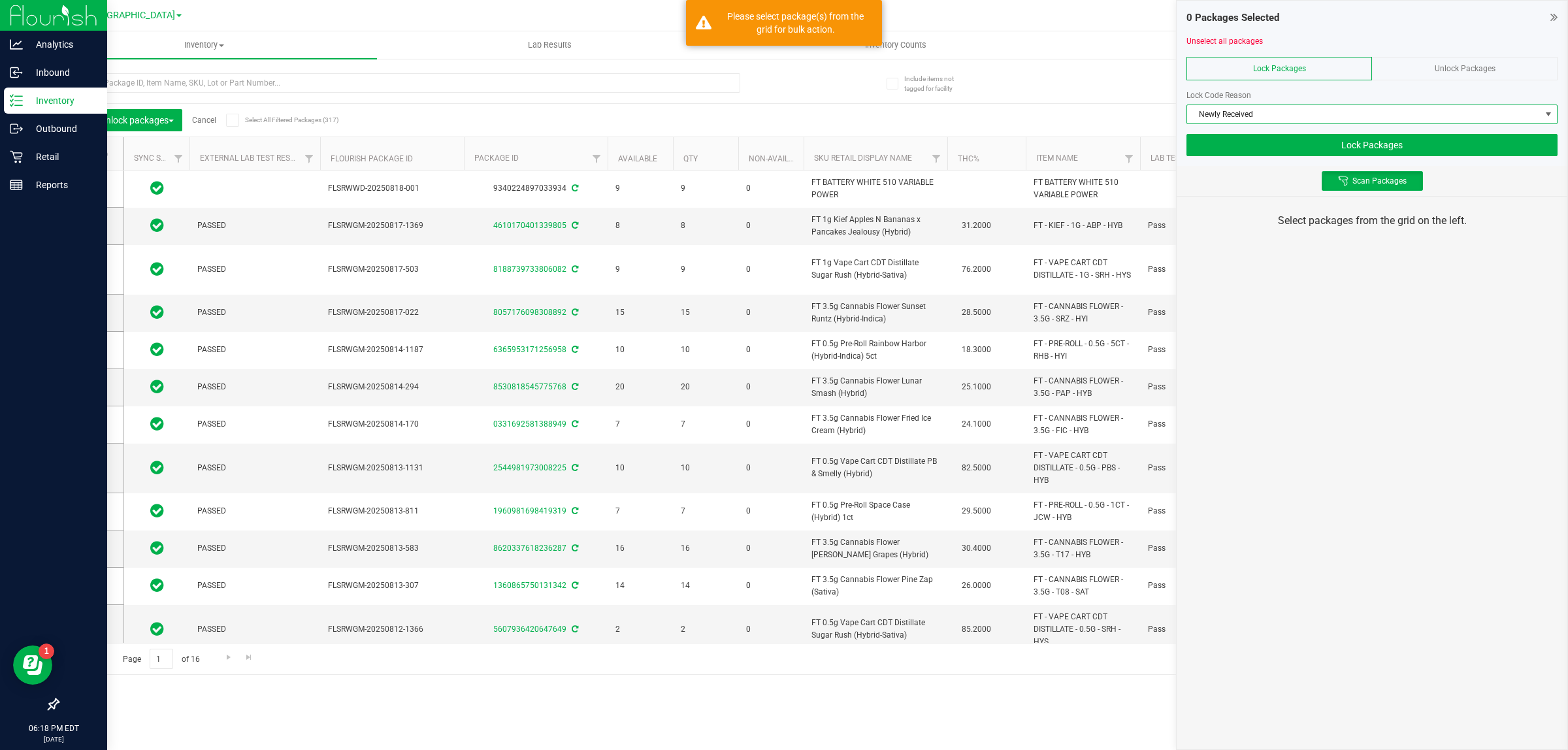
click at [1455, 50] on div at bounding box center [1371, 52] width 371 height 10
click at [1454, 62] on div "Unlock Packages" at bounding box center [1465, 68] width 186 height 23
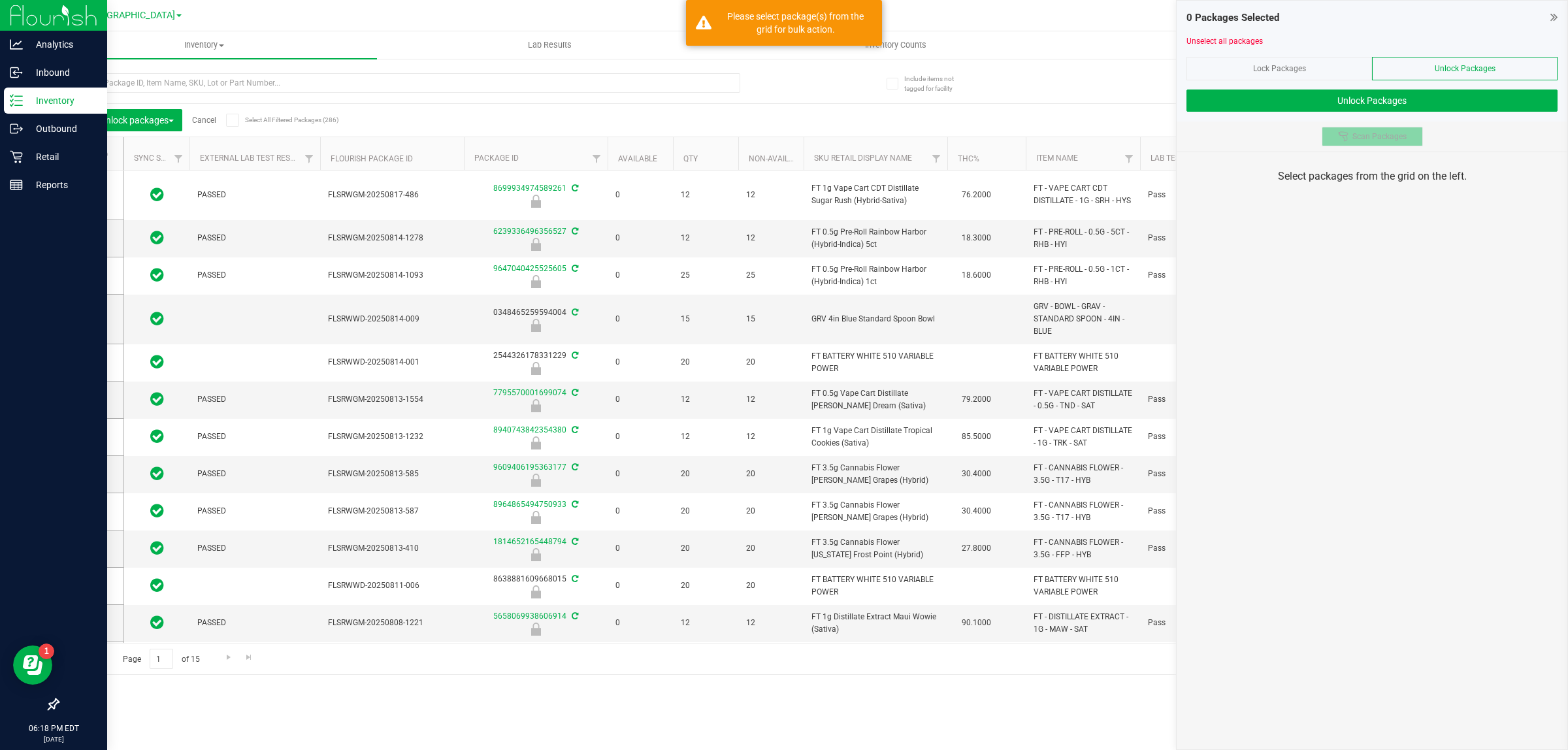
click at [1385, 144] on button "Scan Packages" at bounding box center [1372, 137] width 101 height 19
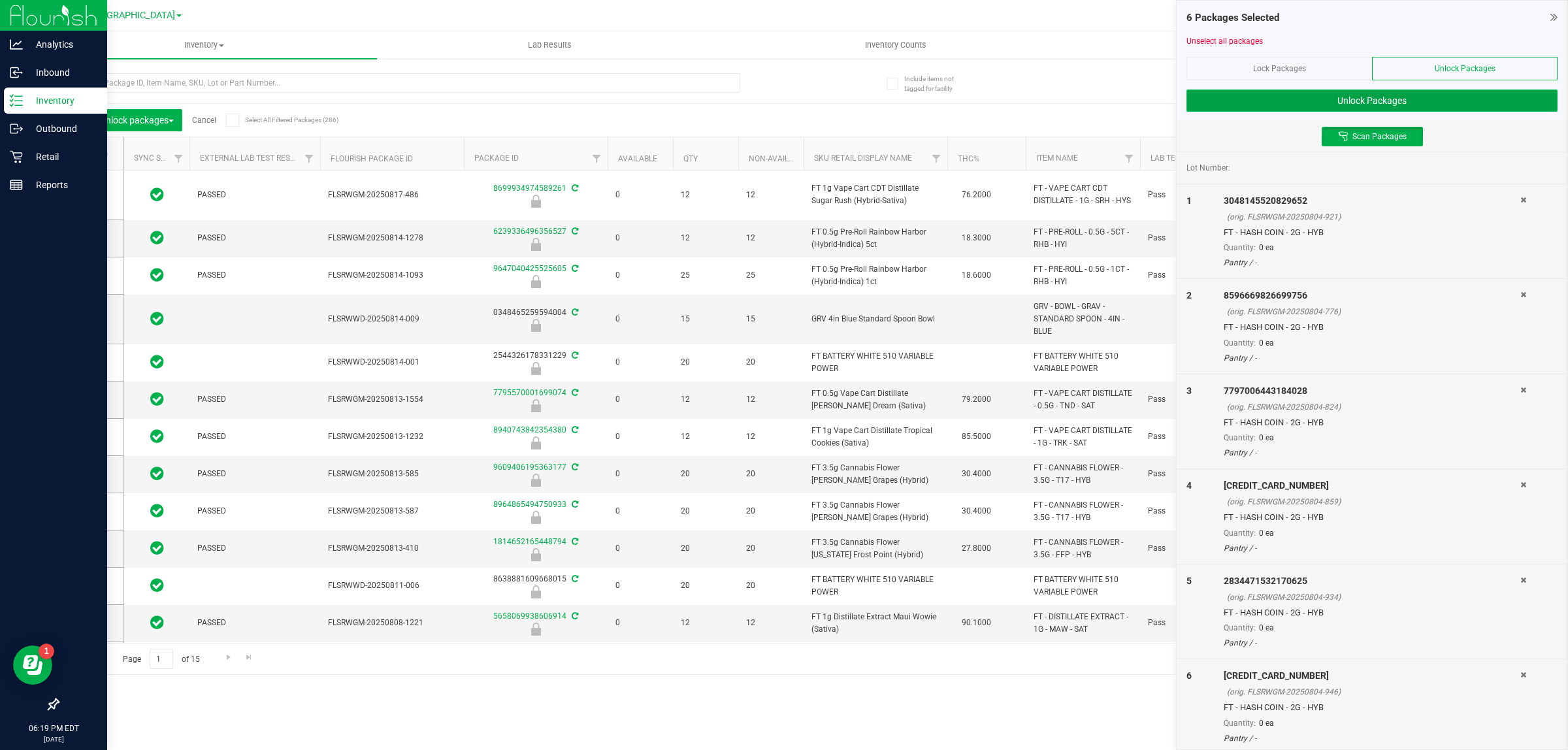
click at [1428, 103] on button "Unlock Packages" at bounding box center [1371, 100] width 371 height 22
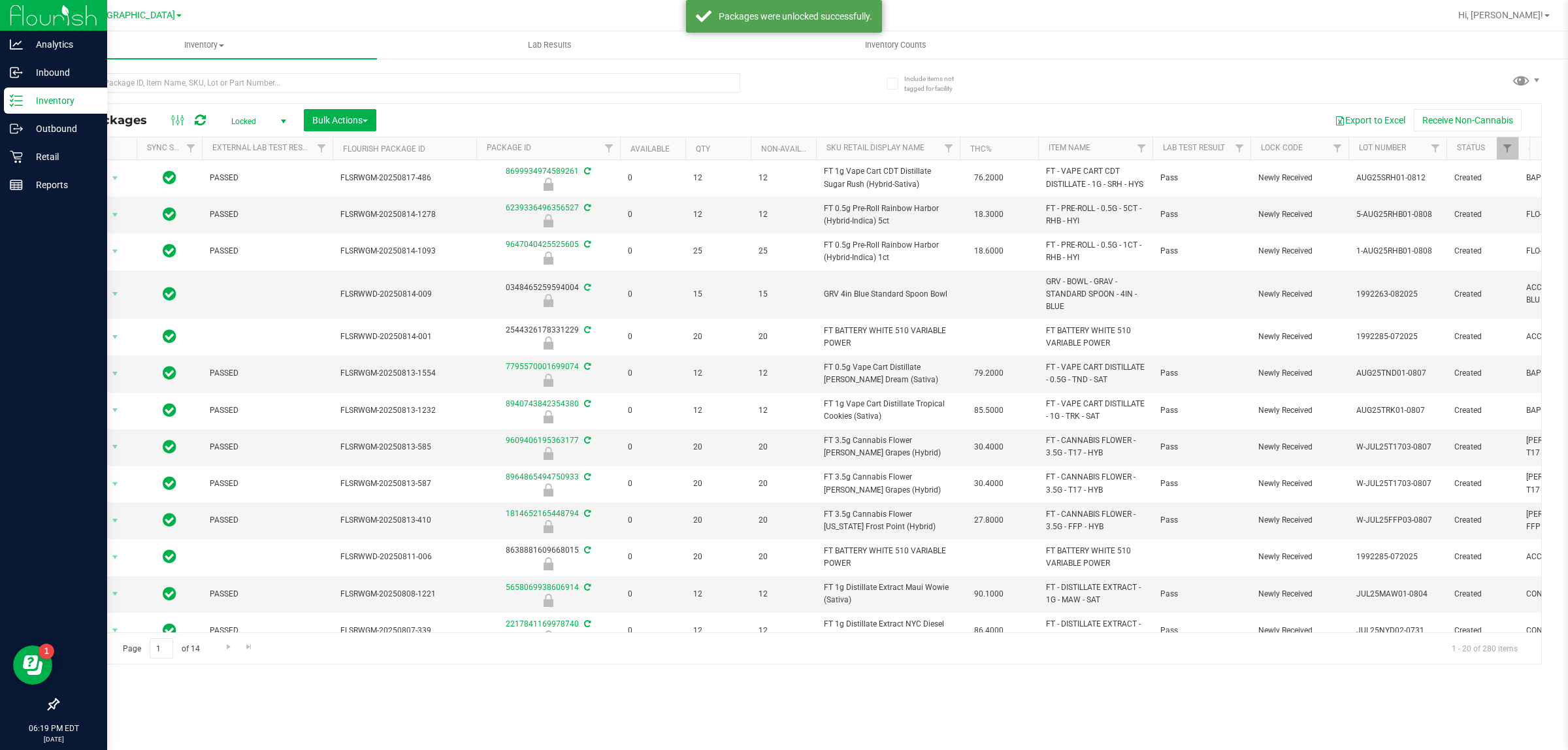
click at [246, 122] on span "Locked" at bounding box center [255, 121] width 72 height 19
click at [351, 135] on div "All Packages Locked Active Only Lab Samples Locked All External Internal Bulk A…" at bounding box center [799, 120] width 1482 height 32
click at [351, 126] on button "Bulk Actions" at bounding box center [340, 120] width 73 height 22
click at [356, 220] on span "Locate packages" at bounding box center [345, 221] width 66 height 11
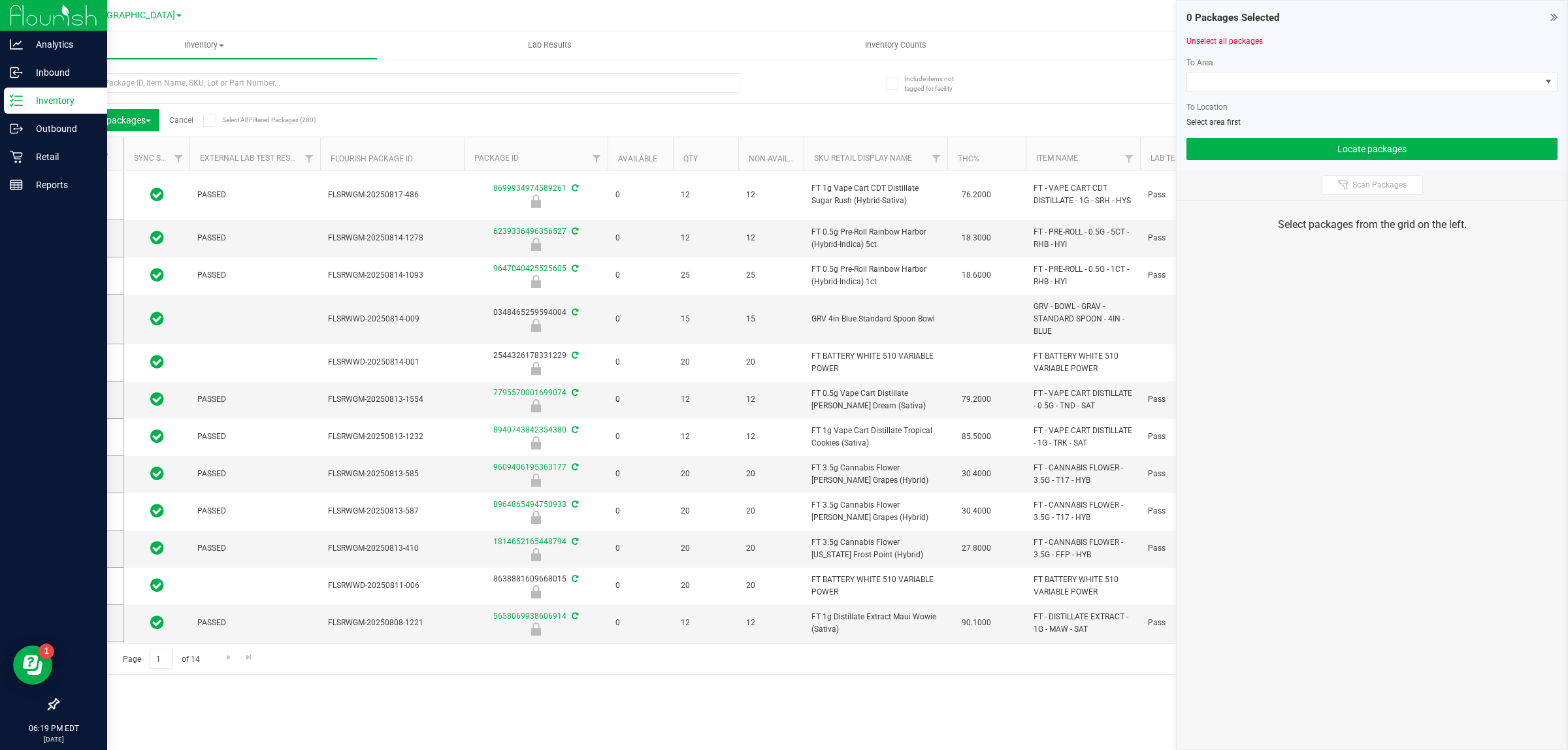
click at [203, 118] on div "Locate packages Cancel Select All Filtered Packages (280)" at bounding box center [178, 120] width 220 height 22
click at [181, 120] on link "Cancel" at bounding box center [181, 120] width 24 height 9
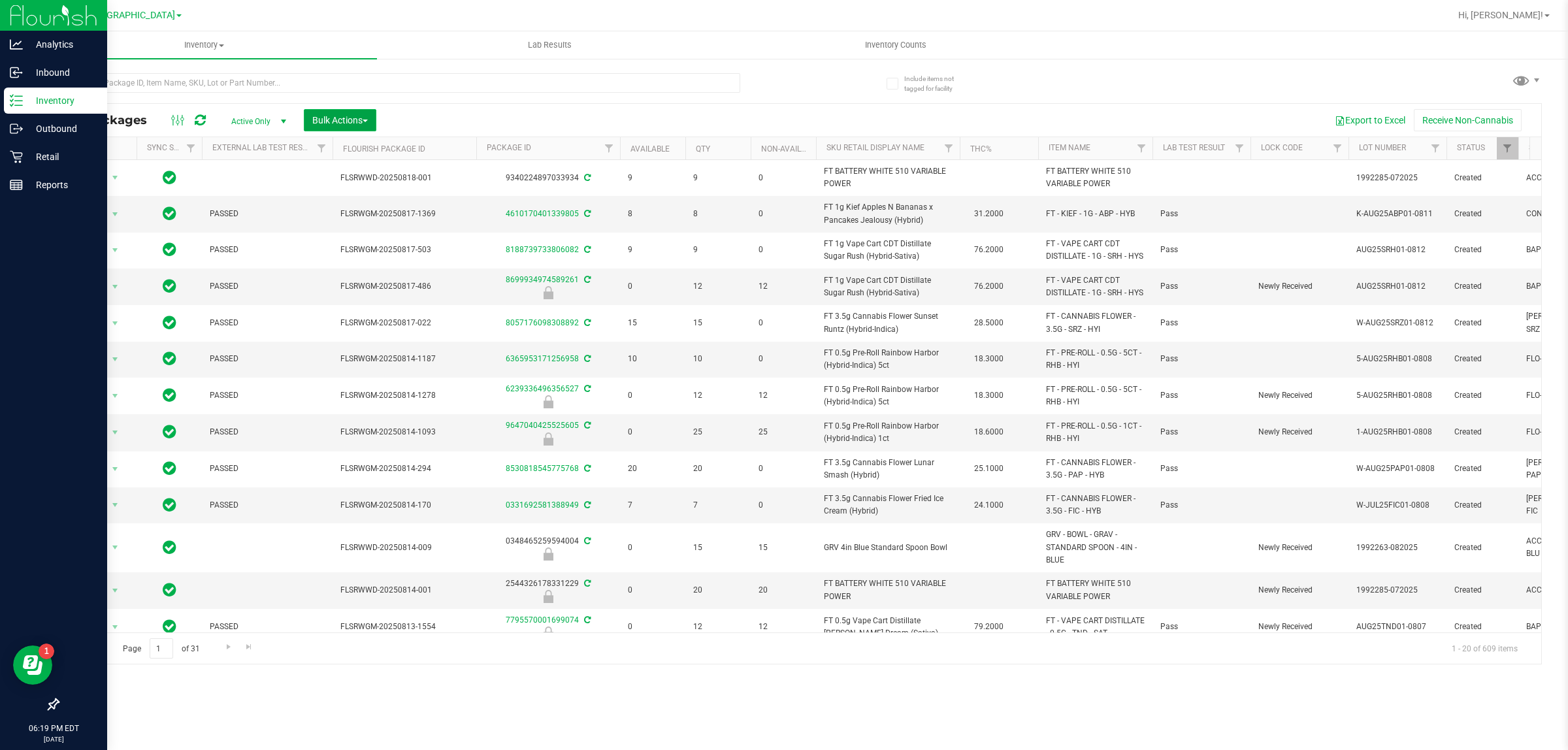
click at [339, 118] on span "Bulk Actions" at bounding box center [339, 120] width 56 height 11
click at [364, 252] on div "Lock/Unlock packages" at bounding box center [365, 248] width 107 height 21
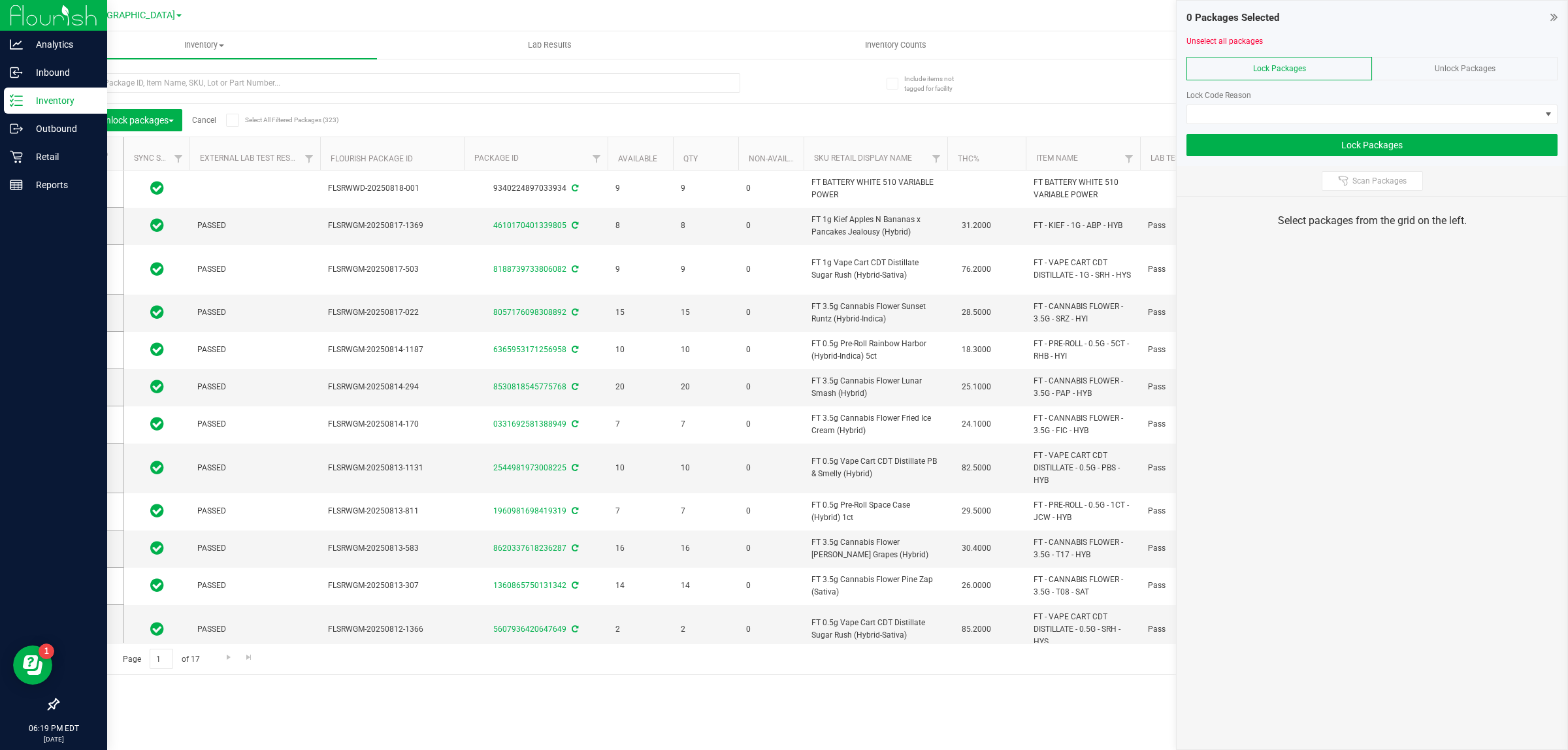
drag, startPoint x: 1398, startPoint y: 175, endPoint x: 1360, endPoint y: 86, distance: 96.8
click at [1397, 175] on button "Scan Packages" at bounding box center [1372, 181] width 101 height 19
click at [1360, 80] on div at bounding box center [1371, 85] width 371 height 10
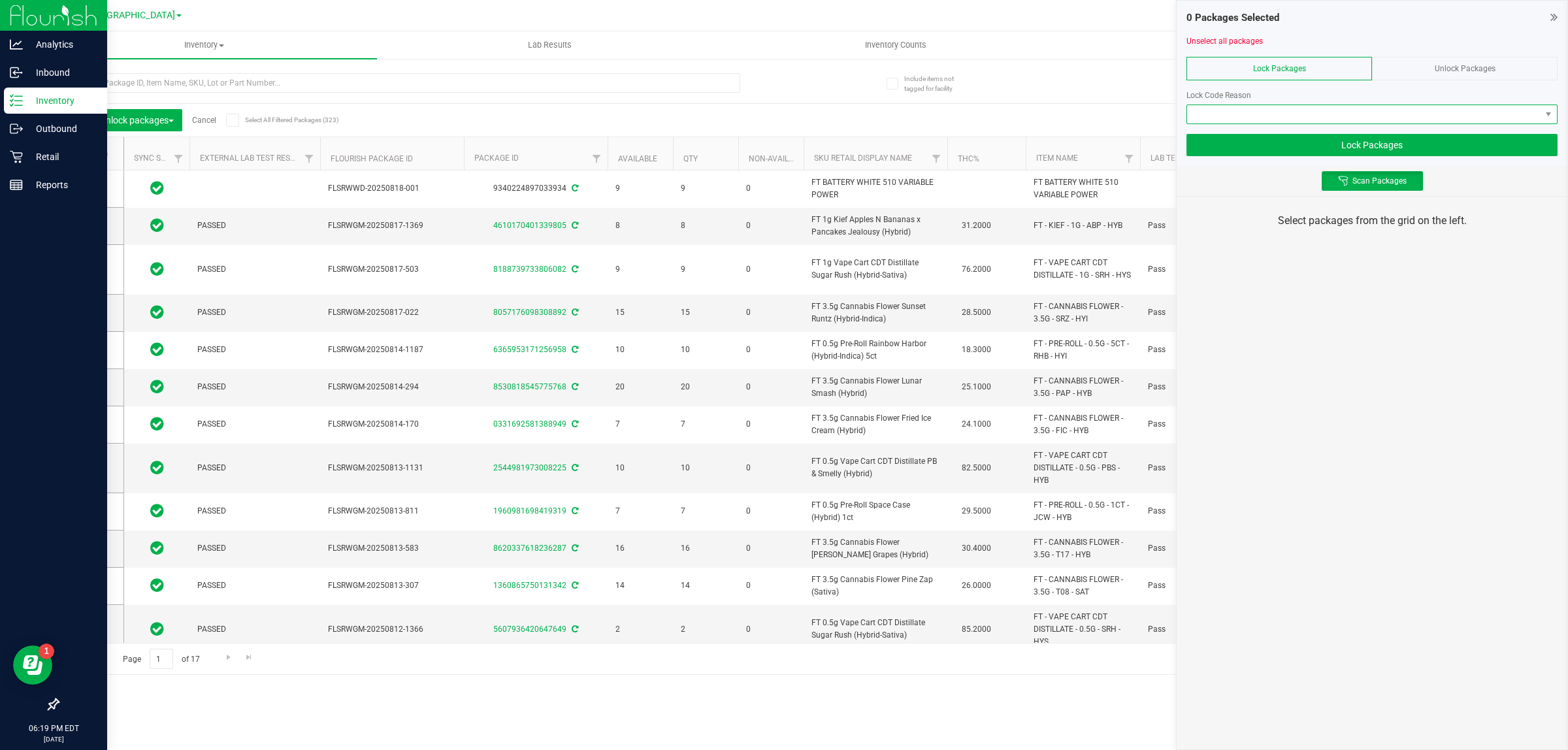
click at [1363, 115] on span at bounding box center [1363, 114] width 353 height 19
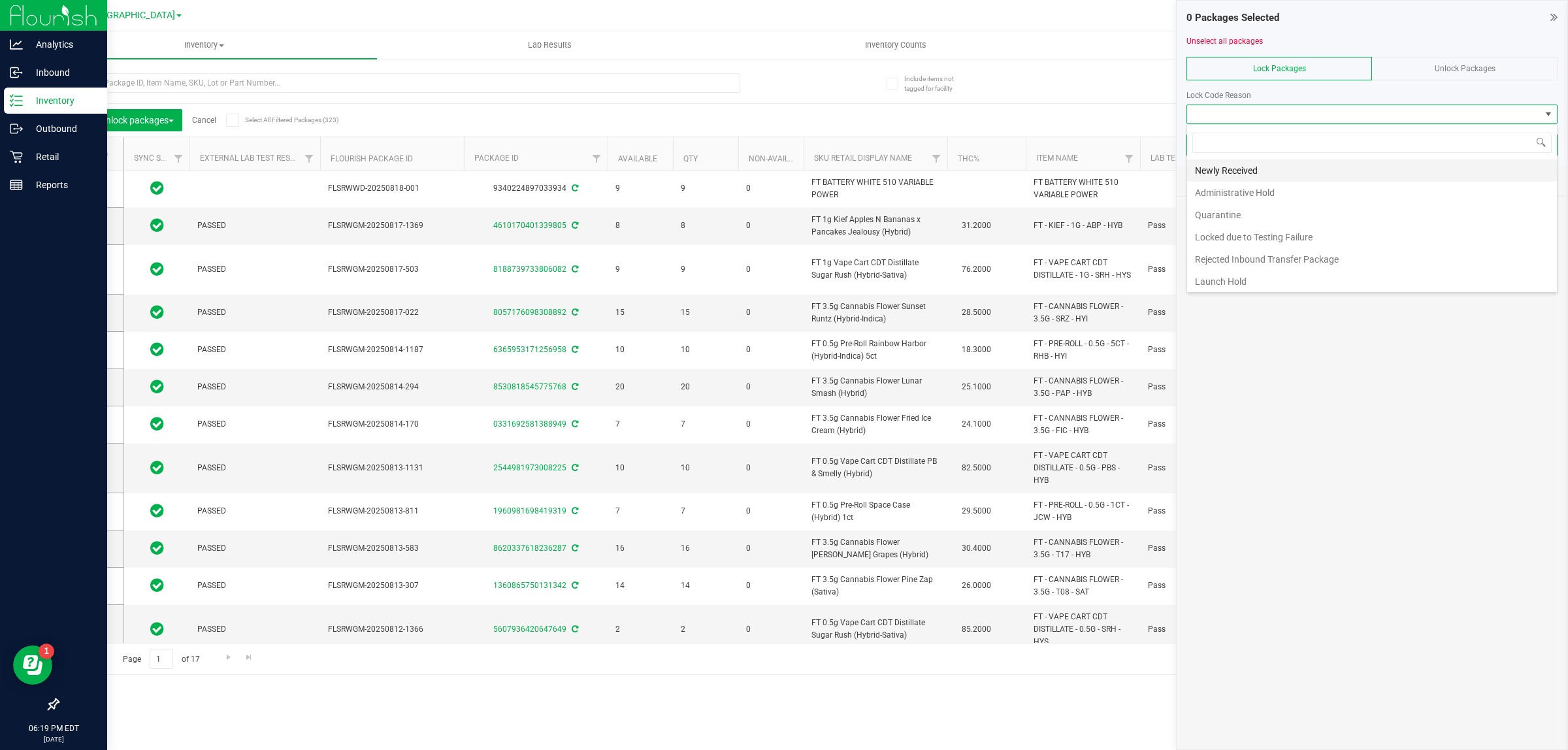
scroll to position [20, 370]
click at [1267, 172] on li "Newly Received" at bounding box center [1372, 170] width 370 height 22
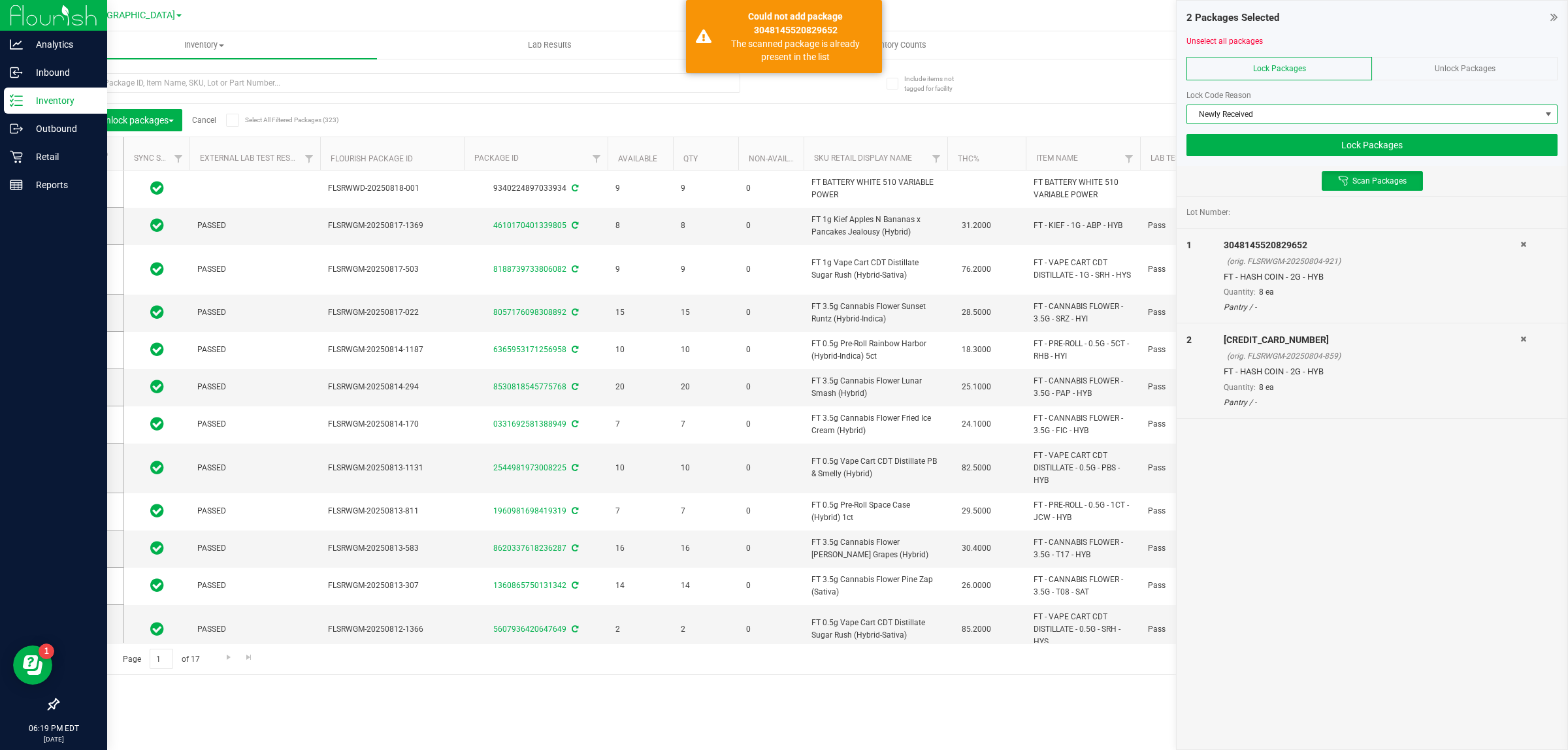
click at [1532, 249] on div at bounding box center [1539, 276] width 37 height 75
click at [1526, 245] on icon at bounding box center [1523, 245] width 6 height 8
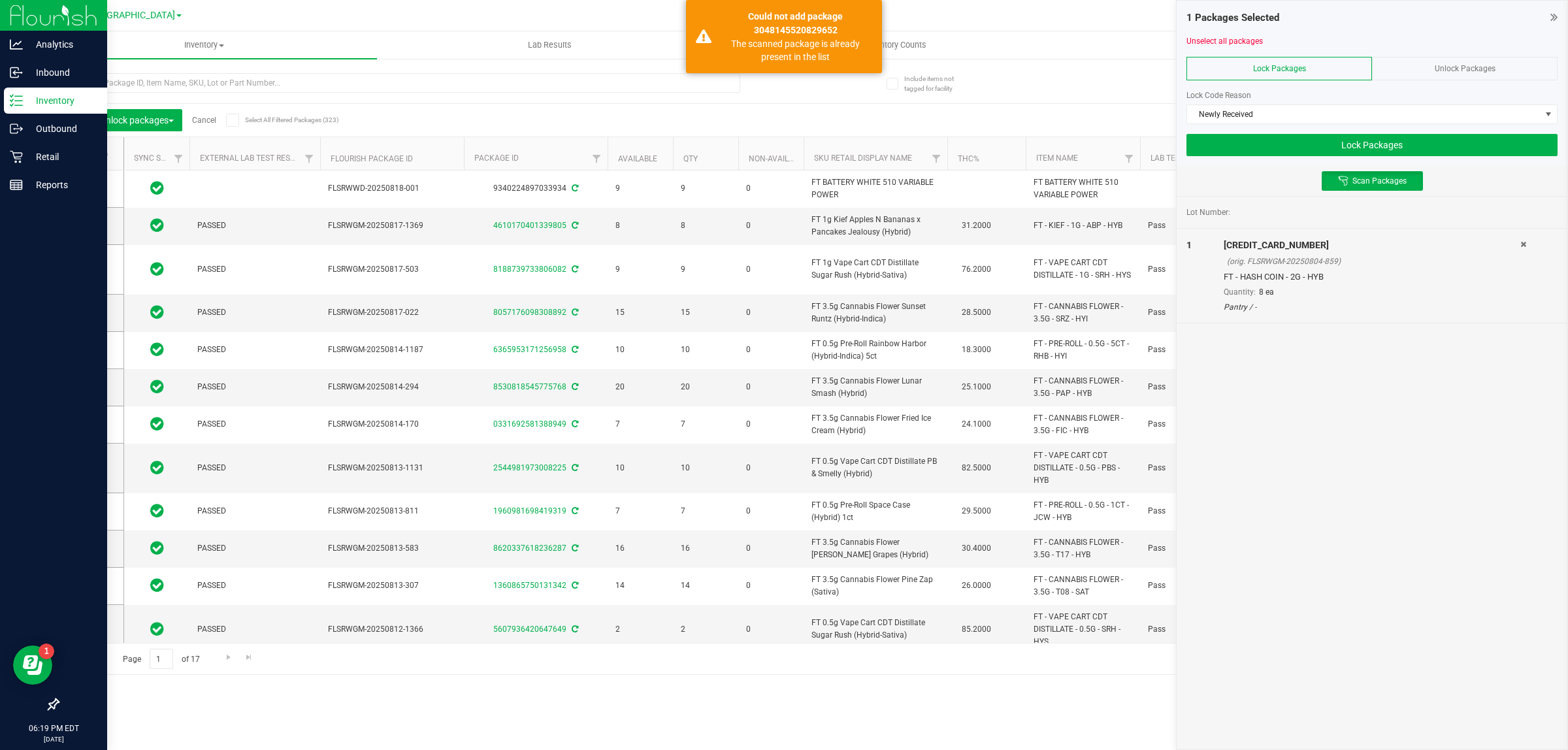
click at [1524, 245] on icon at bounding box center [1523, 245] width 6 height 8
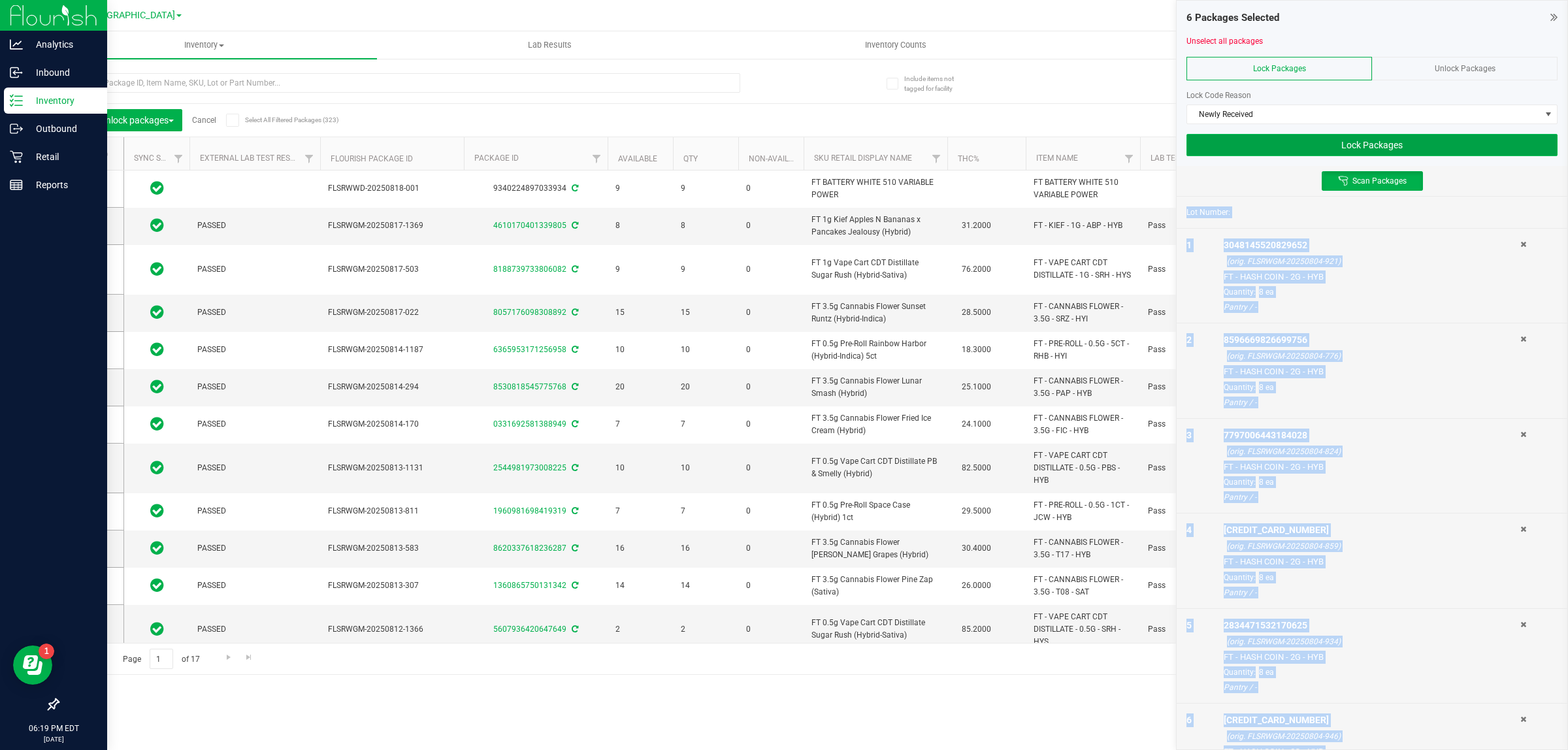
click at [1373, 144] on button "Lock Packages" at bounding box center [1371, 145] width 371 height 22
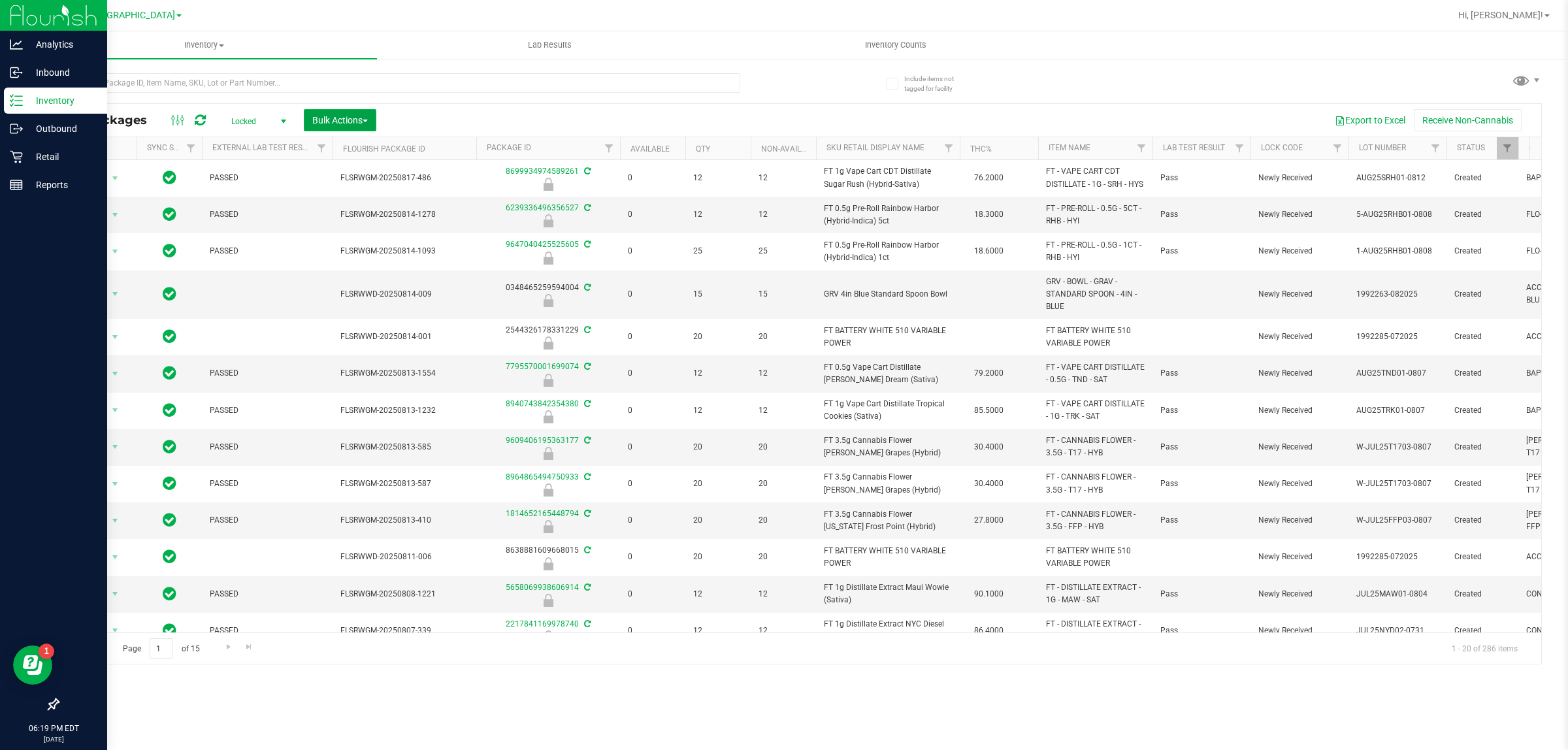
click at [340, 118] on span "Bulk Actions" at bounding box center [339, 120] width 56 height 11
click at [366, 247] on span "Lock/Unlock packages" at bounding box center [356, 246] width 90 height 11
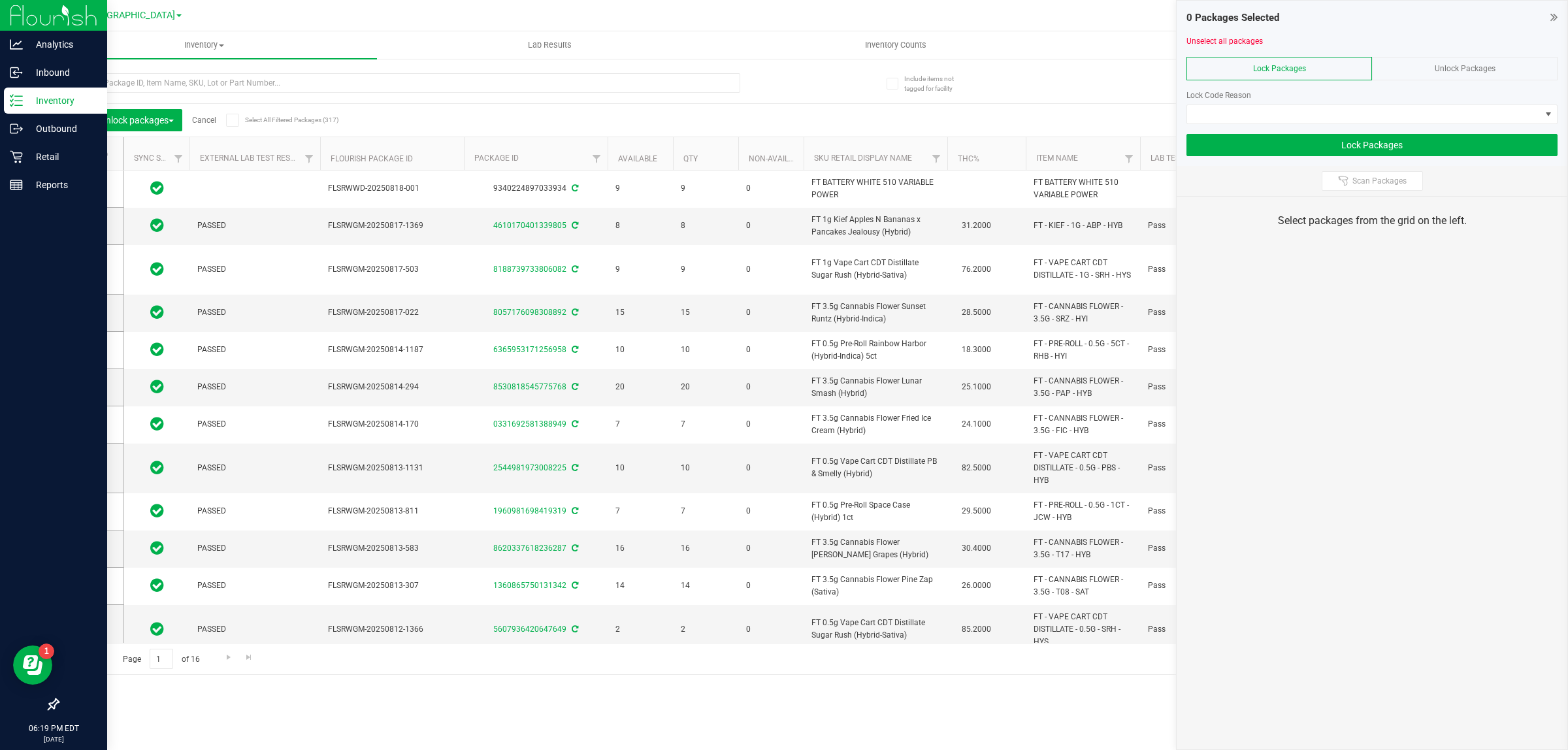
click at [1467, 76] on div "Unlock Packages" at bounding box center [1465, 68] width 186 height 23
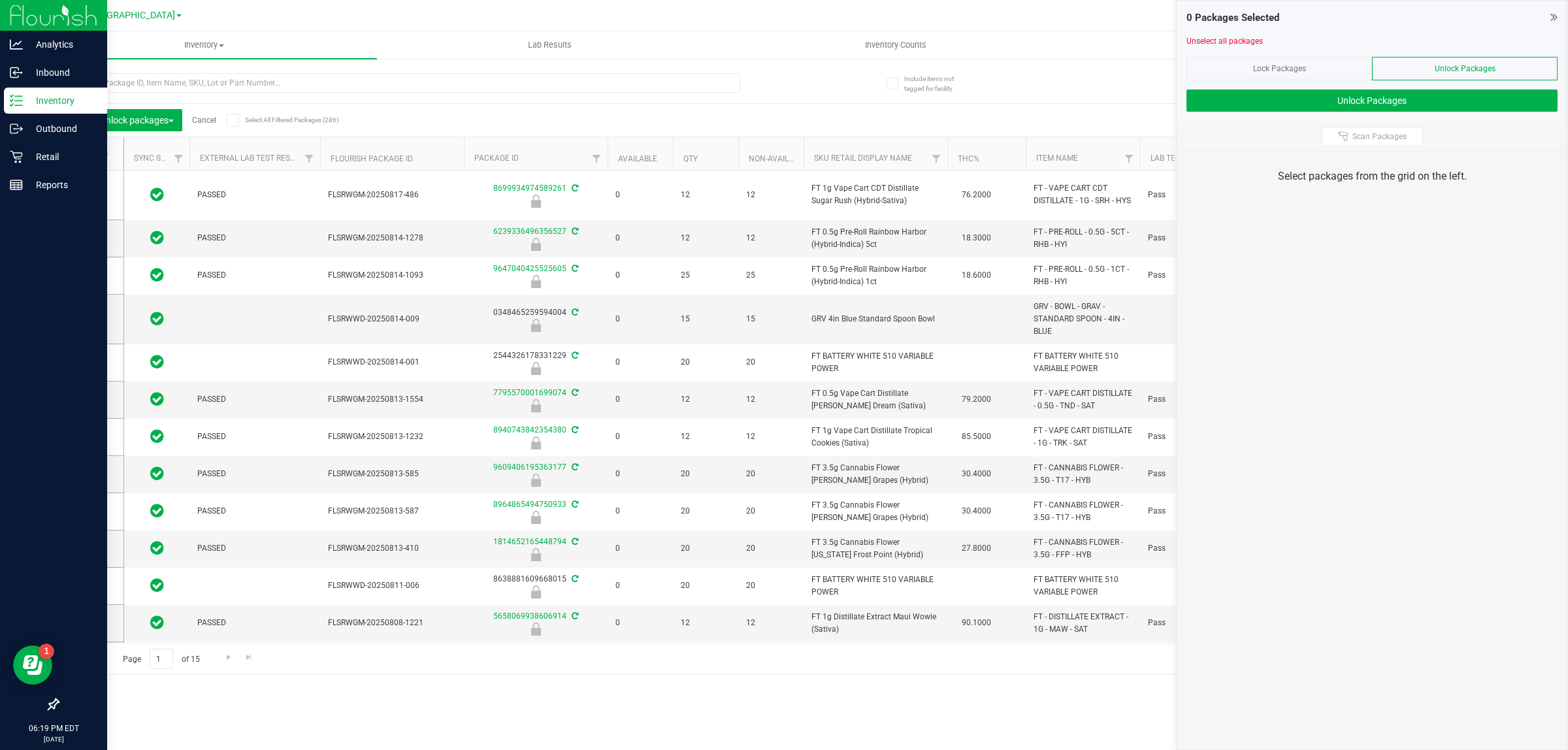
click at [1360, 152] on div "Select packages from the grid on the left." at bounding box center [1372, 176] width 391 height 48
click at [1370, 141] on span "Scan Packages" at bounding box center [1379, 137] width 54 height 11
click at [1529, 195] on div at bounding box center [1539, 231] width 37 height 75
click at [1516, 211] on div "(orig. FLSRWGM-20250806-2875)" at bounding box center [1373, 217] width 293 height 12
click at [1516, 207] on div "0295742156571276" at bounding box center [1371, 200] width 296 height 14
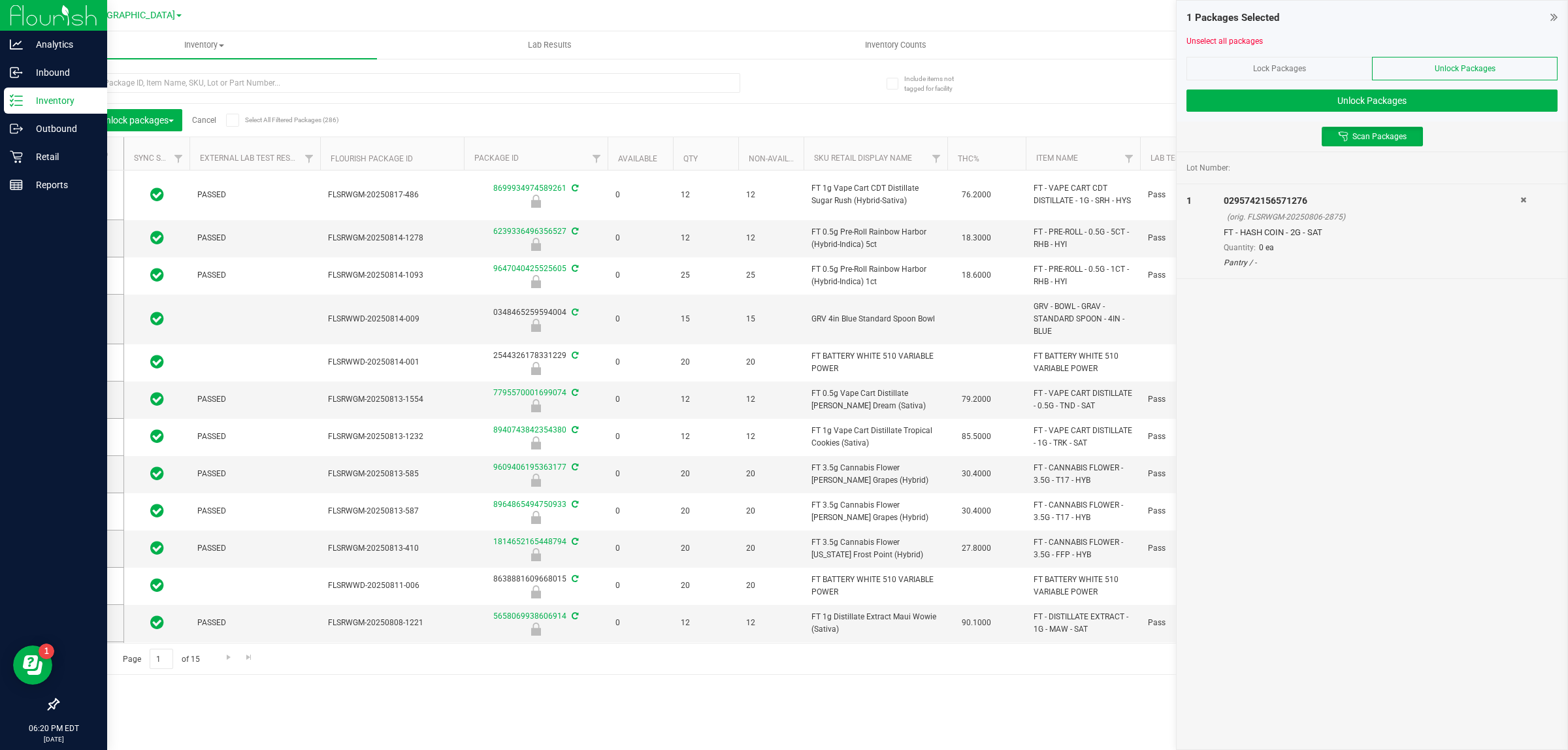
click at [1523, 200] on icon at bounding box center [1523, 200] width 6 height 8
click at [1507, 312] on div "0 Packages Selected Unselect all packages Lock Packages Unlock Packages Unlock …" at bounding box center [1371, 375] width 392 height 750
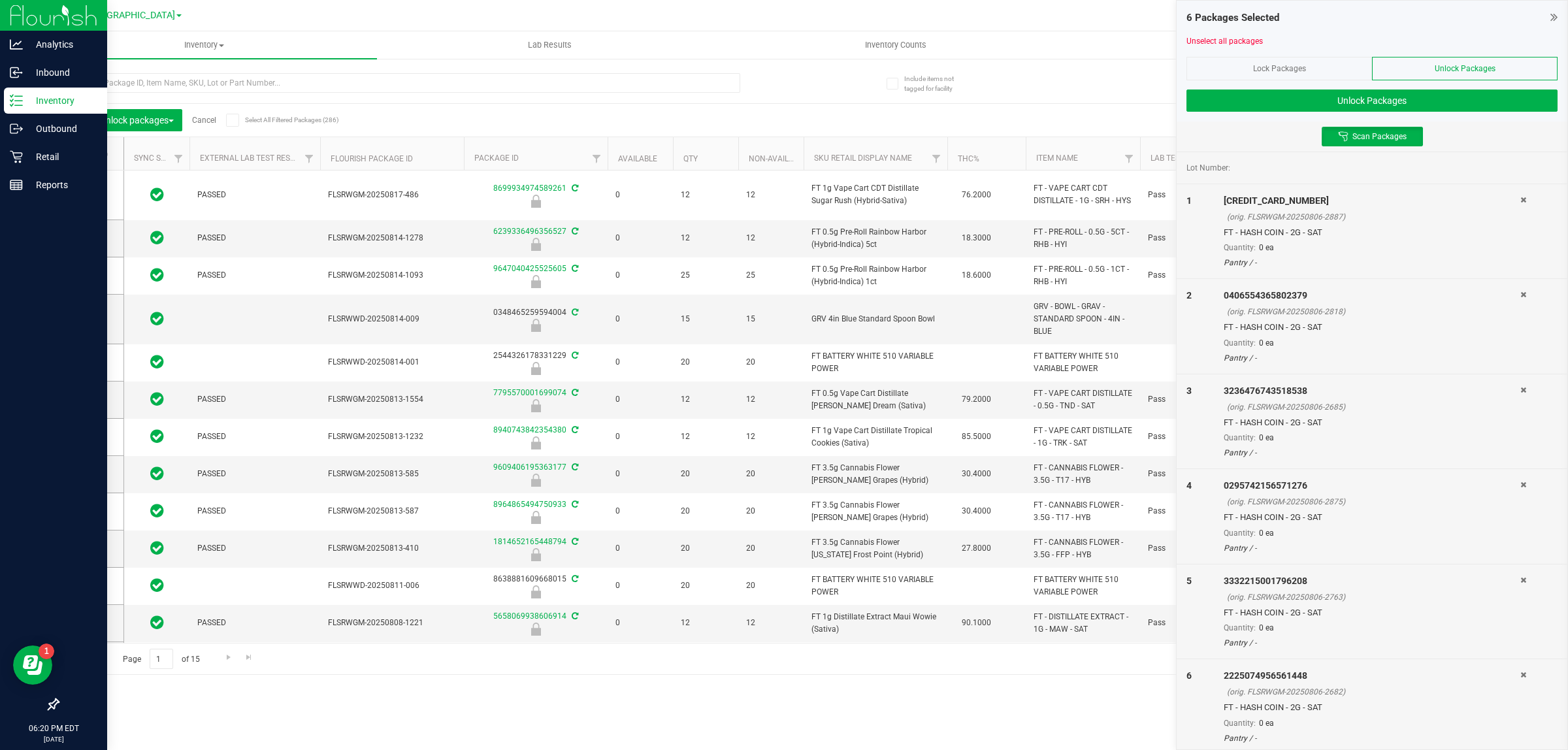
click at [1317, 70] on div "Lock Packages" at bounding box center [1279, 68] width 186 height 23
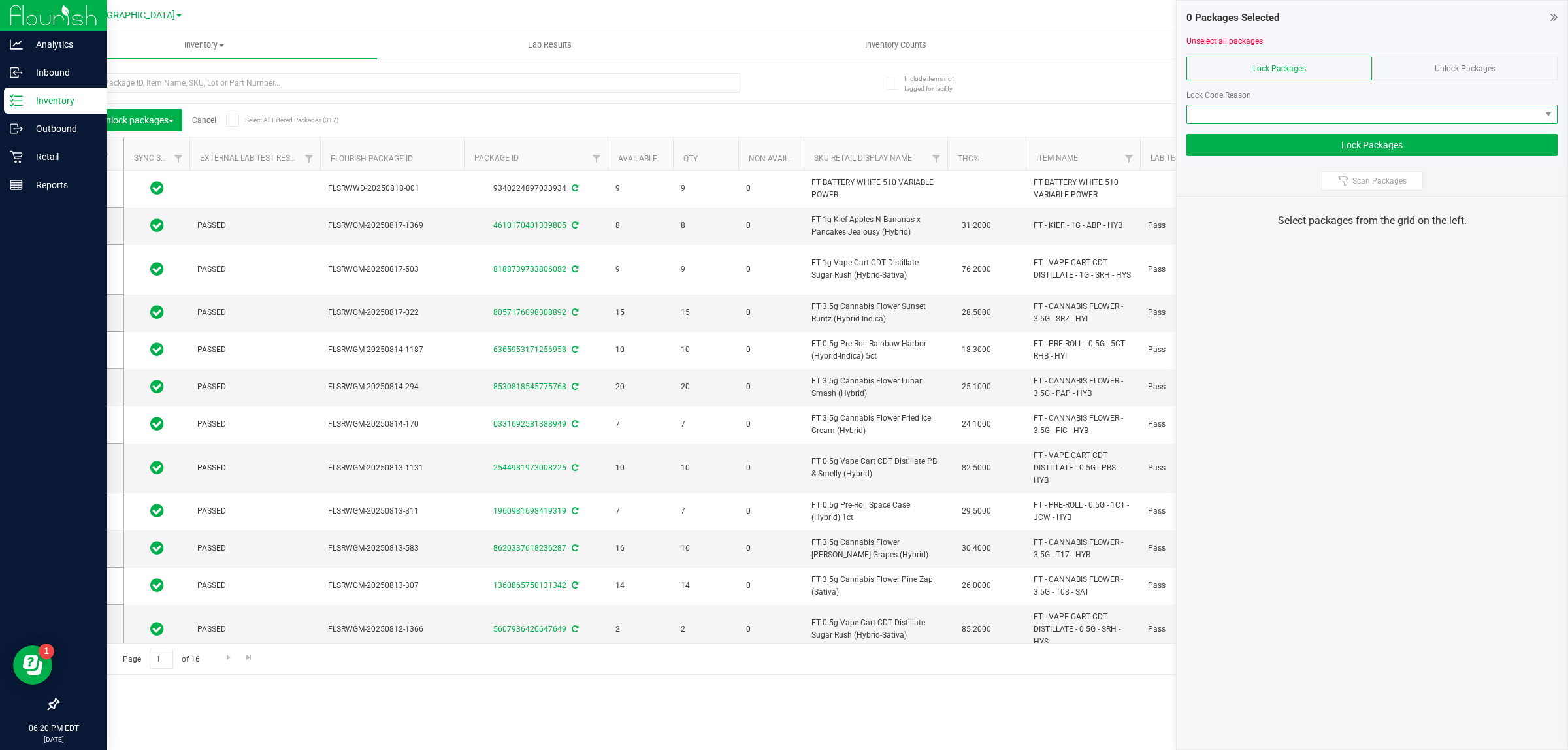
click at [1357, 105] on span at bounding box center [1363, 114] width 353 height 19
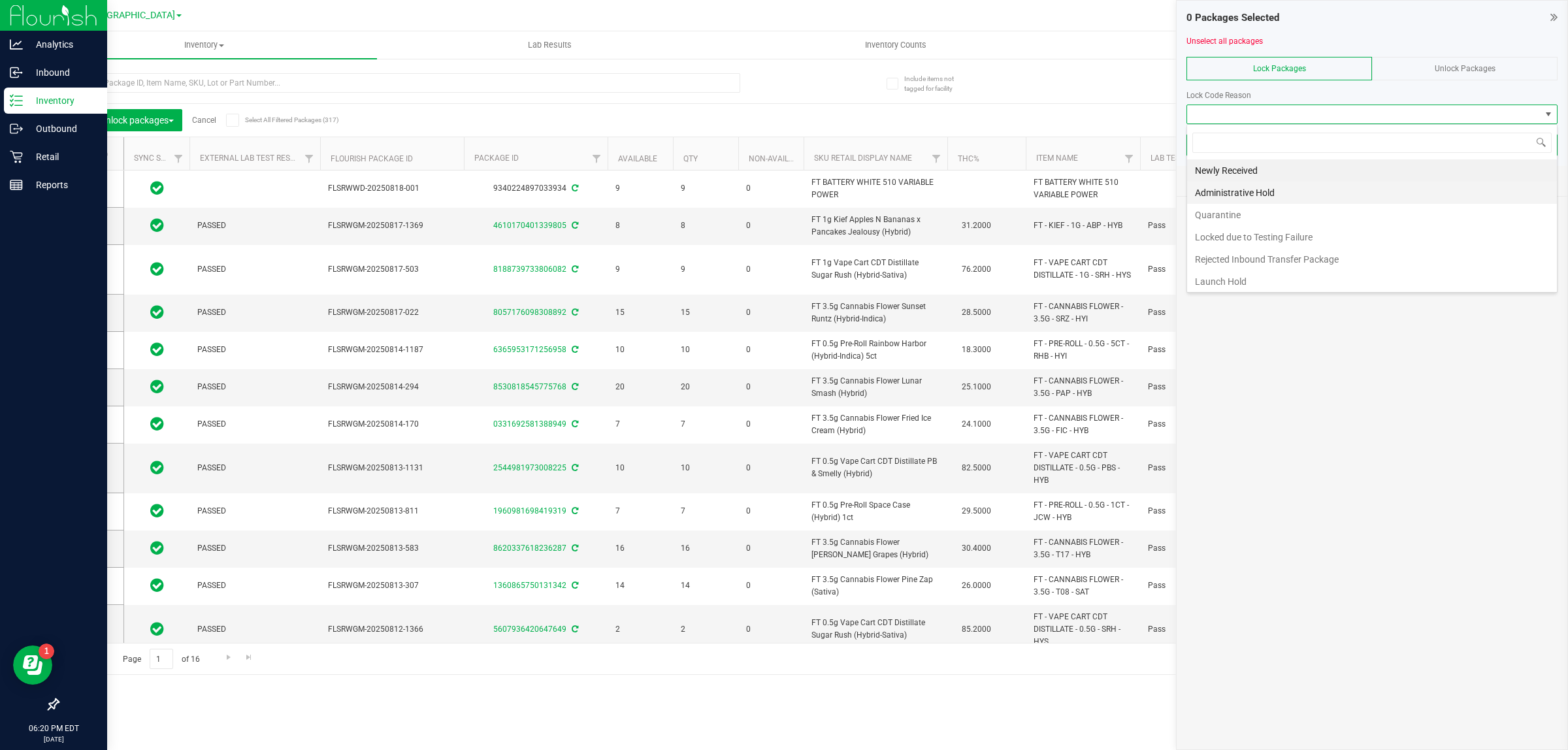
scroll to position [20, 370]
click at [1298, 167] on li "Newly Received" at bounding box center [1372, 170] width 370 height 22
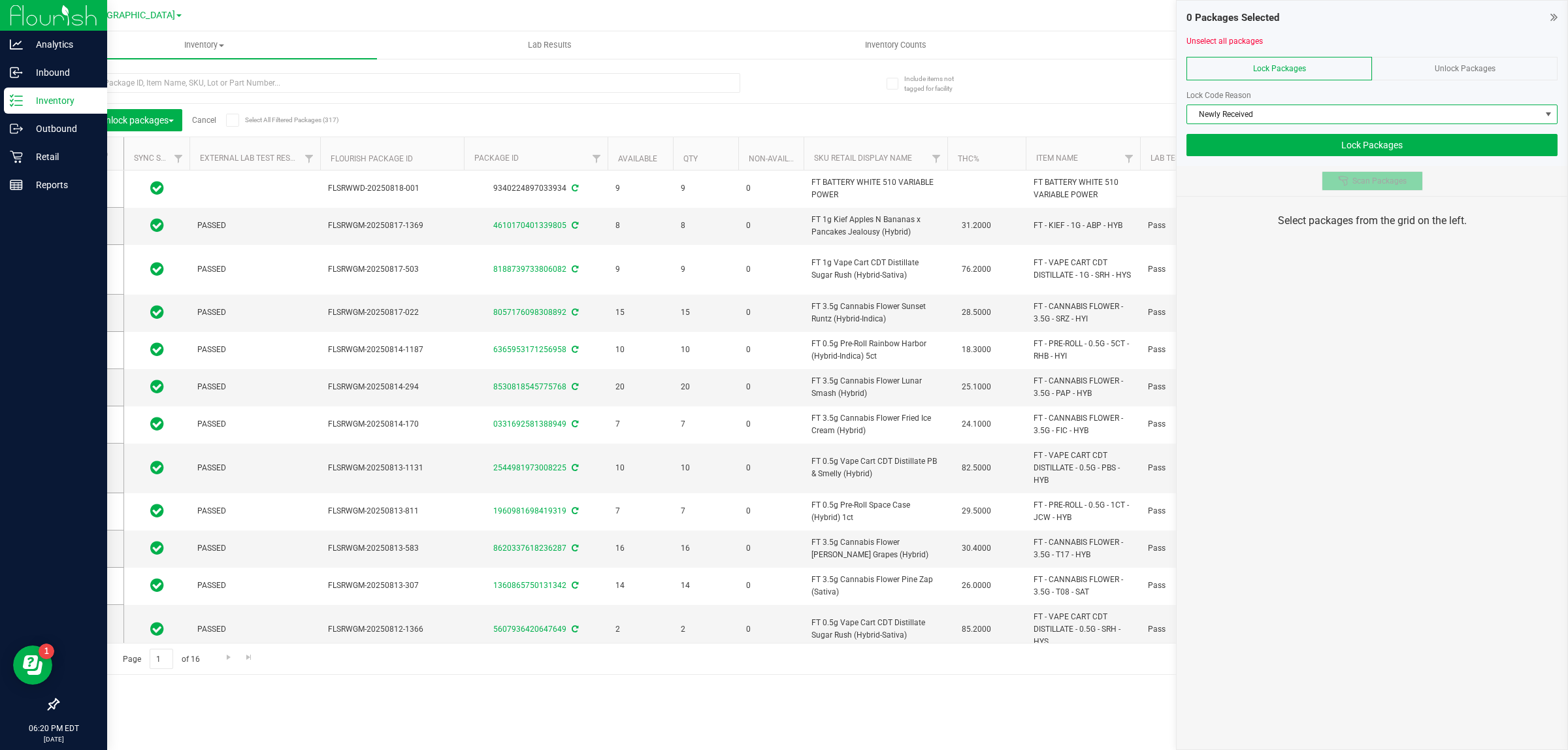
click at [1368, 179] on span "Scan Packages" at bounding box center [1379, 181] width 54 height 11
click at [1455, 57] on div "Unlock Packages" at bounding box center [1465, 68] width 186 height 23
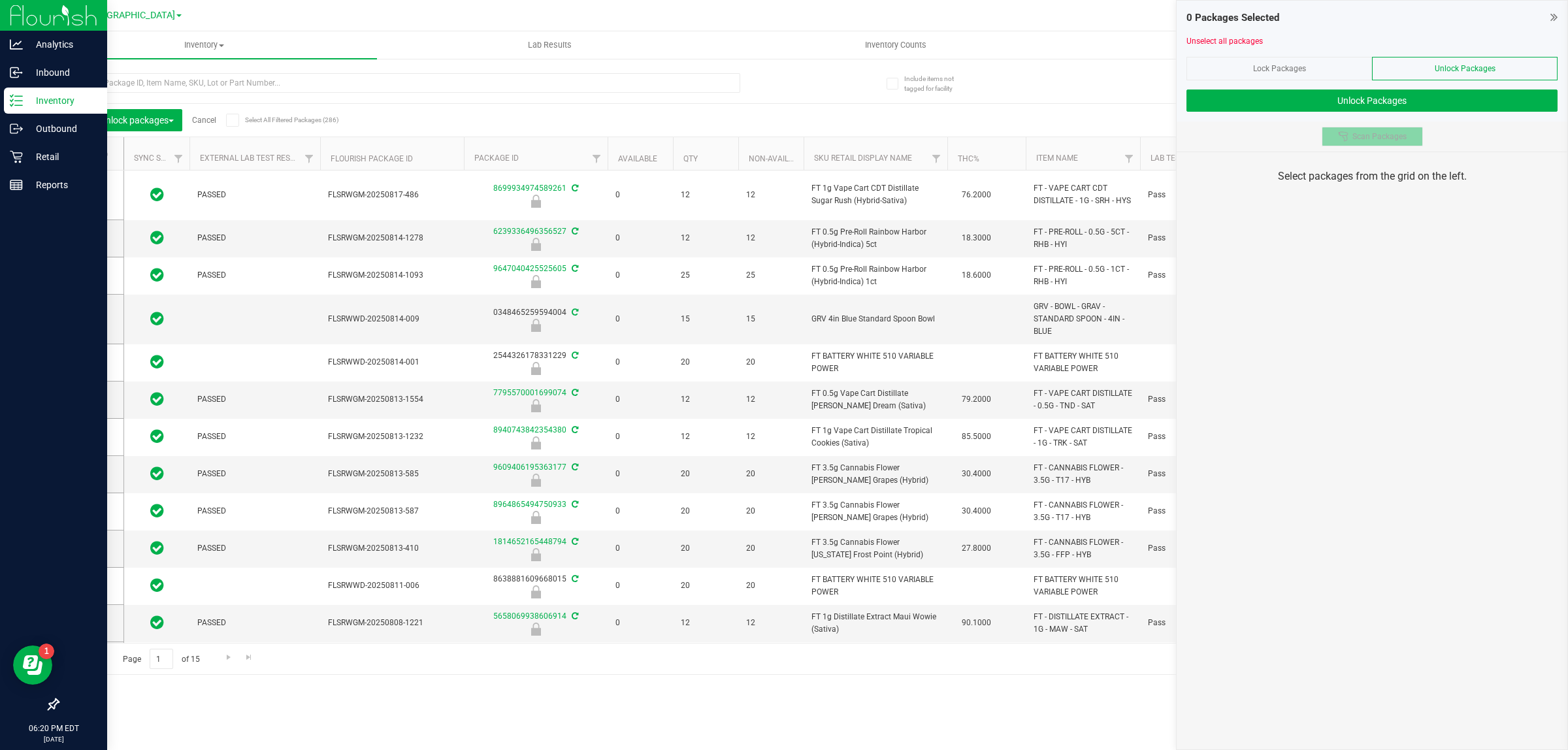
click at [1384, 141] on span "Scan Packages" at bounding box center [1379, 137] width 54 height 11
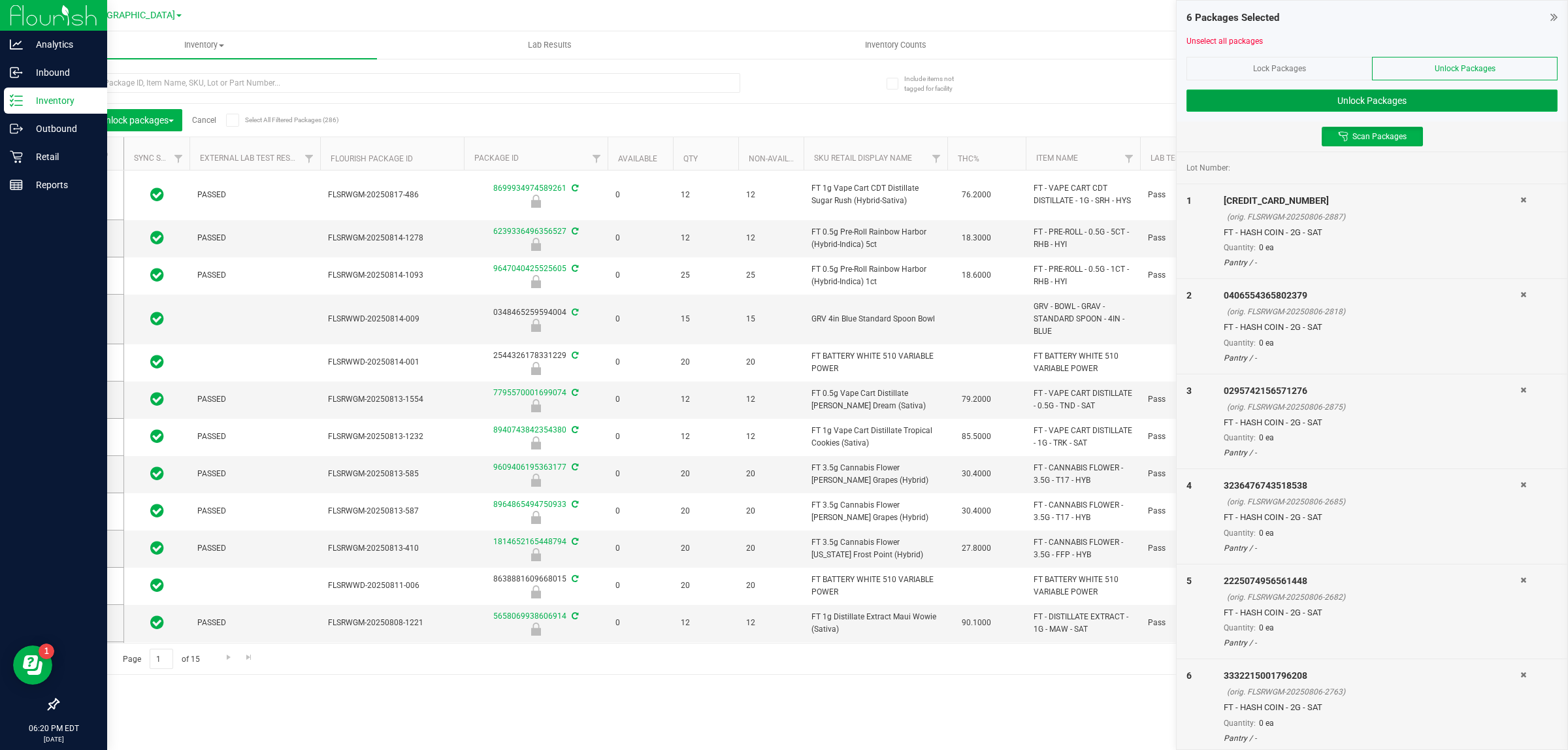
click at [1351, 100] on button "Unlock Packages" at bounding box center [1371, 100] width 371 height 22
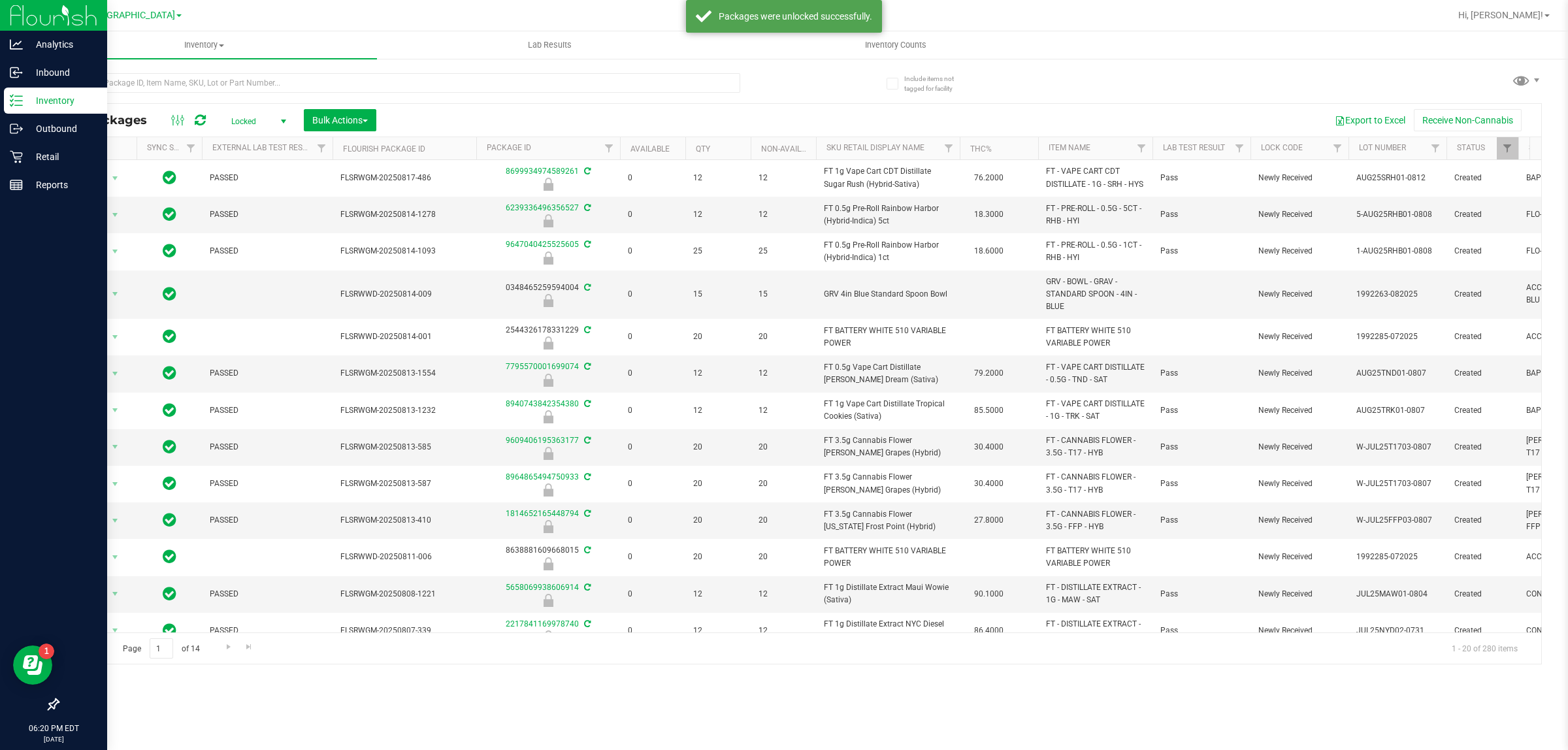
click at [259, 116] on span "Locked" at bounding box center [255, 121] width 72 height 19
click at [246, 145] on li "Active Only" at bounding box center [255, 143] width 70 height 19
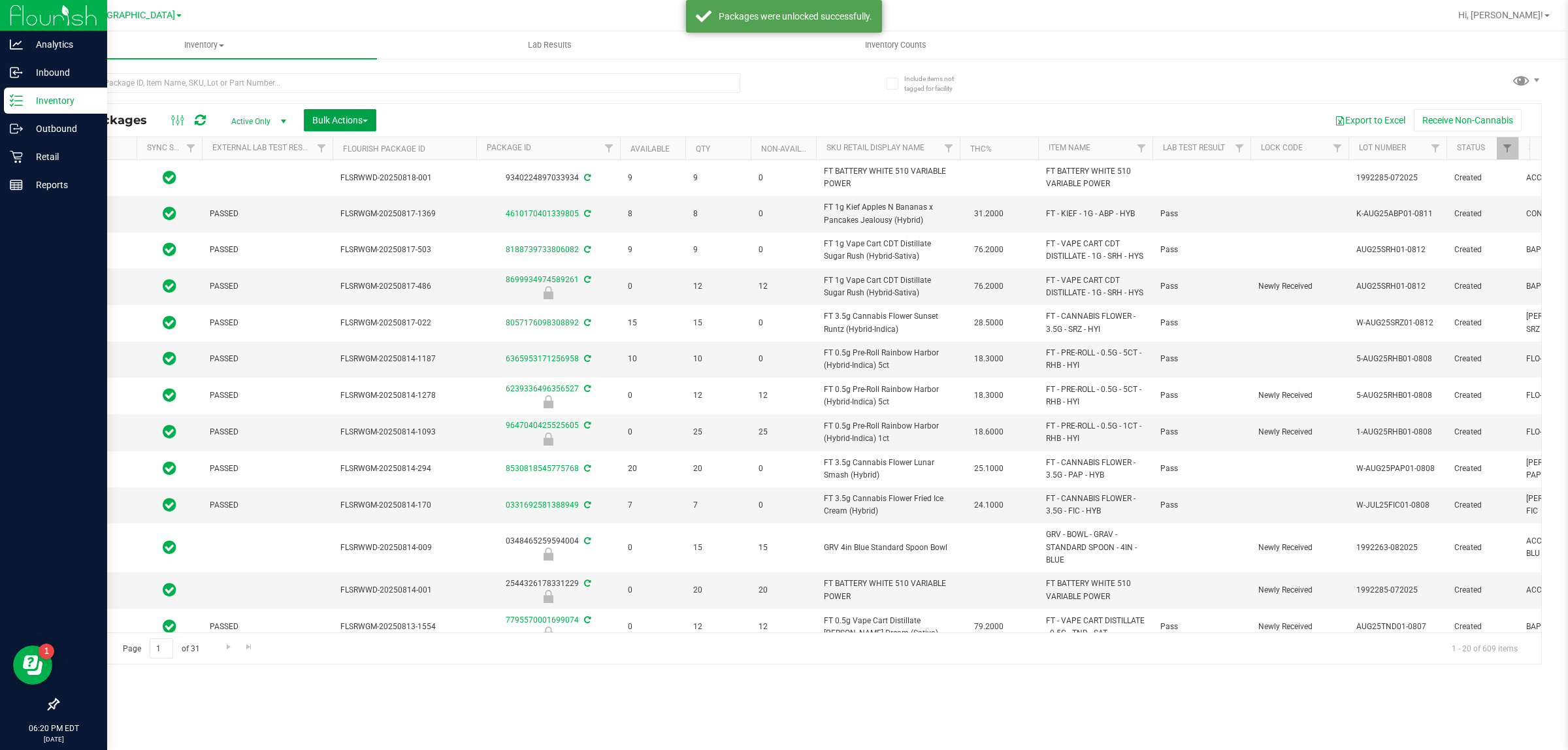
click at [368, 118] on span "Bulk Actions" at bounding box center [339, 120] width 56 height 11
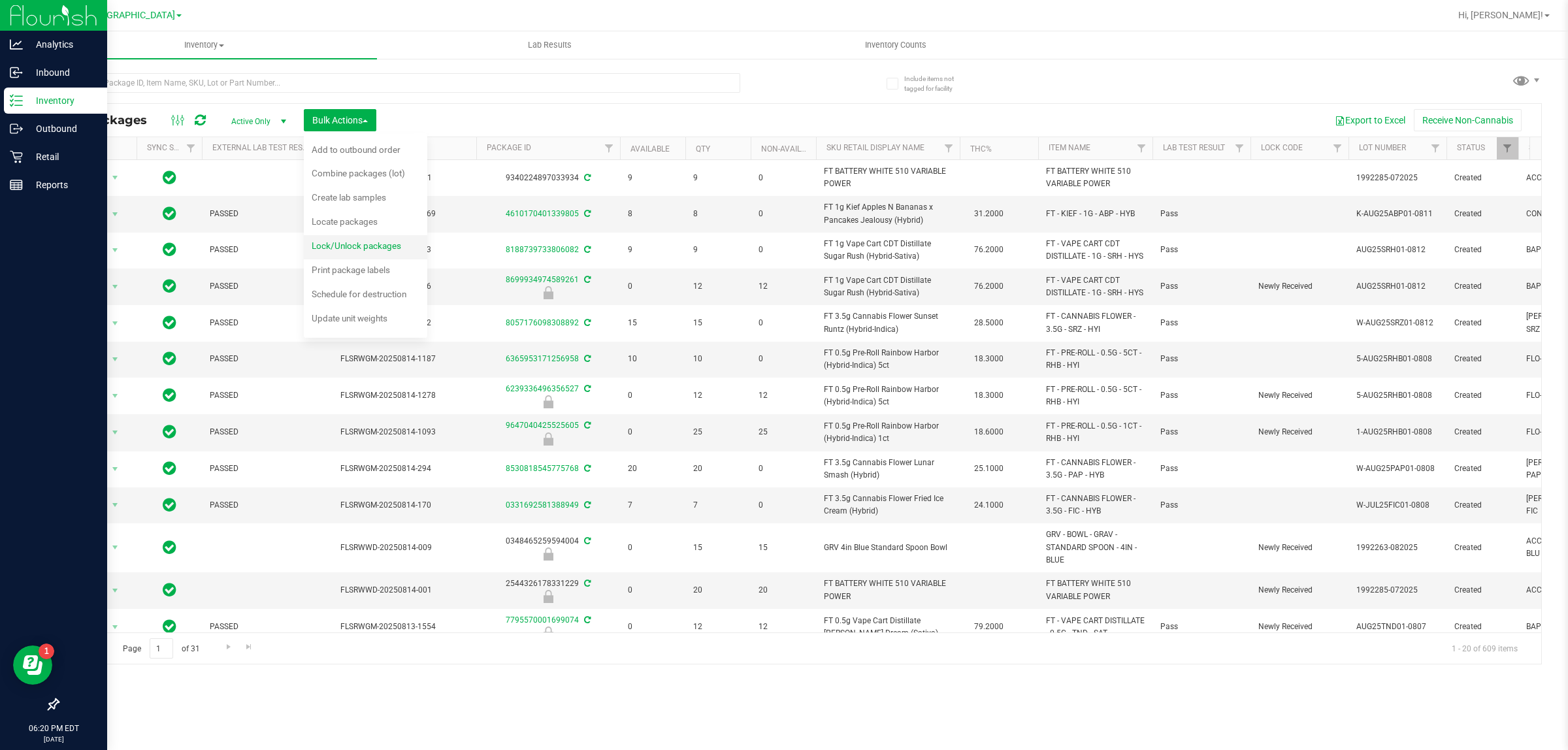
click at [370, 252] on div "Lock/Unlock packages" at bounding box center [365, 248] width 107 height 21
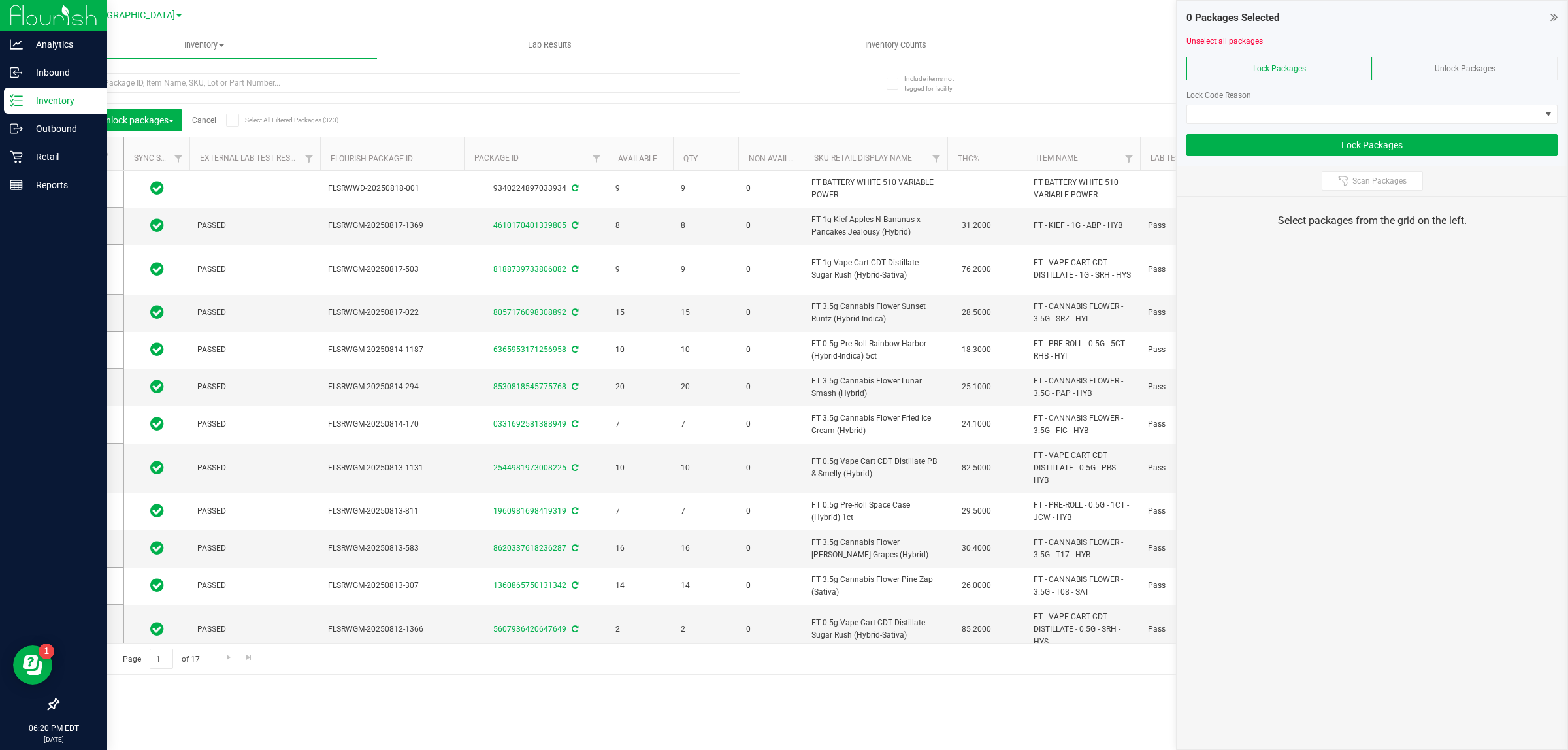
click at [1320, 49] on div at bounding box center [1371, 52] width 371 height 10
click at [1330, 109] on span at bounding box center [1363, 114] width 353 height 19
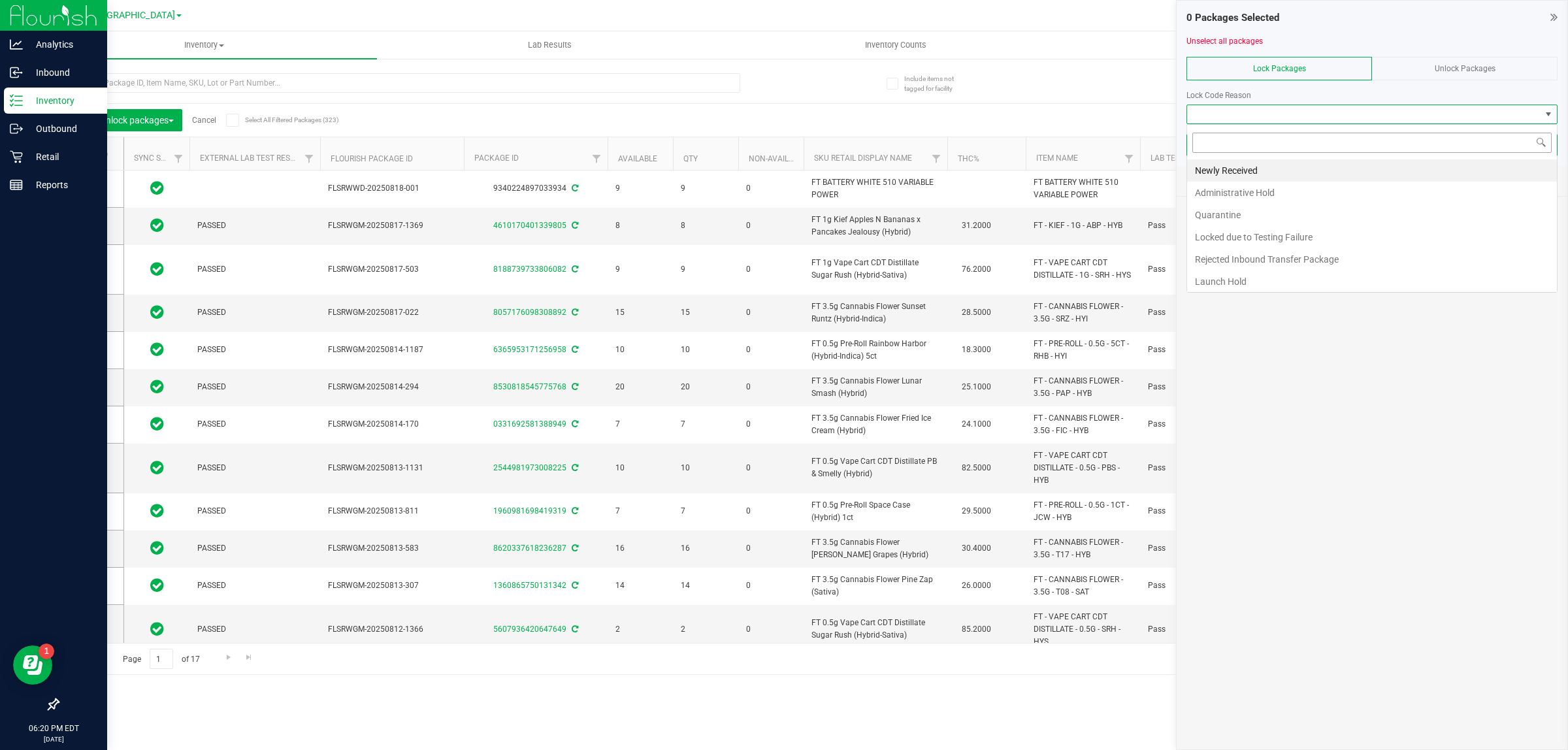
scroll to position [20, 370]
click at [1284, 173] on li "Newly Received" at bounding box center [1372, 170] width 370 height 22
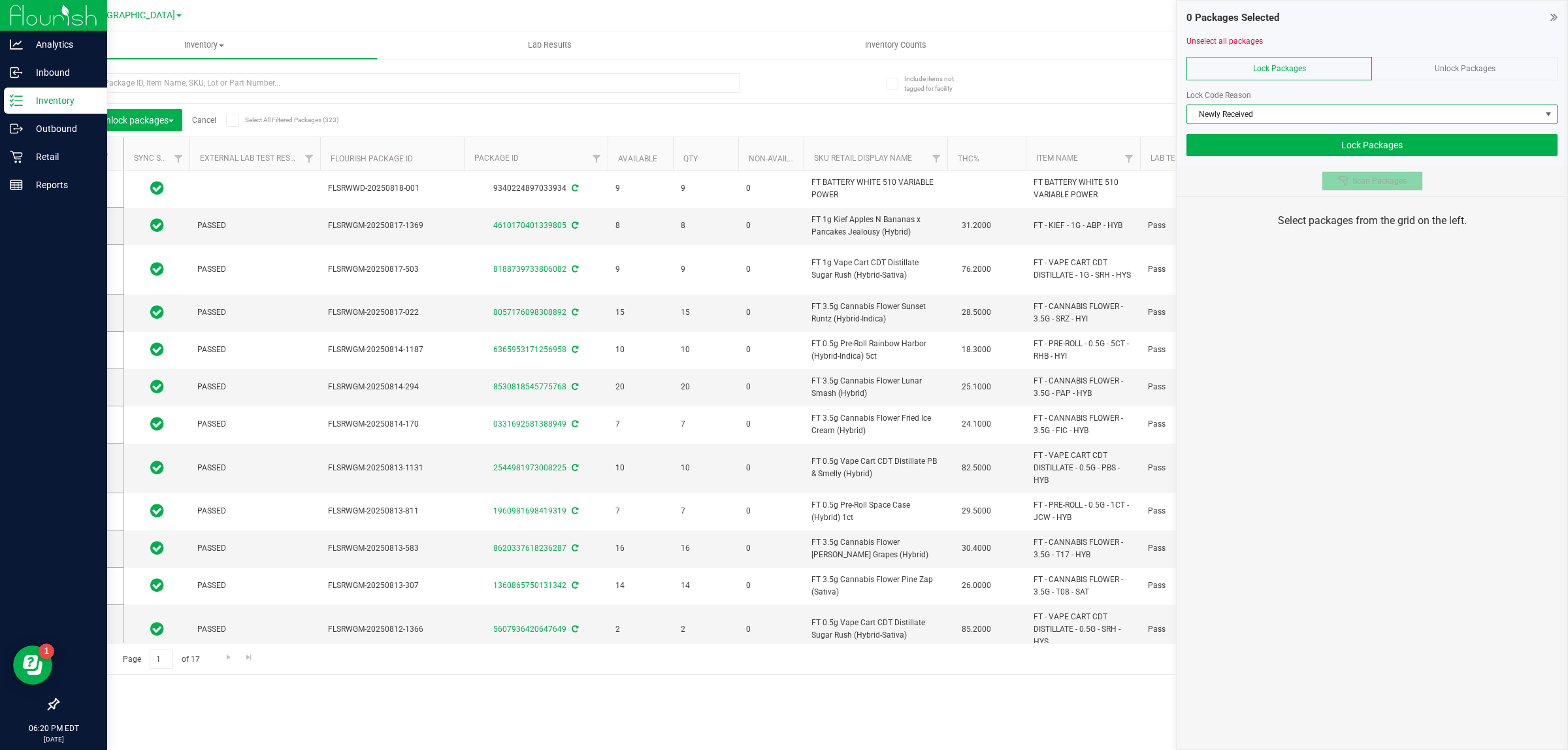
click at [1353, 187] on button "Scan Packages" at bounding box center [1372, 181] width 101 height 19
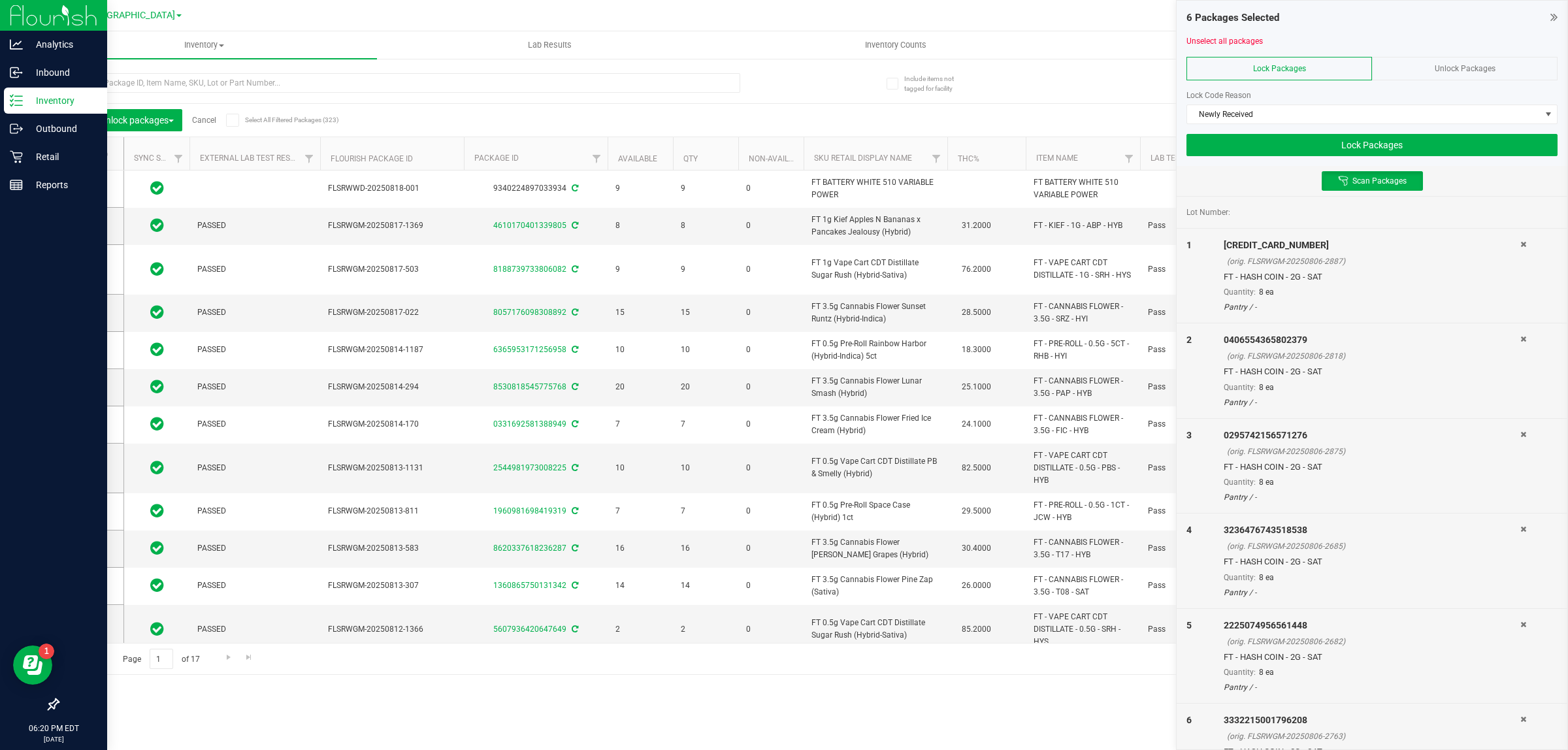
click at [1353, 163] on div "6 Packages Selected Unselect all packages Lock Packages Unlock Packages Lock Co…" at bounding box center [1372, 83] width 391 height 166
click at [1353, 157] on div "6 Packages Selected Unselect all packages Lock Packages Unlock Packages Lock Co…" at bounding box center [1372, 83] width 391 height 166
click at [1353, 152] on button "Lock Packages" at bounding box center [1371, 145] width 371 height 22
